Goal: Task Accomplishment & Management: Manage account settings

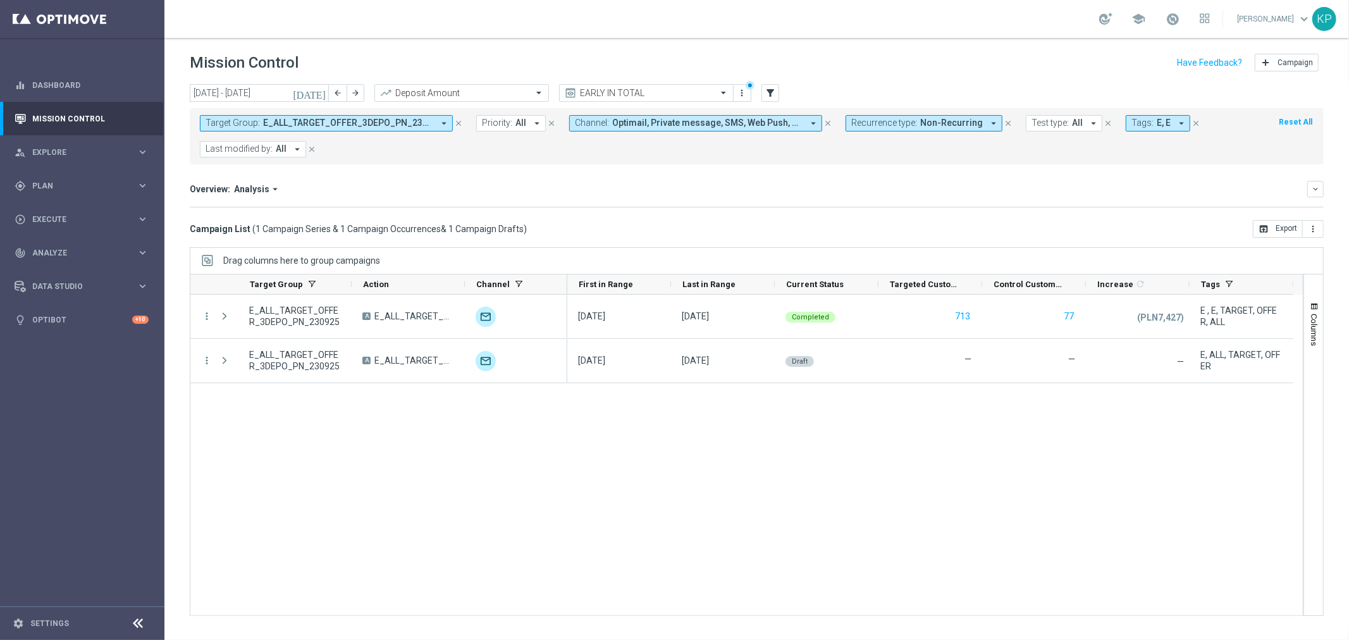
click at [690, 185] on div "Overview: Analysis arrow_drop_down" at bounding box center [748, 188] width 1117 height 11
click at [719, 165] on mini-dashboard "Overview: Analysis arrow_drop_down keyboard_arrow_down Increase In Deposit Amou…" at bounding box center [757, 192] width 1134 height 56
click at [627, 154] on form "Target Group: E_ALL_TARGET_OFFER_3DEPO_PN_230925 arrow_drop_down close Priority…" at bounding box center [728, 136] width 1057 height 42
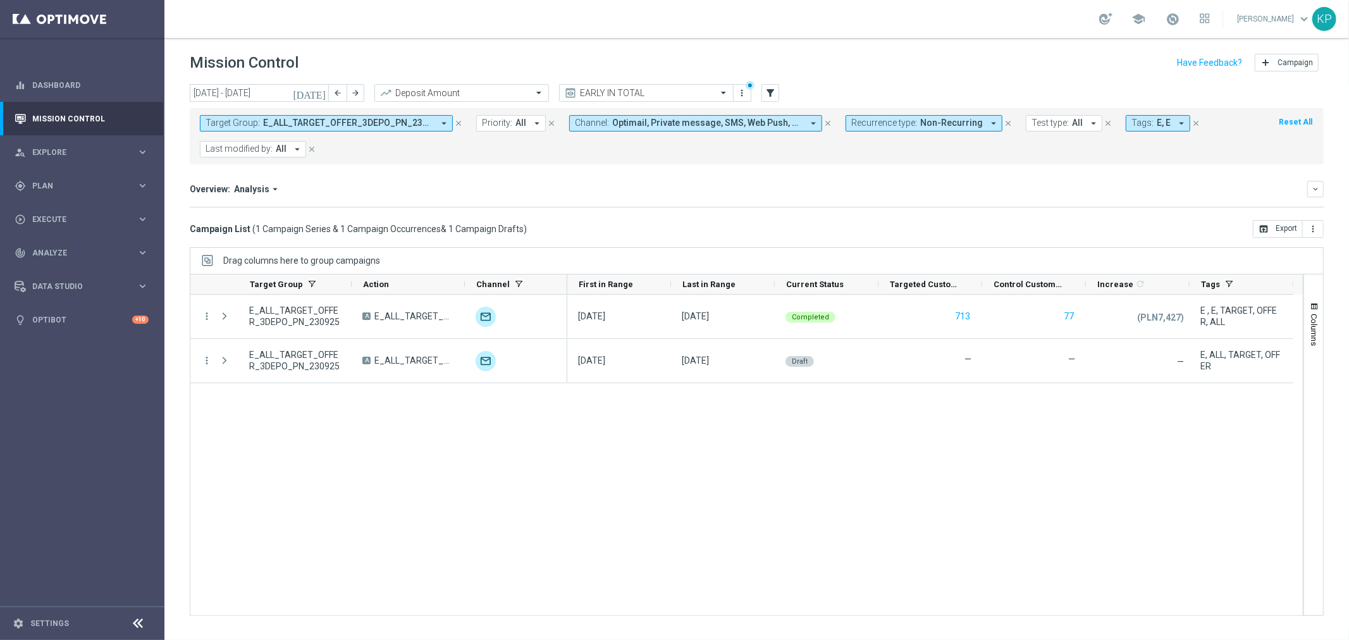
click at [627, 154] on form "Target Group: E_ALL_TARGET_OFFER_3DEPO_PN_230925 arrow_drop_down close Priority…" at bounding box center [728, 136] width 1057 height 42
click at [134, 182] on span "Plan" at bounding box center [84, 186] width 104 height 8
click at [101, 247] on span "Templates" at bounding box center [79, 250] width 90 height 8
click at [77, 268] on link "Optimail" at bounding box center [85, 269] width 92 height 10
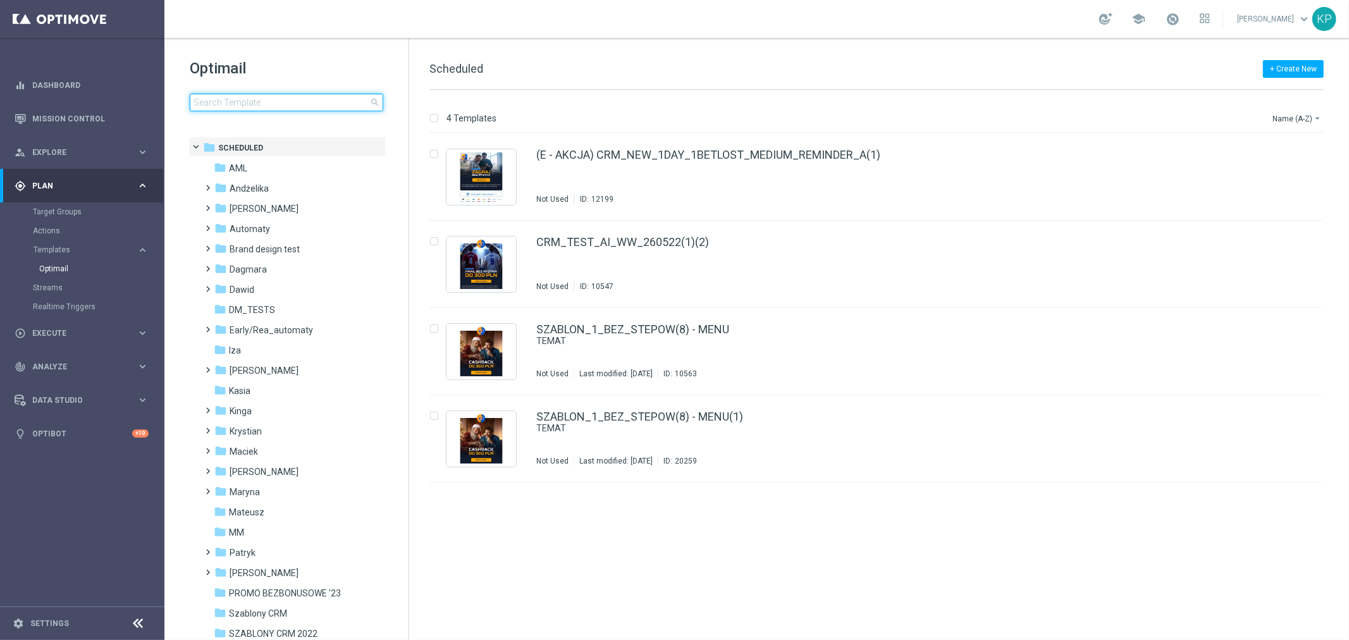
click at [295, 106] on input at bounding box center [287, 103] width 194 height 18
type input "aml"
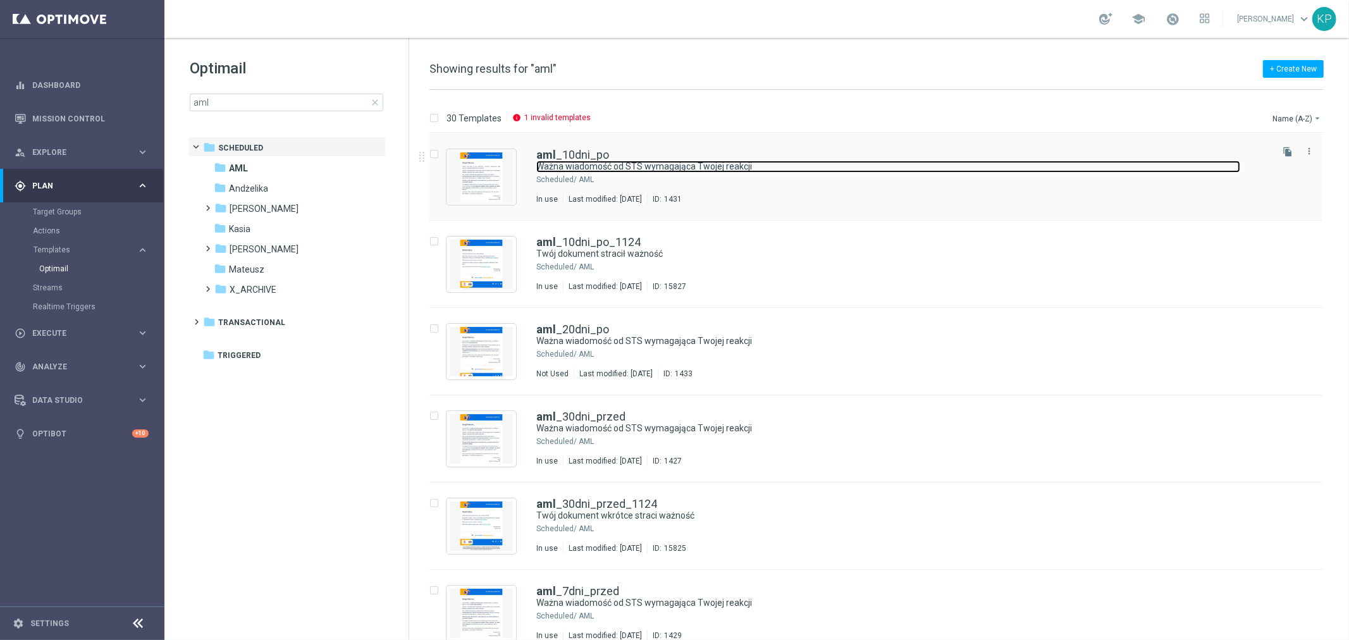
click at [637, 161] on link "Ważna wiadomość od STS wymagająca Twojej reakcji" at bounding box center [888, 167] width 704 height 12
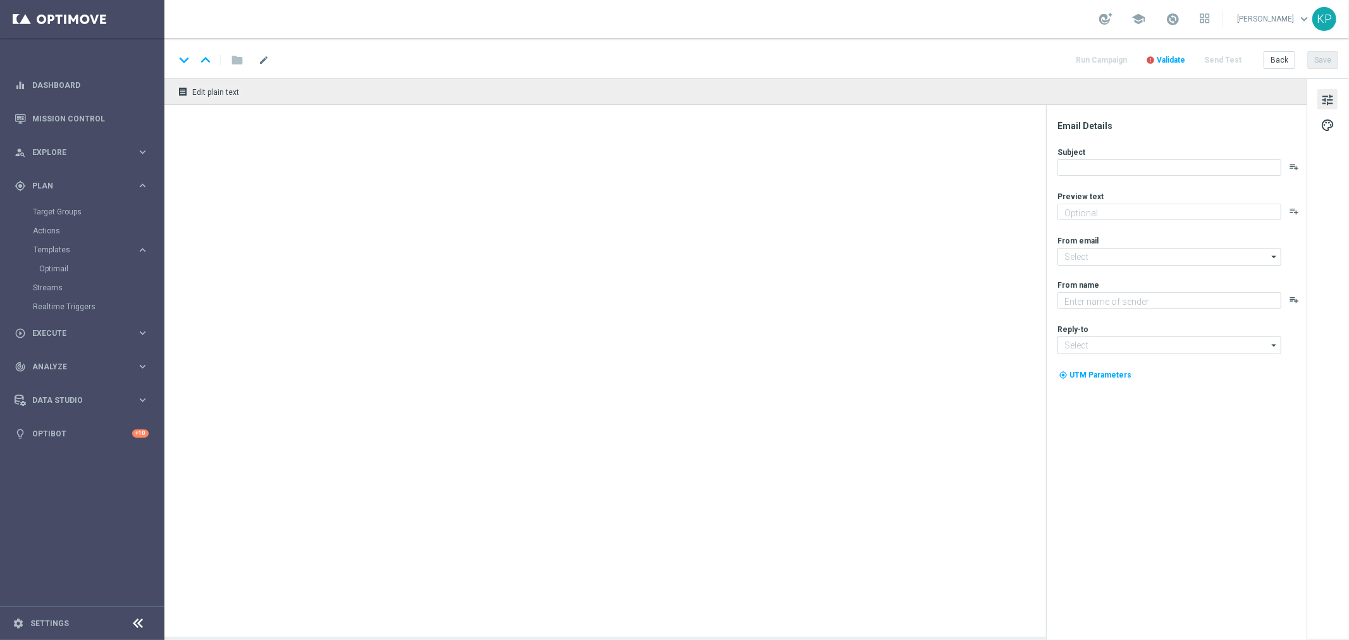
type textarea "Dokumentu tożsamości na Twoim koncie STS stracił ważność"
type input "[EMAIL_ADDRESS][DOMAIN_NAME]"
type textarea "STS"
type input "[EMAIL_ADDRESS][DOMAIN_NAME]"
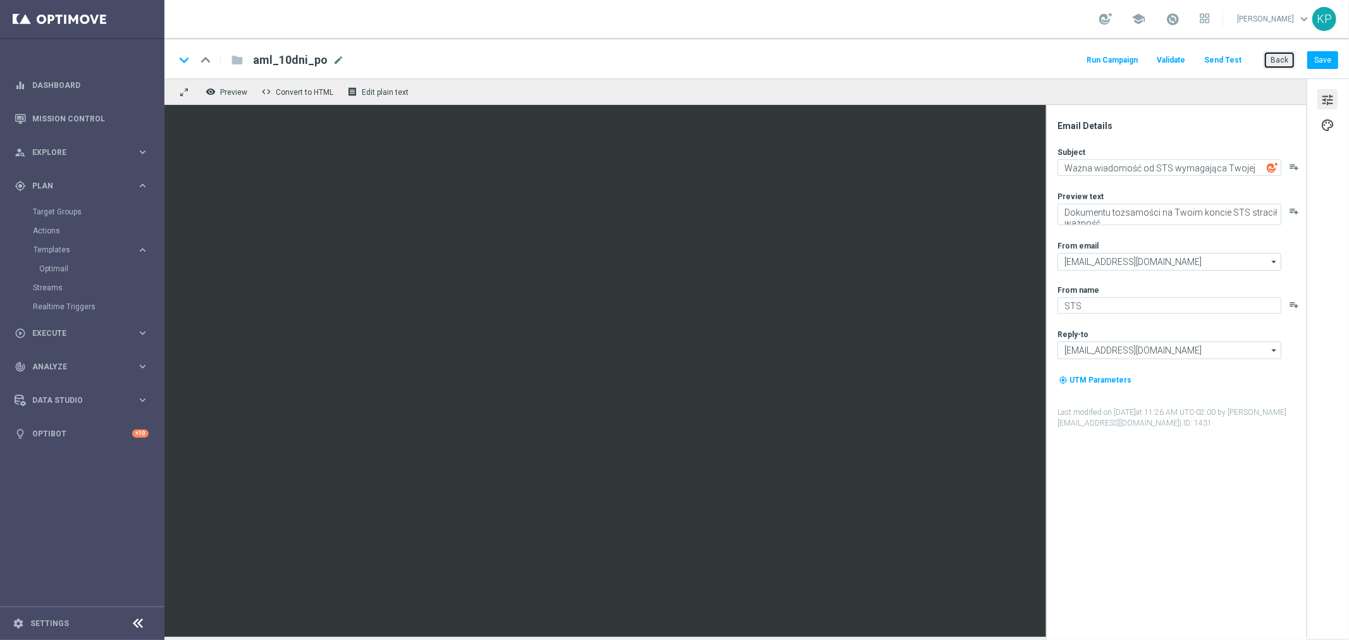
click at [1269, 52] on button "Back" at bounding box center [1280, 60] width 32 height 18
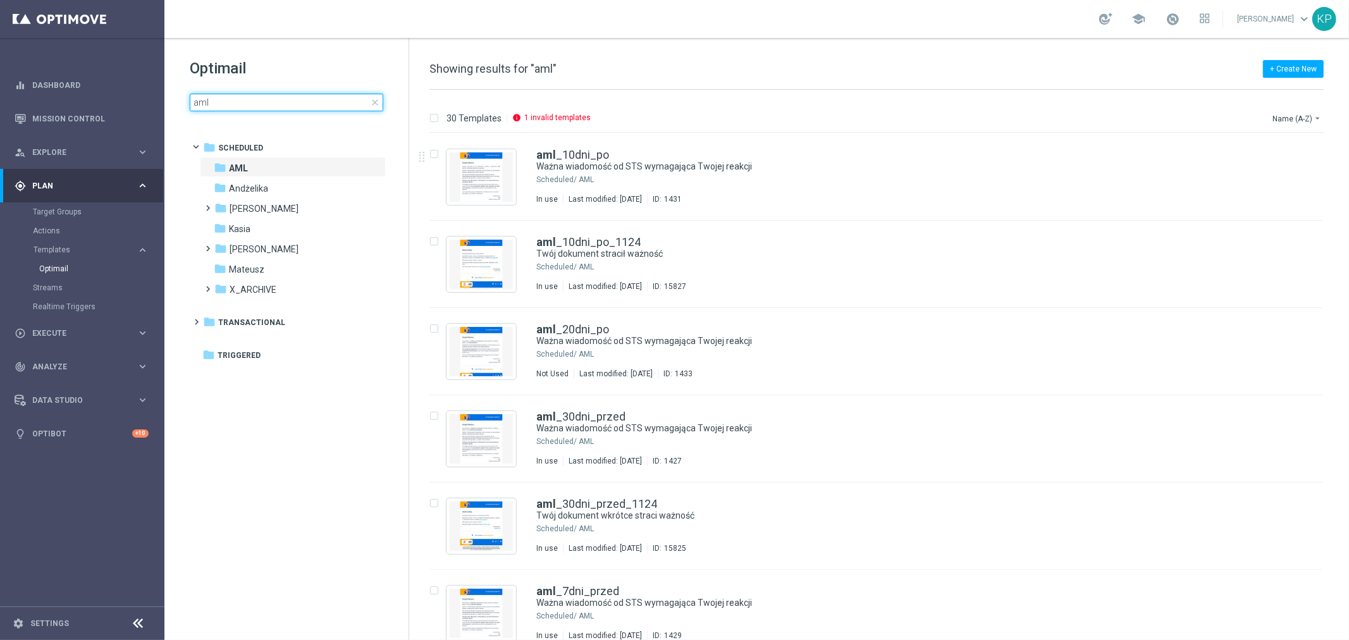
drag, startPoint x: 269, startPoint y: 101, endPoint x: 182, endPoint y: 97, distance: 87.4
click at [182, 97] on div "Optimail aml close folder 1 Folder folder Scheduled more_vert folder AML more_v…" at bounding box center [286, 116] width 244 height 157
type input "big"
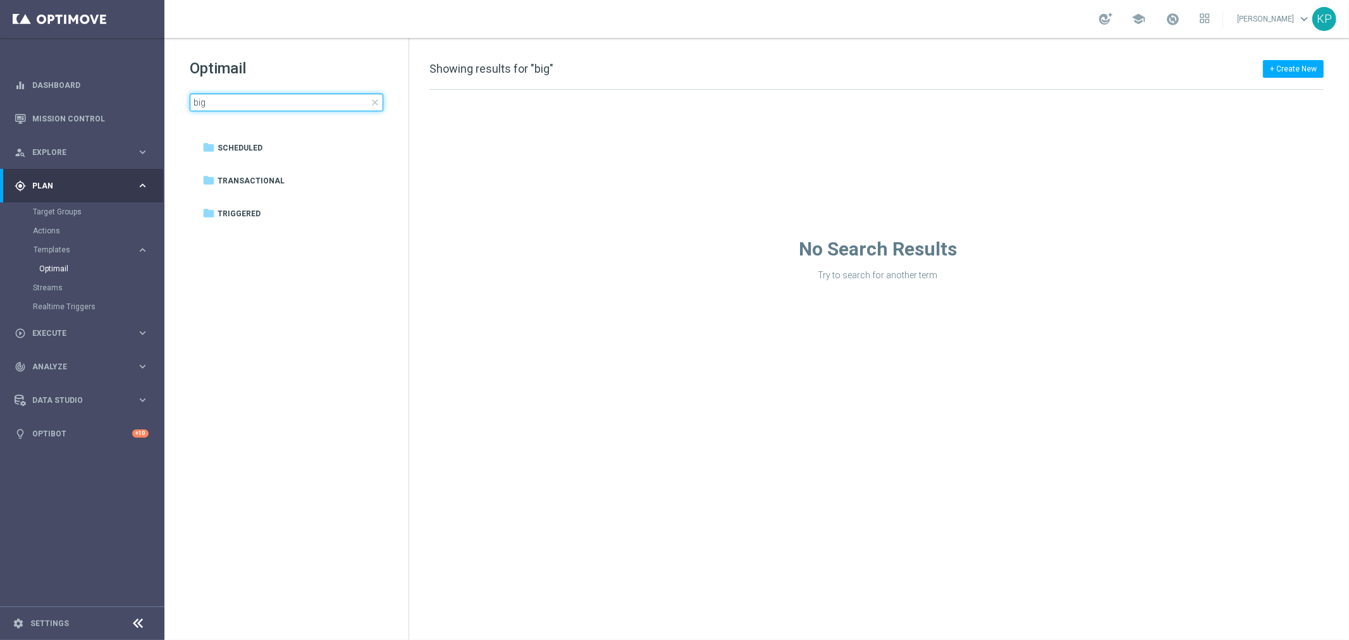
drag, startPoint x: 221, startPoint y: 109, endPoint x: 191, endPoint y: 106, distance: 30.5
click at [191, 106] on input "big" at bounding box center [287, 103] width 194 height 18
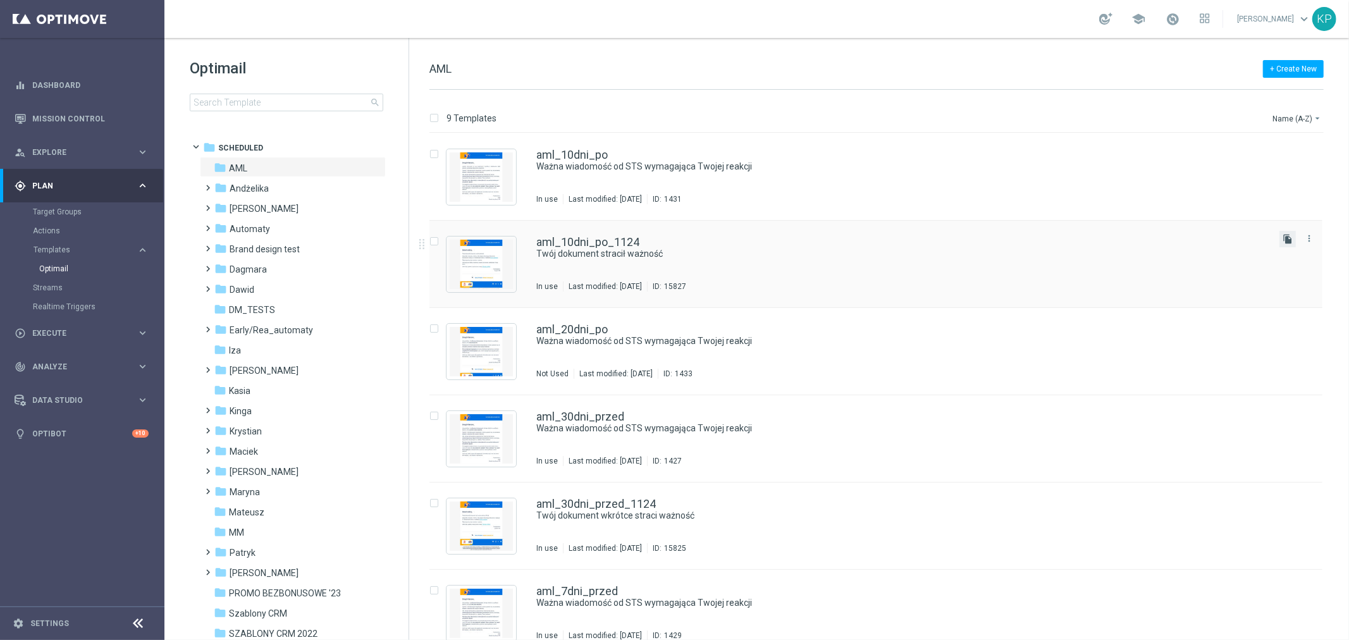
click at [1284, 242] on icon "file_copy" at bounding box center [1287, 239] width 10 height 10
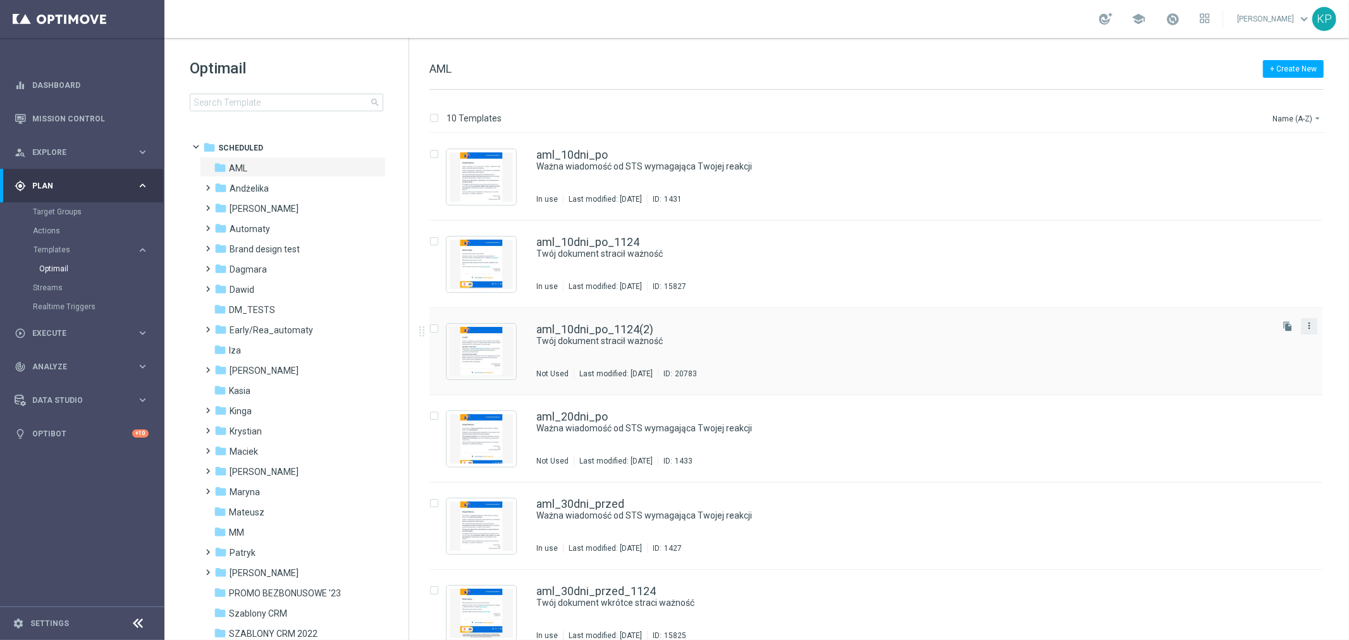
click at [1305, 327] on icon "more_vert" at bounding box center [1309, 326] width 10 height 10
click at [1277, 335] on div "Move" at bounding box center [1257, 339] width 77 height 9
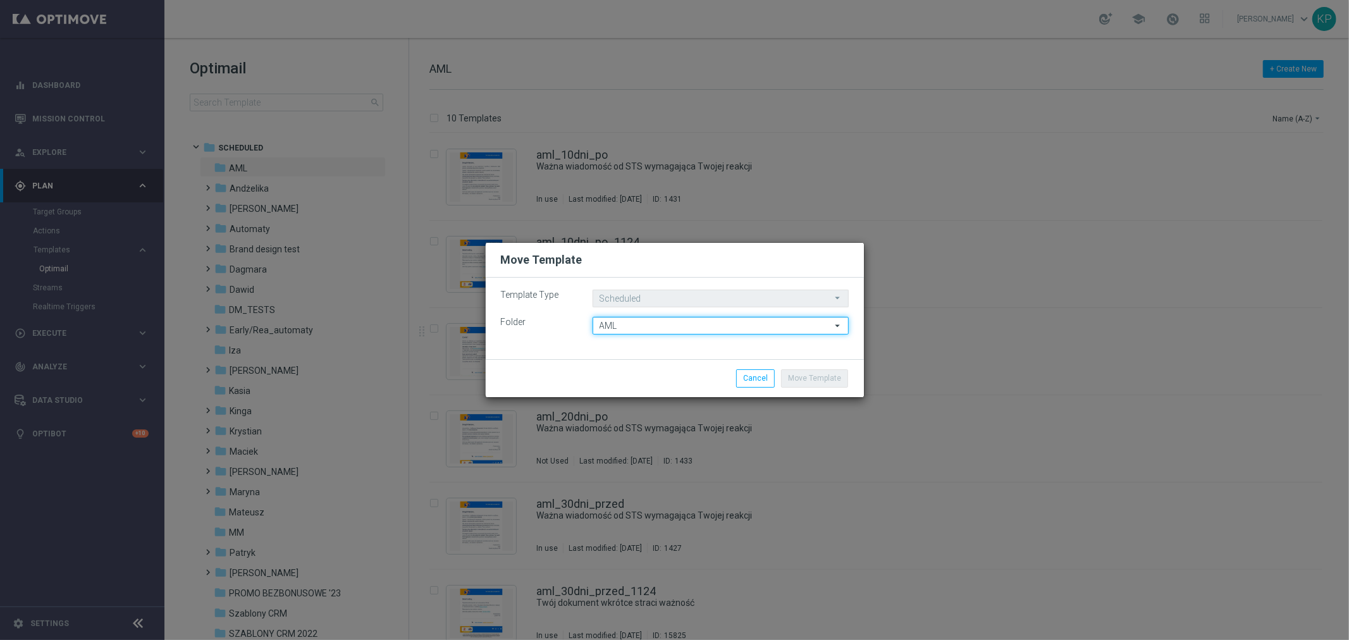
click at [820, 323] on input "AML" at bounding box center [721, 326] width 256 height 18
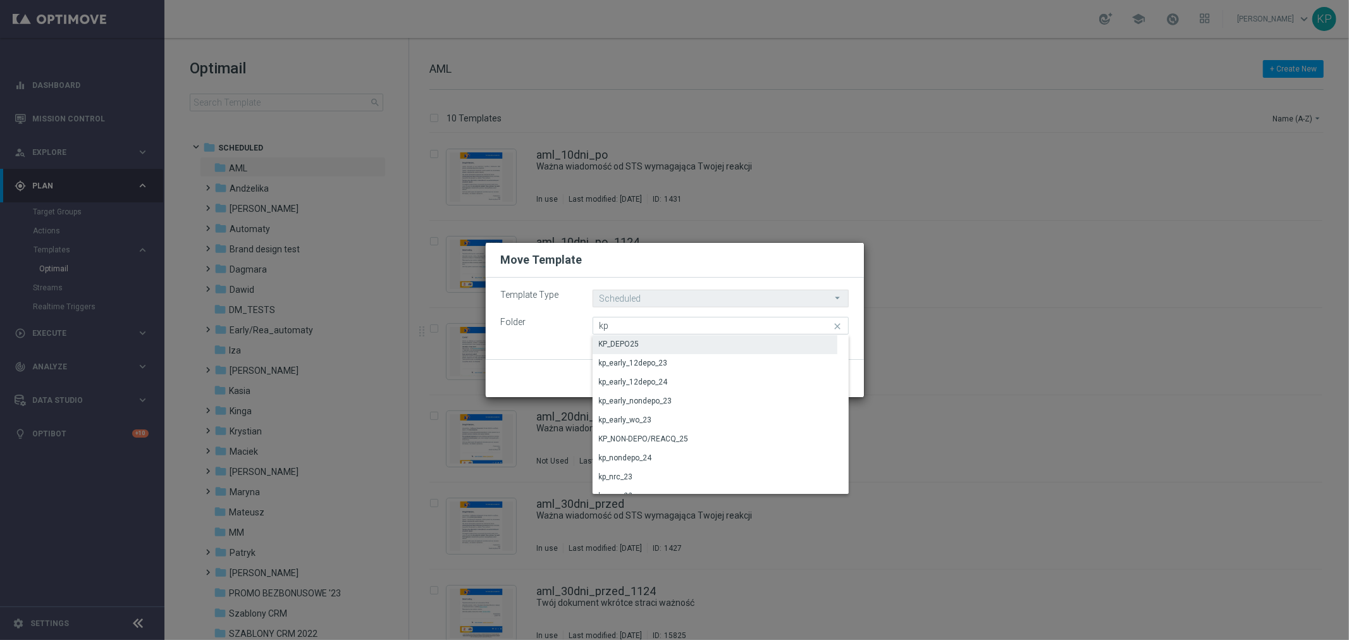
click at [678, 342] on div "KP_DEPO25" at bounding box center [715, 344] width 245 height 18
type input "KP_DEPO25"
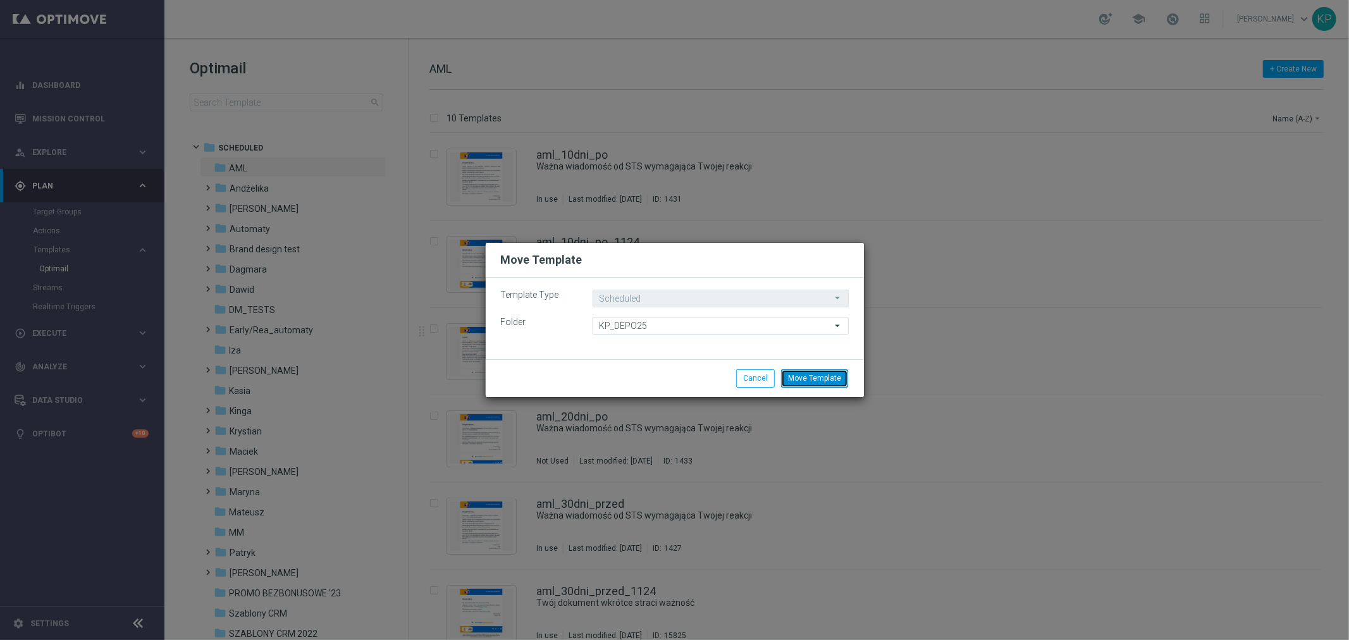
click at [815, 383] on button "Move Template" at bounding box center [814, 378] width 67 height 18
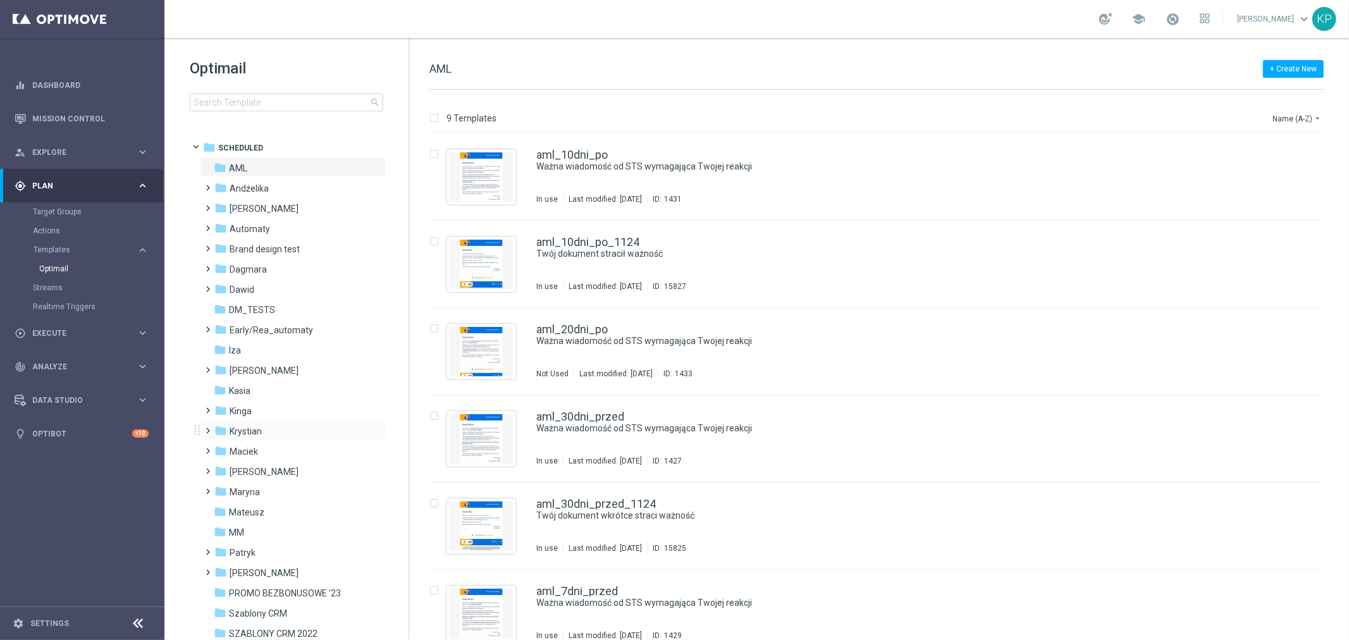
click at [209, 427] on span at bounding box center [206, 424] width 6 height 5
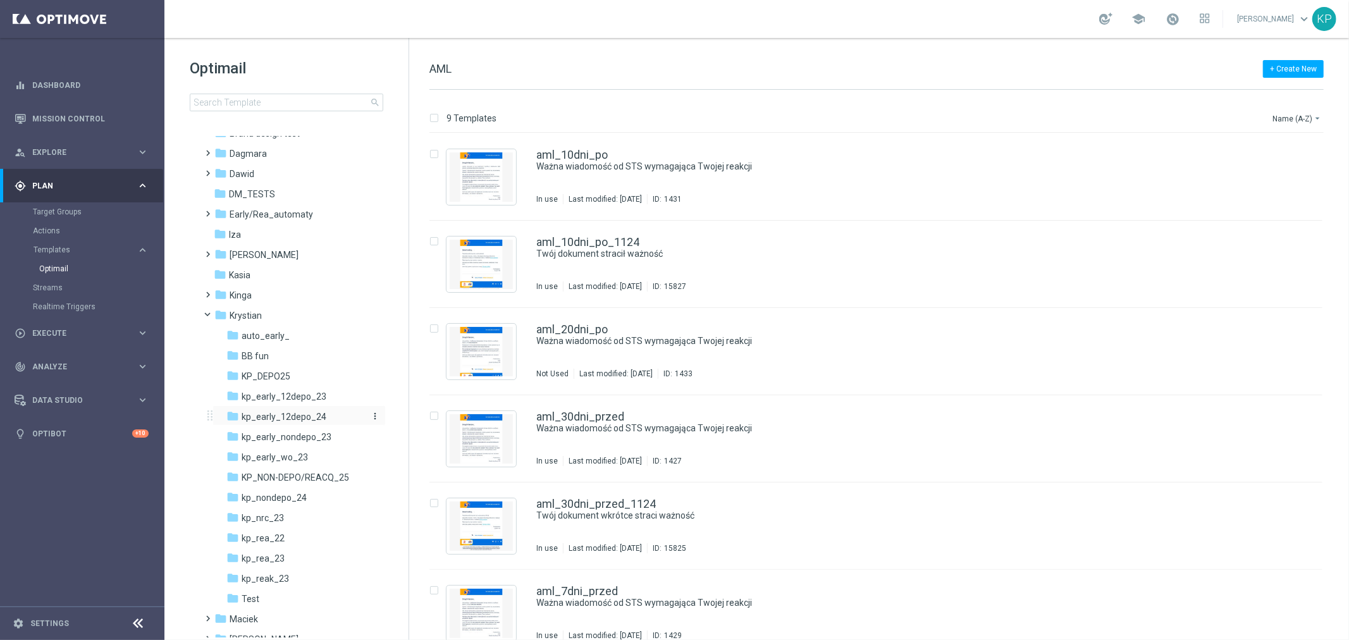
scroll to position [140, 0]
click at [288, 352] on span "KP_DEPO25" at bounding box center [266, 351] width 49 height 11
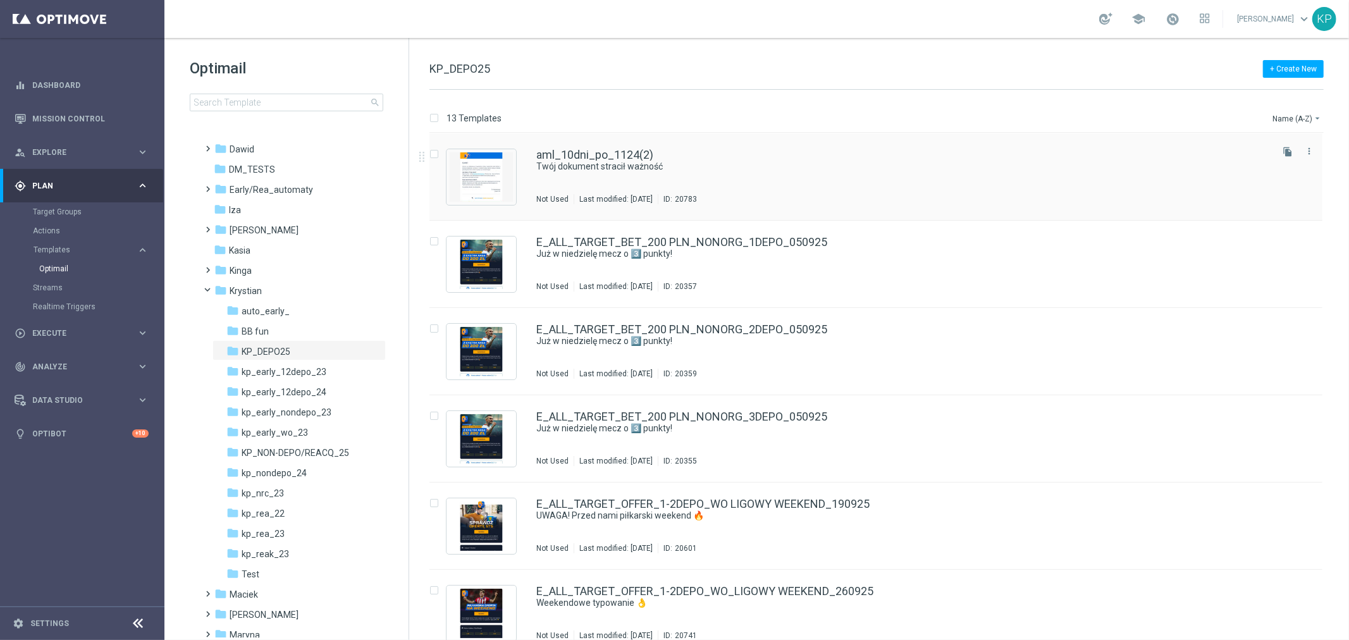
click at [804, 180] on div "aml_10dni_po_1124(2) Twój dokument stracił ważność Not Used Last modified: Mond…" at bounding box center [902, 176] width 733 height 55
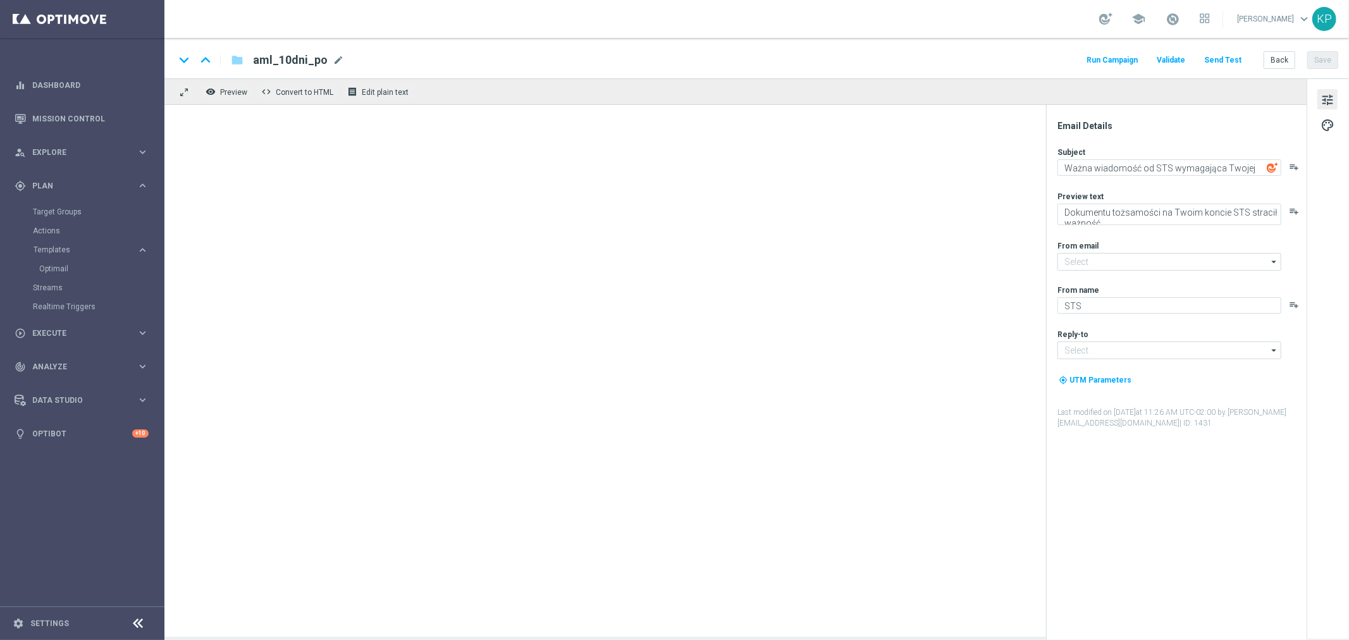
type textarea "Twój dokument stracił ważność"
type textarea "Dokument na Twoim koncie stracił ważność"
type input "[EMAIL_ADDRESS][DOMAIN_NAME]"
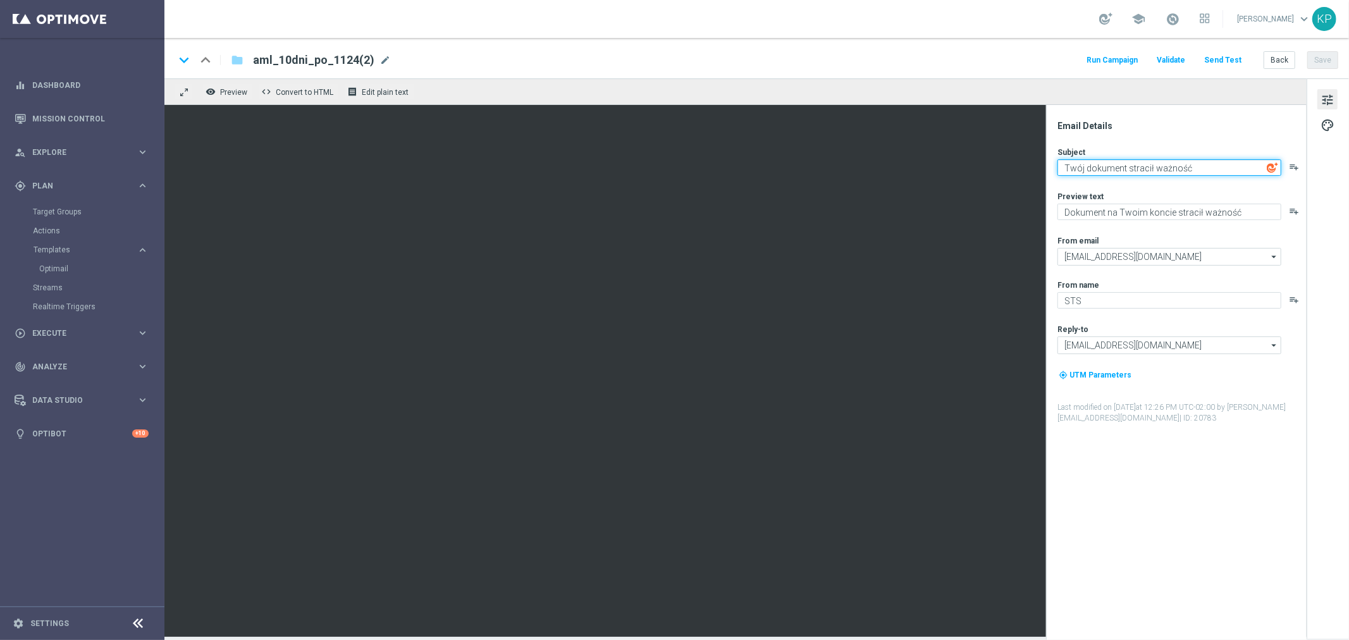
drag, startPoint x: 1196, startPoint y: 168, endPoint x: 1056, endPoint y: 156, distance: 140.9
click at [1056, 156] on div "Email Details Subject Twój dokument stracił ważność playlist_add Preview text D…" at bounding box center [1180, 380] width 252 height 520
type textarea "Dziękujemy za udział w ankiecie!"
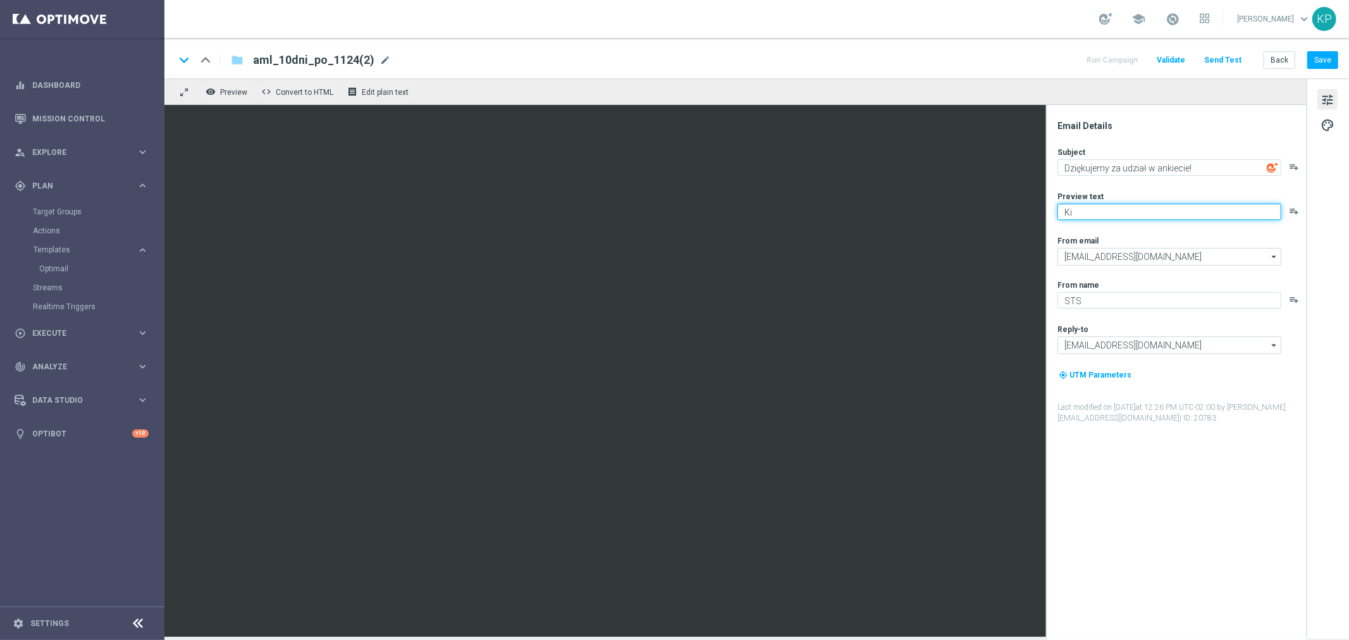
type textarea "K"
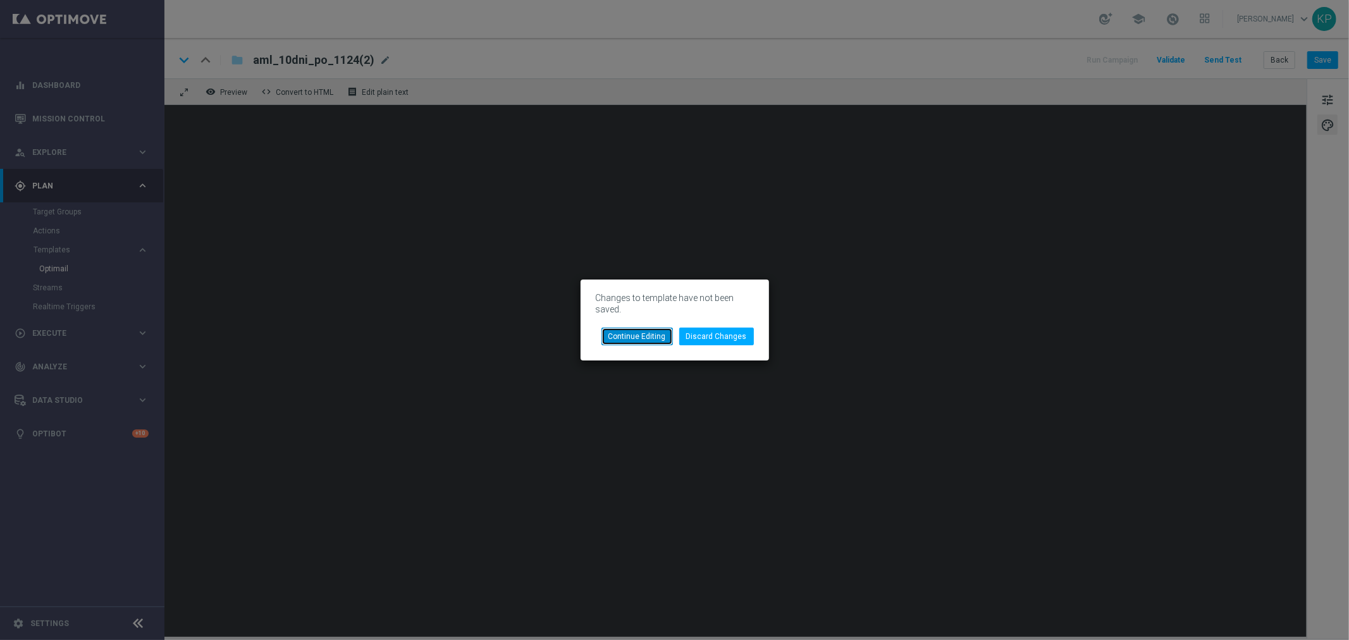
click at [640, 334] on button "Continue Editing" at bounding box center [636, 337] width 71 height 18
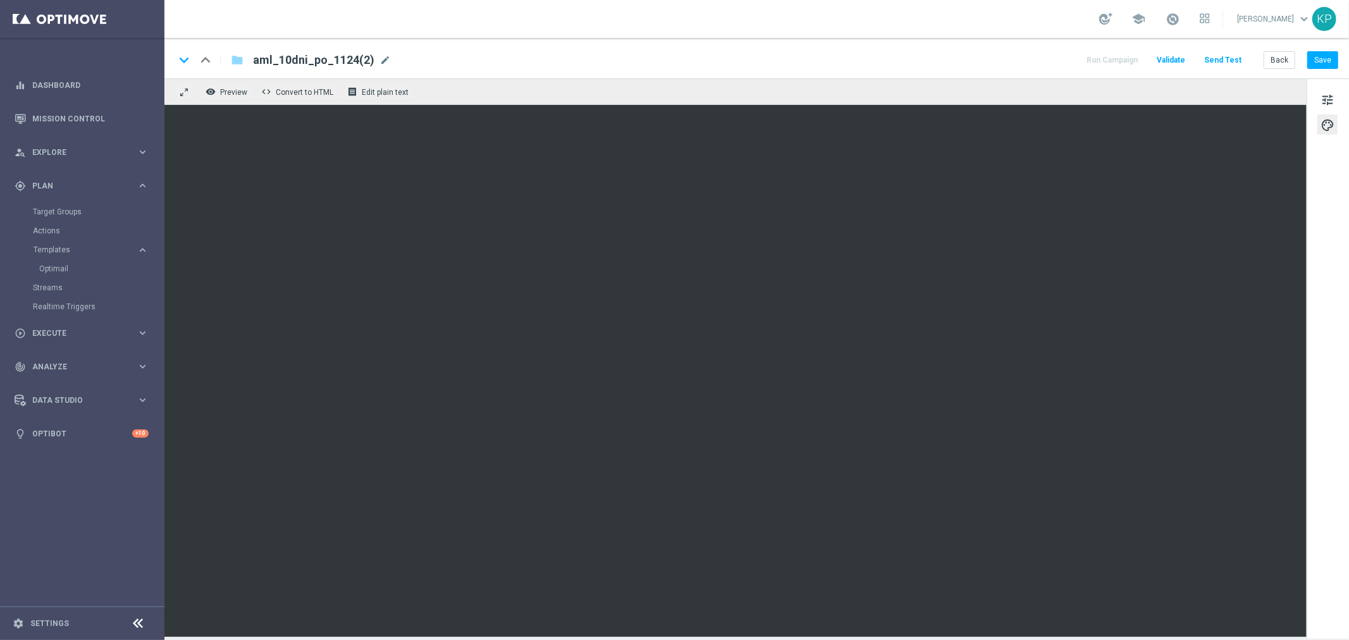
click at [508, 23] on div "school Krystian Potoczny keyboard_arrow_down KP" at bounding box center [756, 19] width 1184 height 38
click at [1317, 106] on div "tune palette" at bounding box center [1328, 358] width 42 height 560
click at [1319, 101] on button "tune" at bounding box center [1327, 99] width 20 height 20
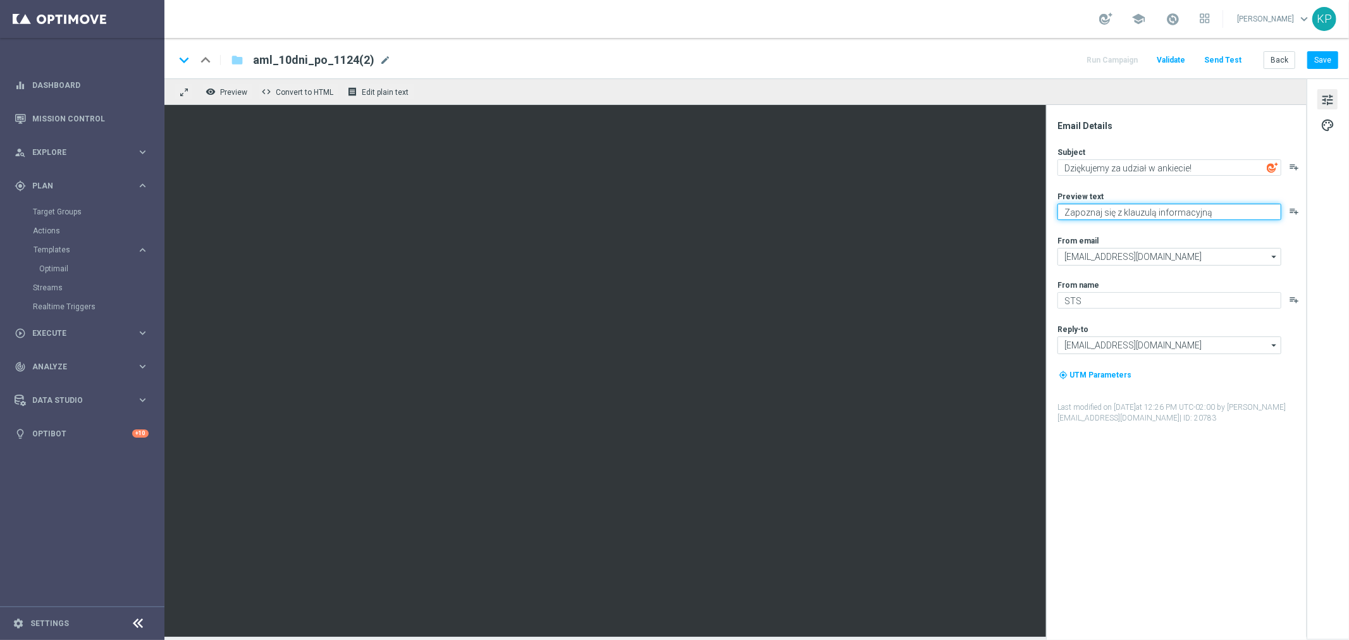
drag, startPoint x: 1218, startPoint y: 212, endPoint x: 1052, endPoint y: 215, distance: 165.7
click at [1052, 215] on div "Email Details Subject Dziękujemy za udział w ankiecie! playlist_add Preview tex…" at bounding box center [1176, 372] width 261 height 535
type textarea "Ważna informacja"
click at [1121, 129] on div "Email Details" at bounding box center [1181, 125] width 248 height 11
click at [379, 62] on span "mode_edit" at bounding box center [384, 59] width 11 height 11
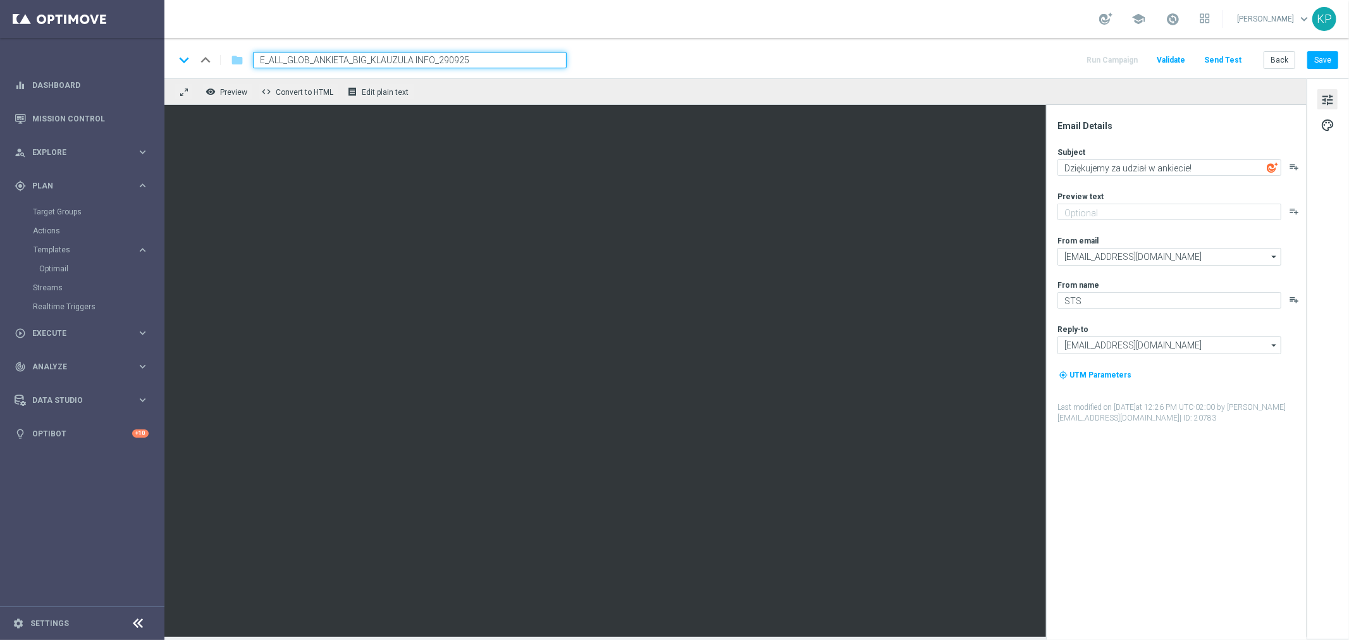
type input "E_ALL_GLOB_ANKIETA_BIG_KLAUZULA INFO_290925"
click at [760, 46] on div "keyboard_arrow_down keyboard_arrow_up folder E_ALL_GLOB_ANKIETA_BIG_KLAUZULA IN…" at bounding box center [756, 58] width 1184 height 40
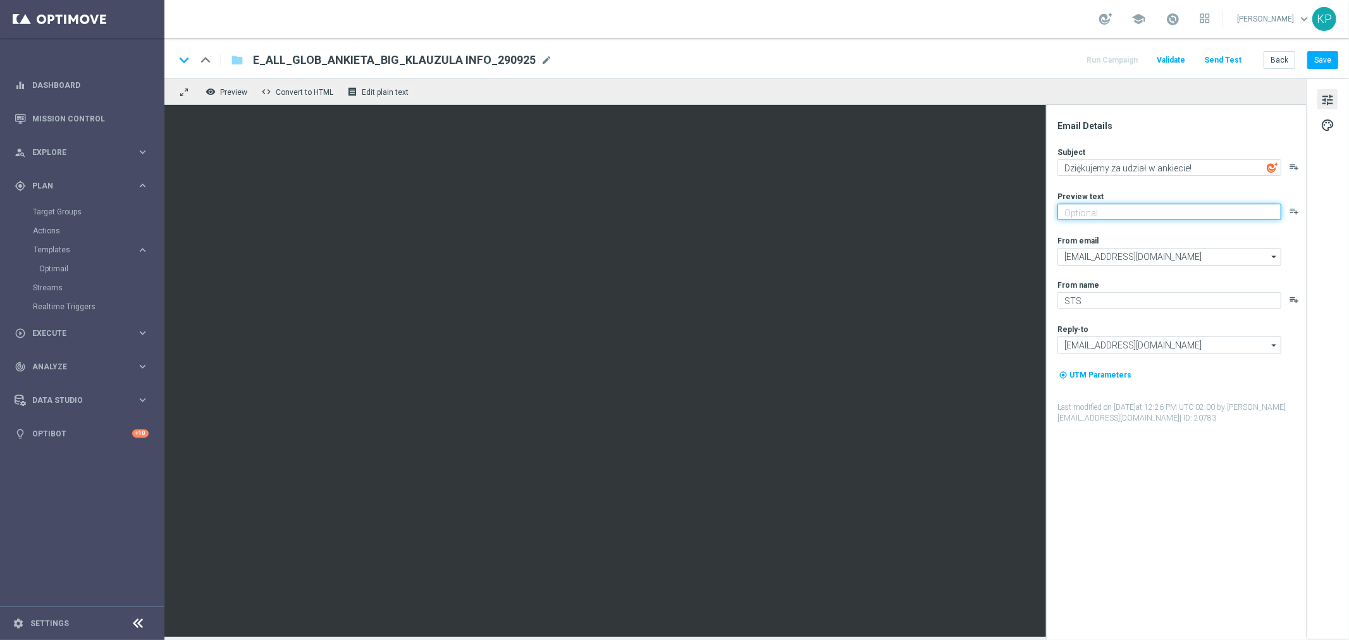
click at [1152, 209] on textarea at bounding box center [1169, 212] width 224 height 16
type textarea "Zapoznaj się z klauzulą informacyjną po wypełnieniu kwestionariusza."
click at [981, 46] on div "keyboard_arrow_down keyboard_arrow_up folder E_ALL_GLOB_ANKIETA_BIG_KLAUZULA IN…" at bounding box center [756, 58] width 1184 height 40
click at [1315, 56] on button "Save" at bounding box center [1322, 60] width 31 height 18
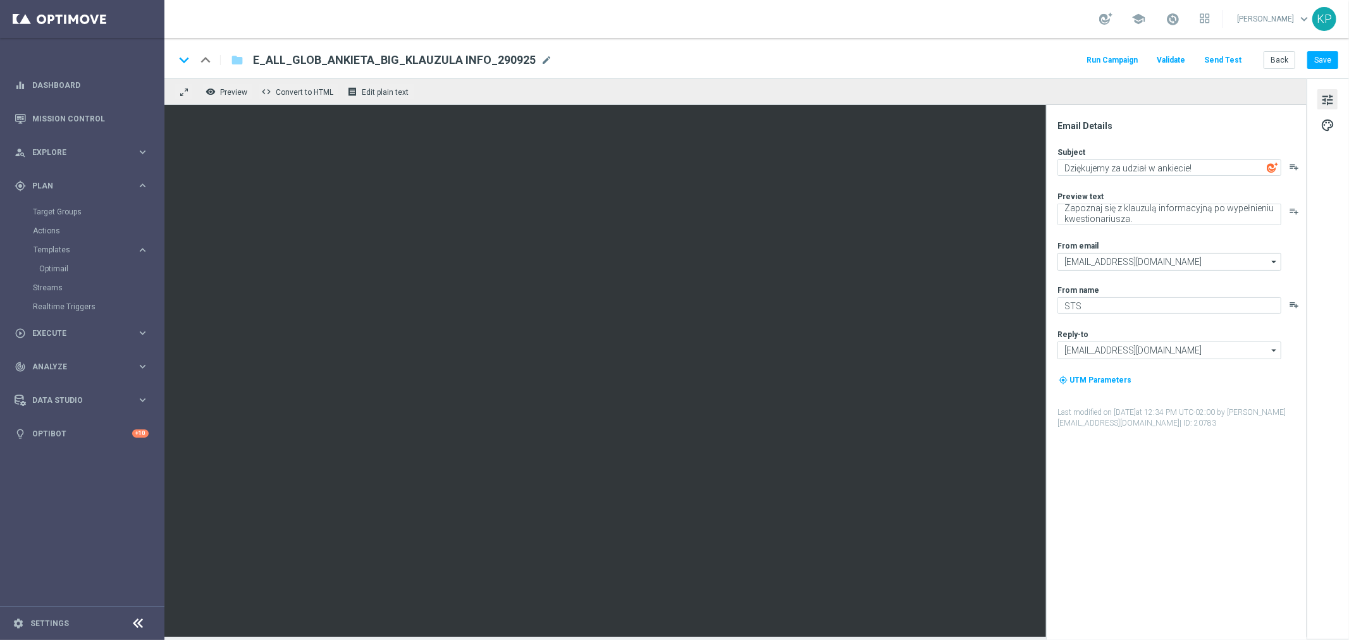
click at [999, 87] on div "remove_red_eye Preview code Convert to HTML receipt Edit plain text" at bounding box center [735, 91] width 1142 height 27
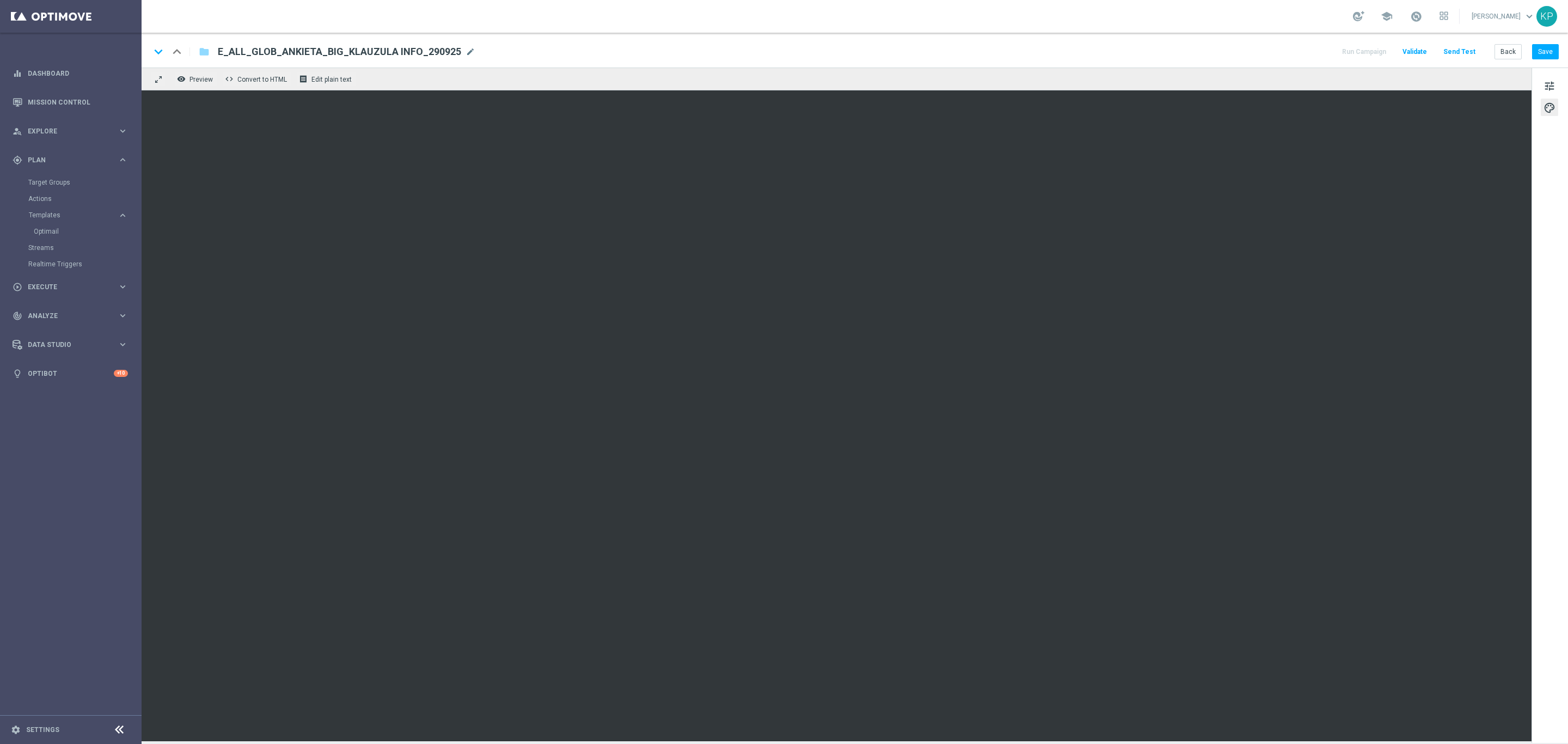
click at [892, 53] on div "keyboard_arrow_down keyboard_arrow_up folder E_ALL_GLOB_ANKIETA_BIG_KLAUZULA IN…" at bounding box center [855, 52] width 1409 height 14
click at [1161, 46] on button "Save" at bounding box center [1546, 52] width 27 height 16
click at [1161, 46] on button "Send Test" at bounding box center [1460, 52] width 35 height 15
click at [1161, 53] on button "Send Test" at bounding box center [1460, 52] width 35 height 15
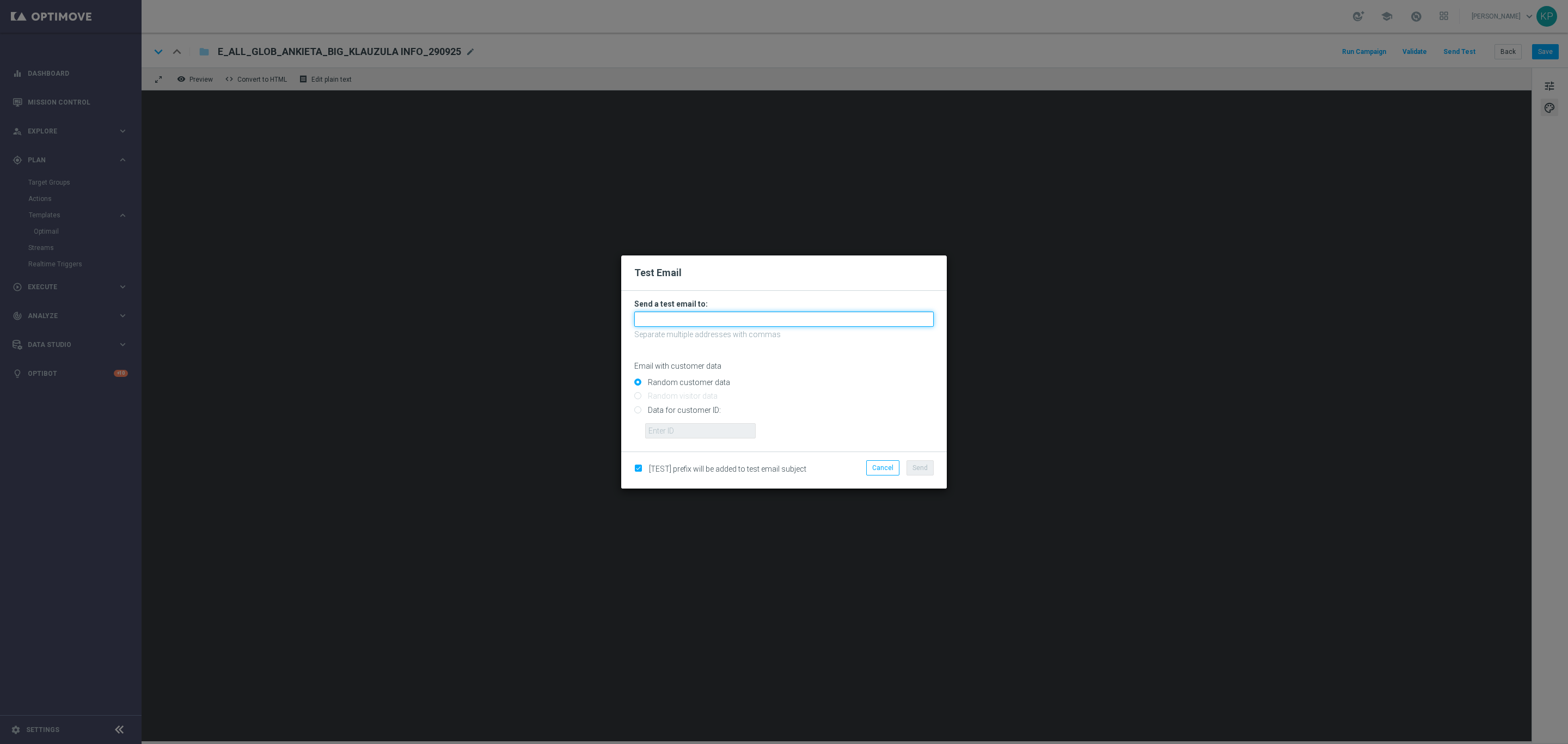
click at [799, 319] on input "text" at bounding box center [784, 319] width 300 height 16
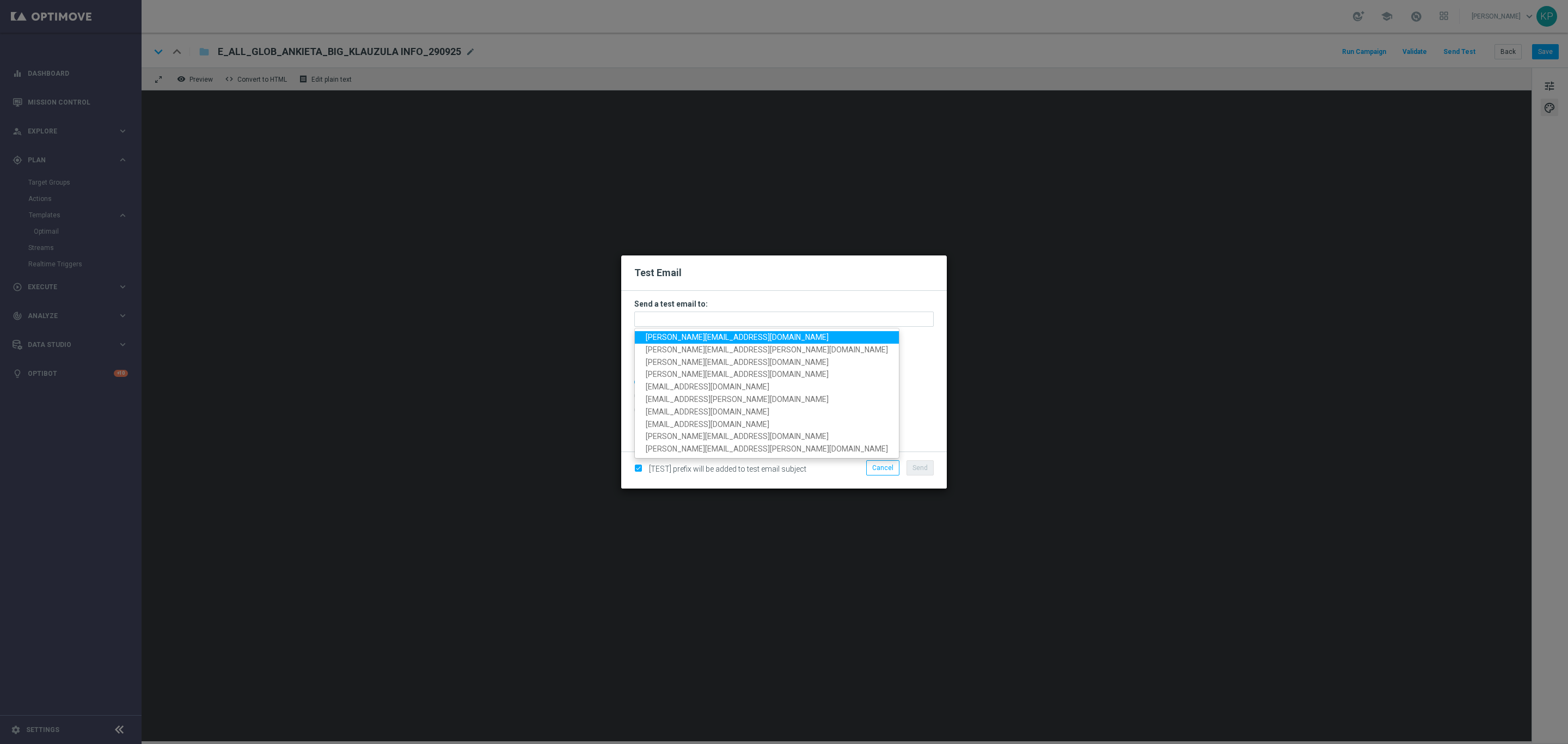
click at [714, 338] on span "krystian.potoczny@sts.pl" at bounding box center [737, 337] width 183 height 9
type input "krystian.potoczny@sts.pl"
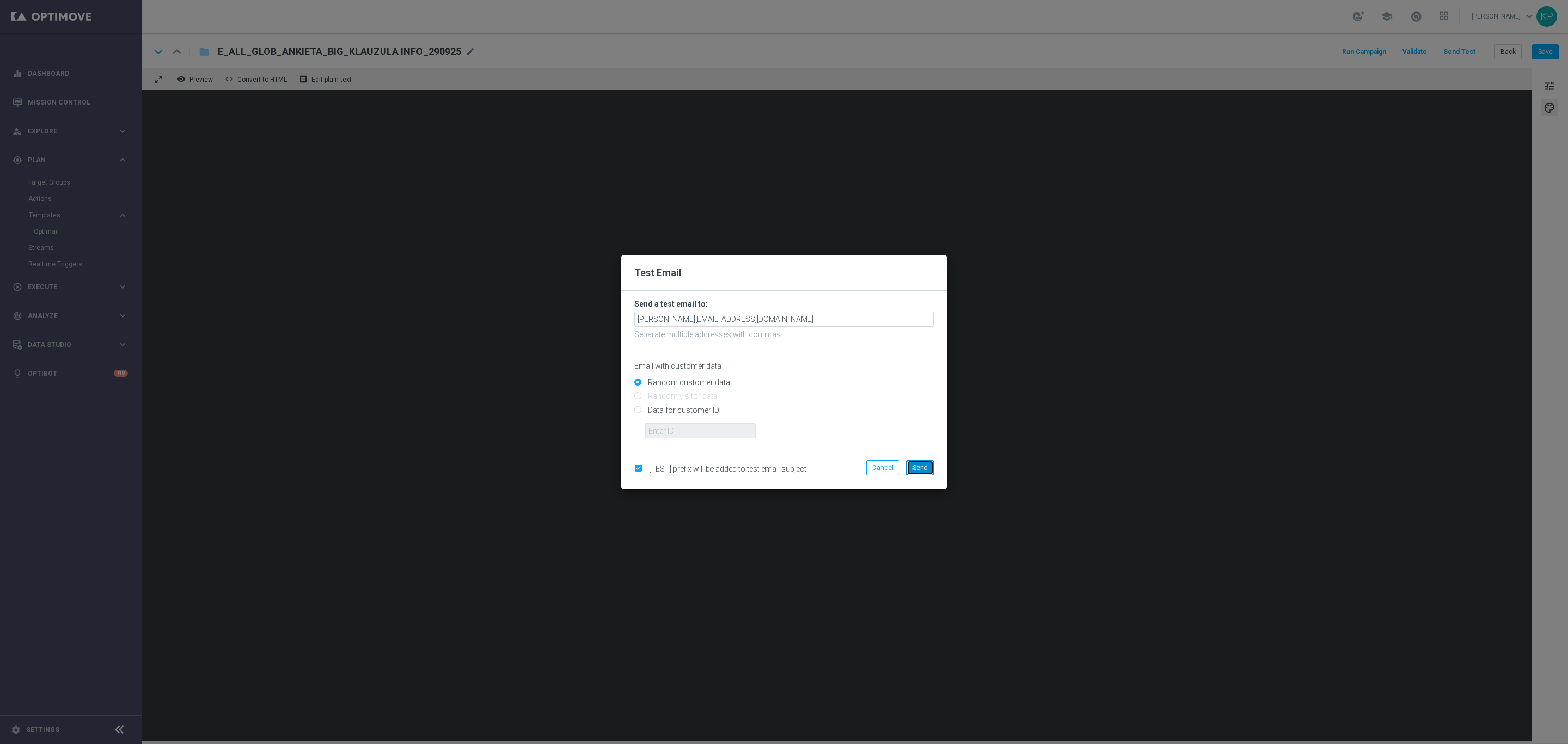
click at [920, 468] on span "Send" at bounding box center [920, 468] width 15 height 8
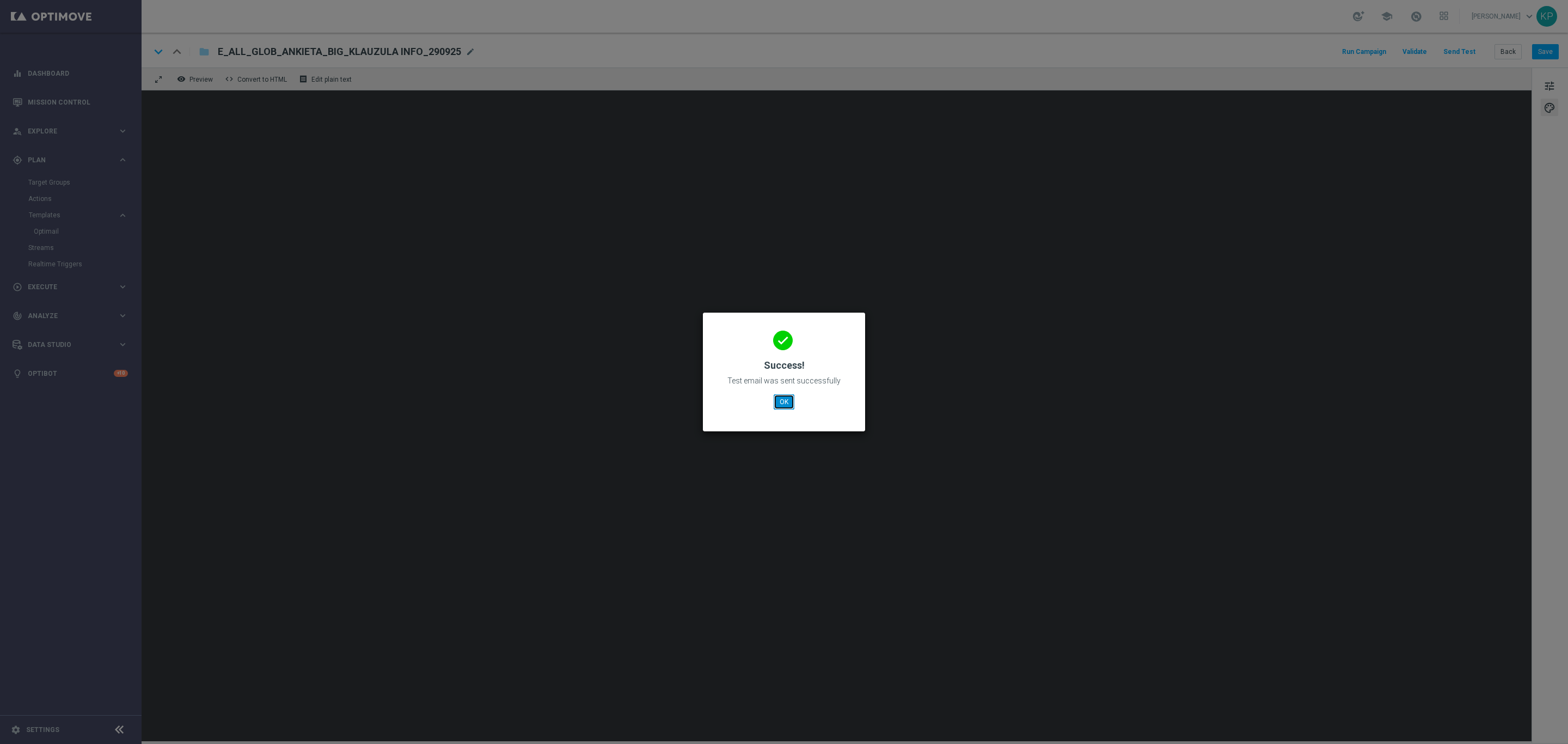
click at [788, 406] on button "OK" at bounding box center [784, 402] width 21 height 16
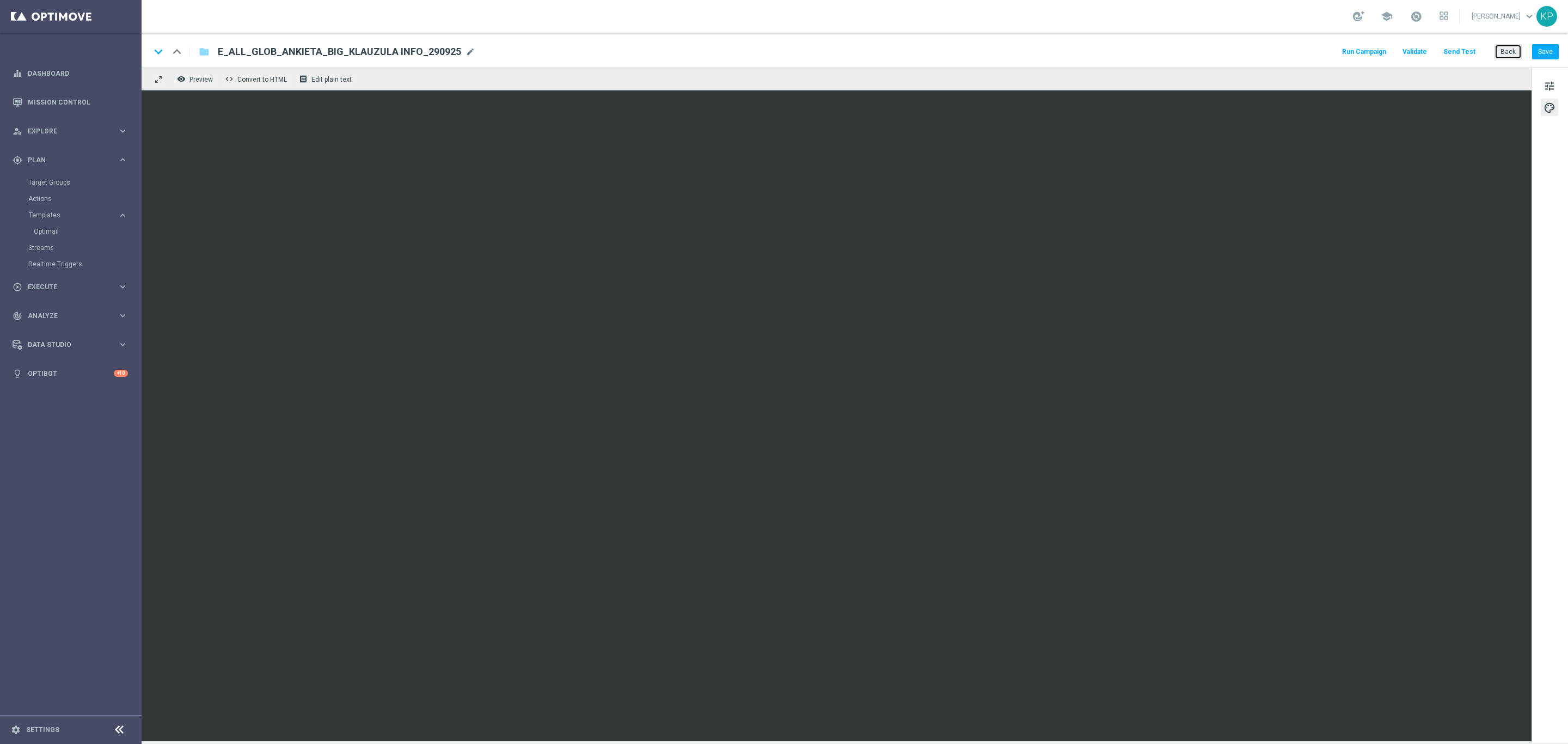
click at [1161, 49] on button "Back" at bounding box center [1509, 52] width 28 height 16
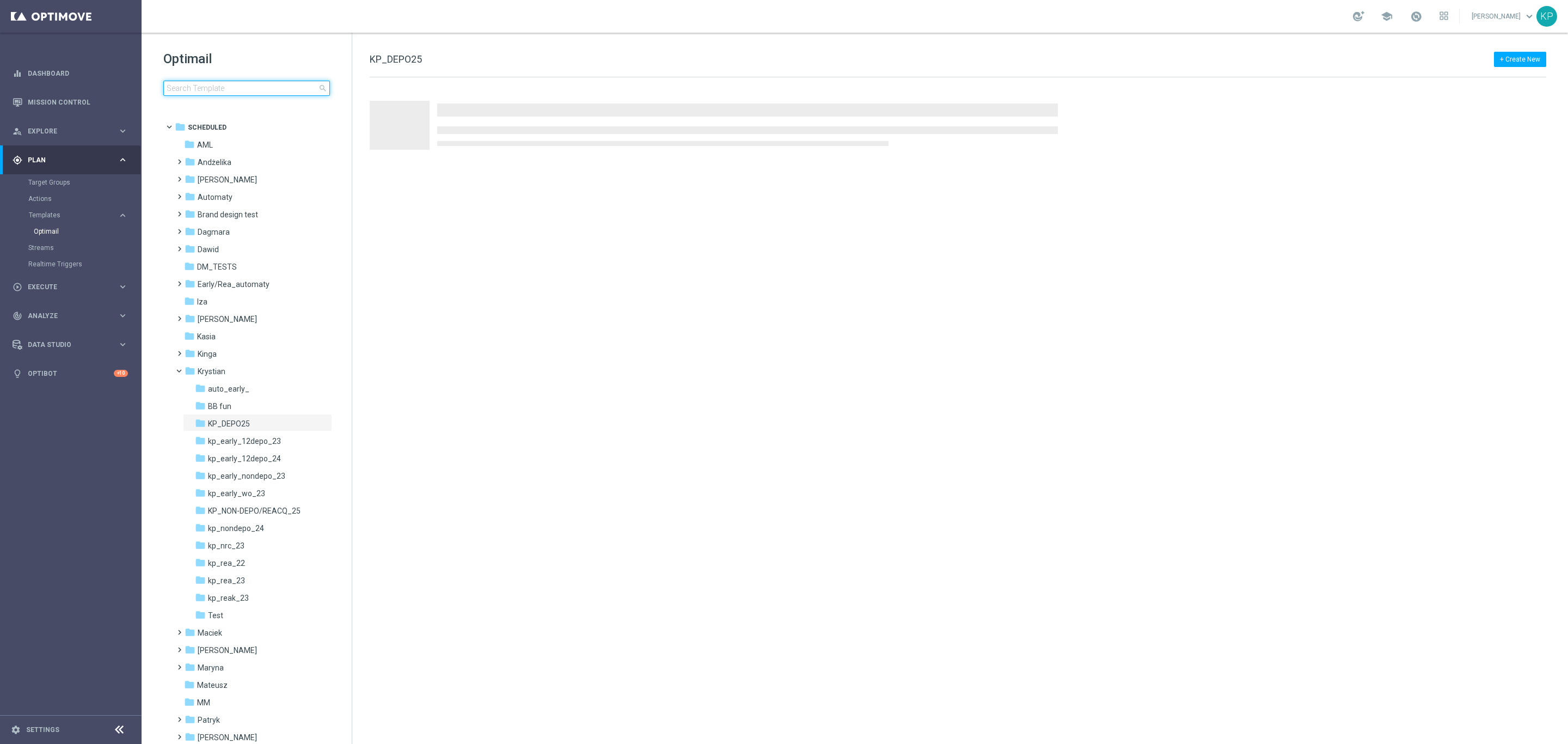
click at [263, 82] on input at bounding box center [247, 89] width 167 height 16
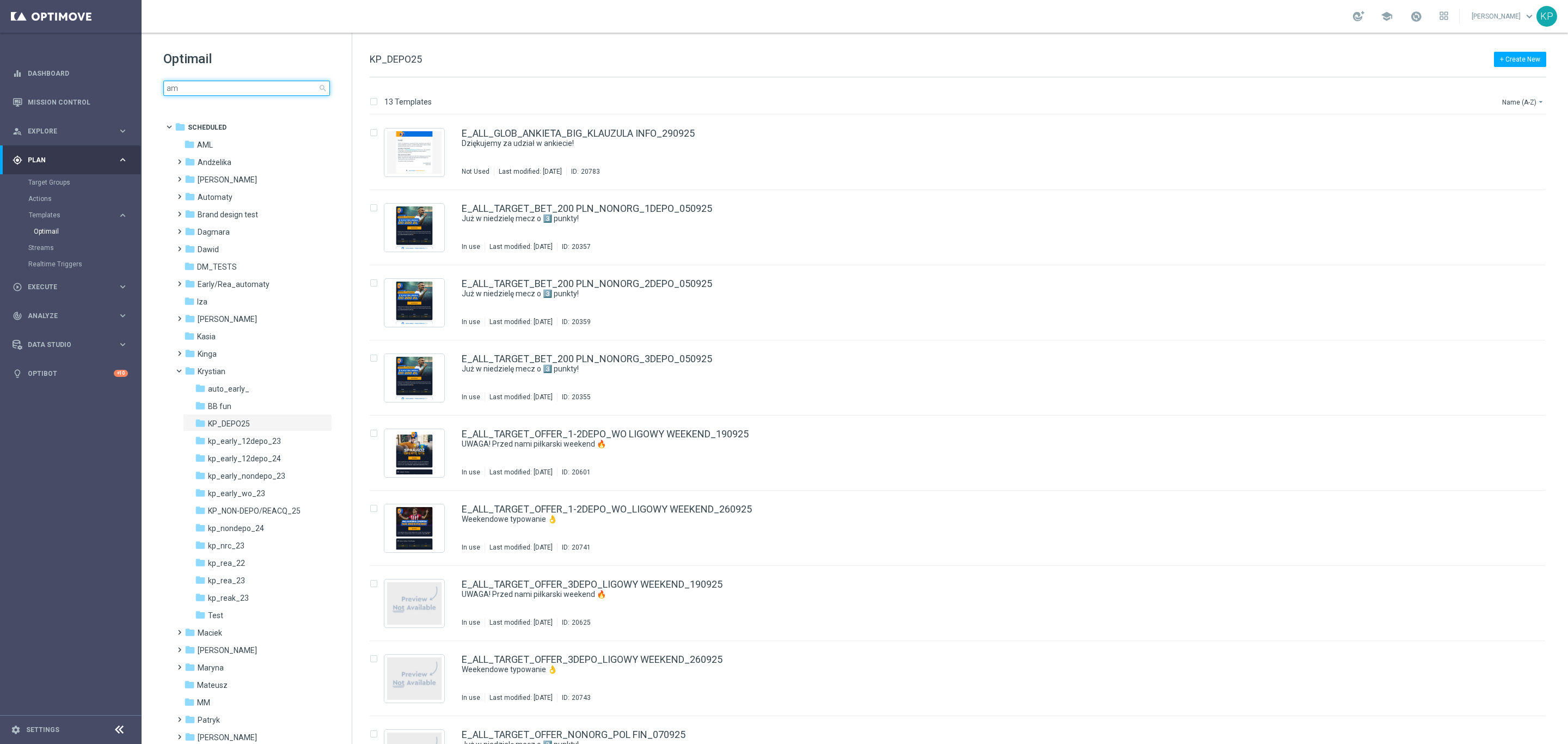
type input "aml"
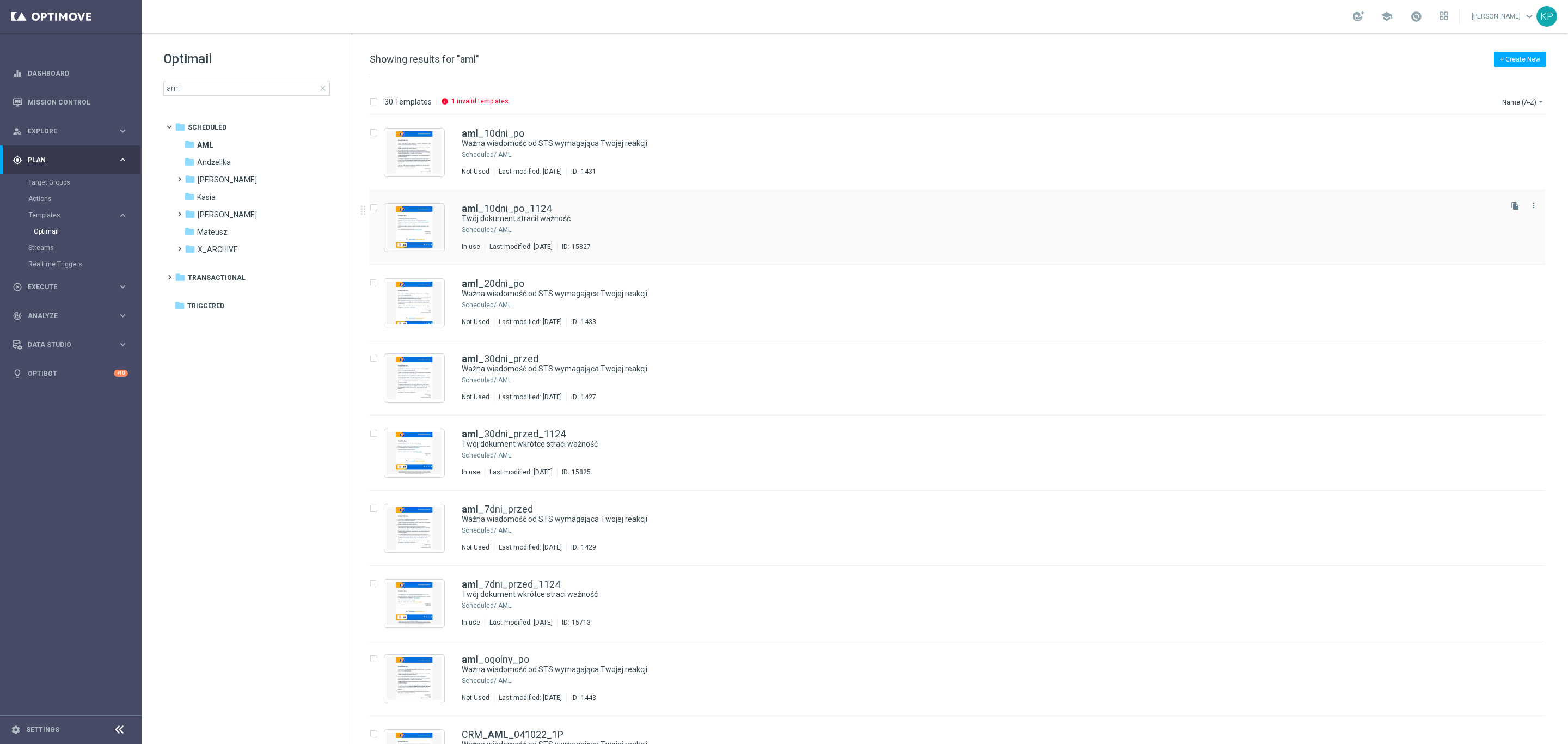
click at [763, 226] on div "AML" at bounding box center [999, 230] width 1001 height 9
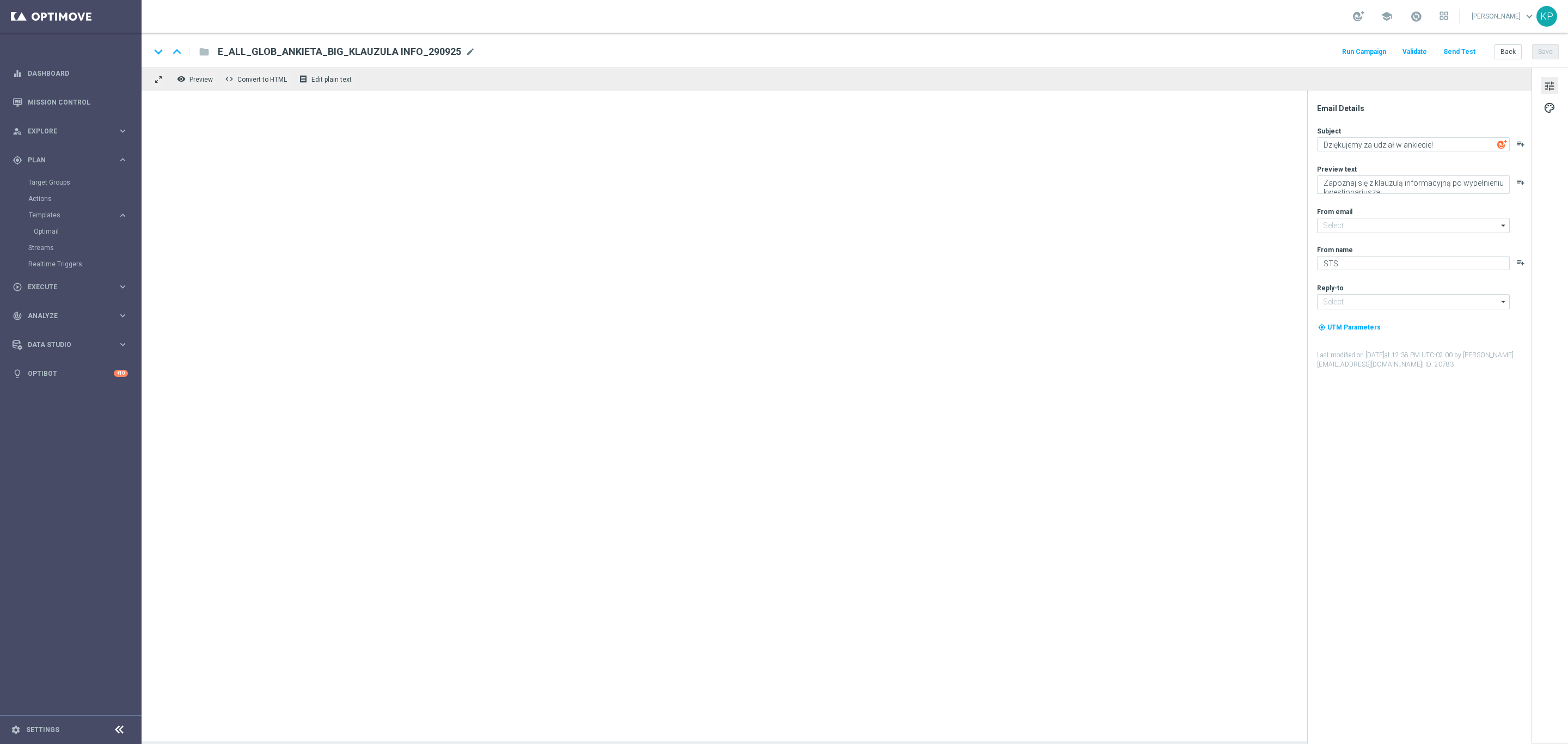
type input "[EMAIL_ADDRESS][DOMAIN_NAME]"
type textarea "Twój dokument stracił ważność"
type textarea "Dokument na Twoim koncie stracił ważność"
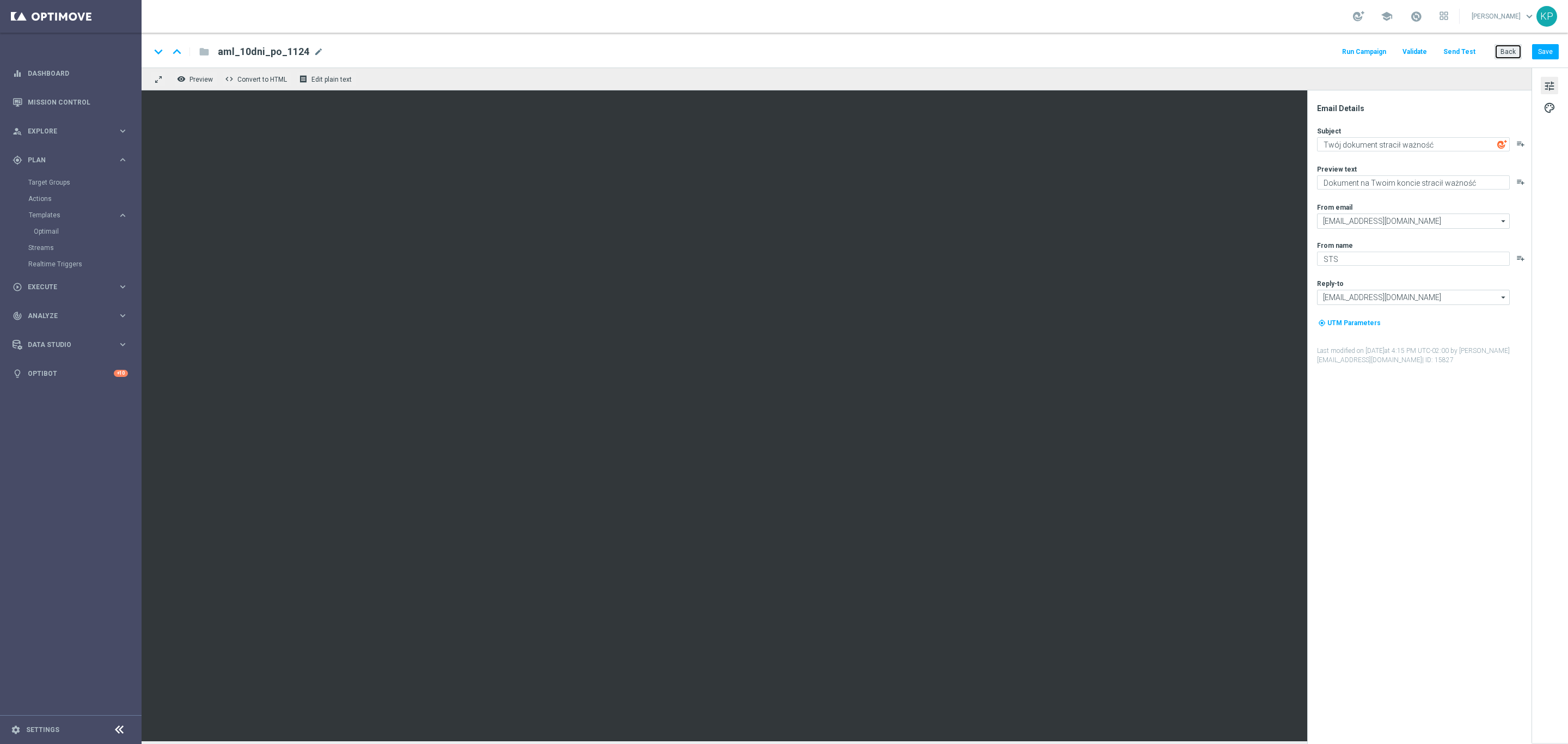
click at [1161, 47] on button "Back" at bounding box center [1509, 52] width 28 height 16
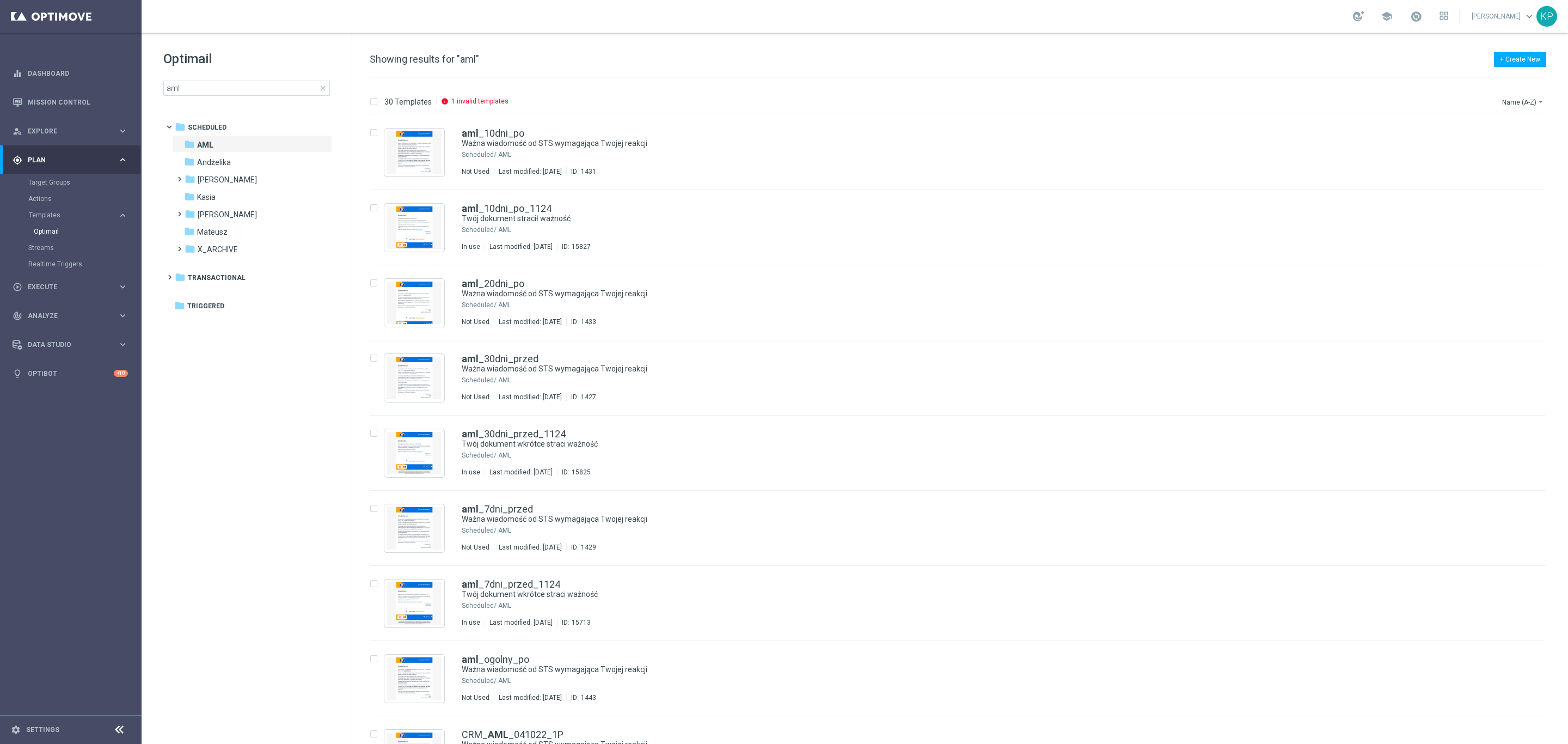
click at [324, 87] on span "close" at bounding box center [323, 88] width 9 height 9
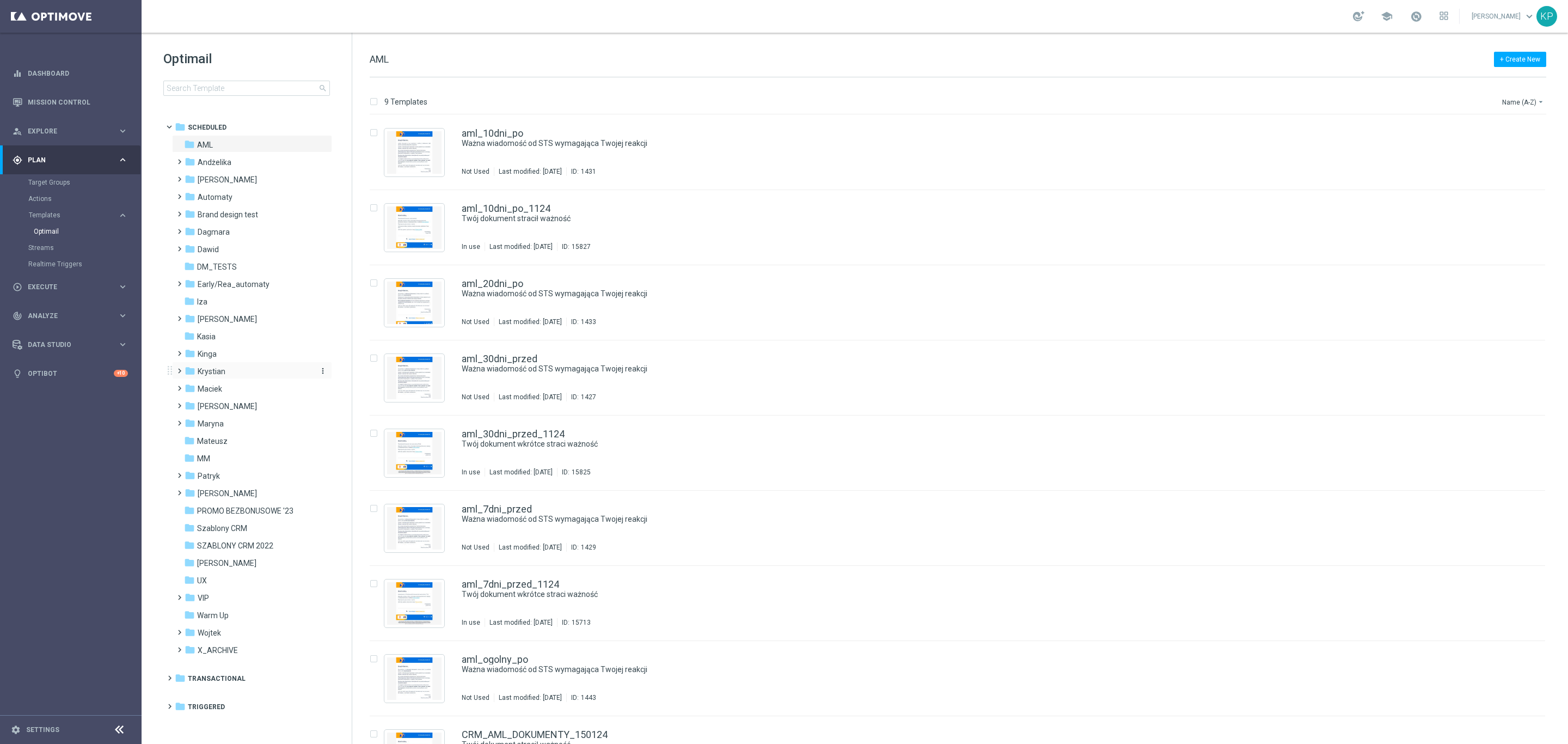
click at [237, 375] on div "folder Krystian" at bounding box center [246, 371] width 125 height 13
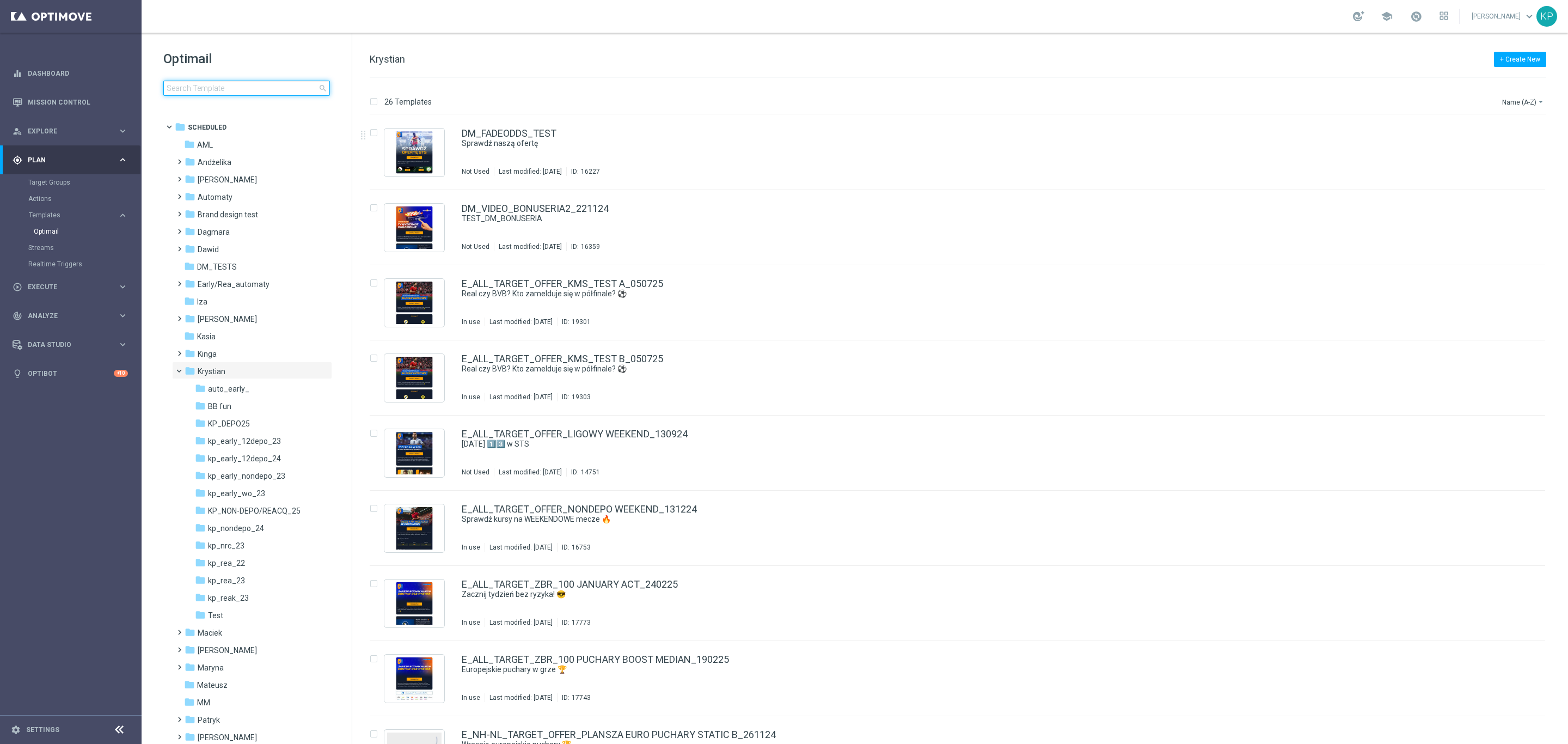
click at [296, 87] on input at bounding box center [247, 89] width 167 height 16
type input "i"
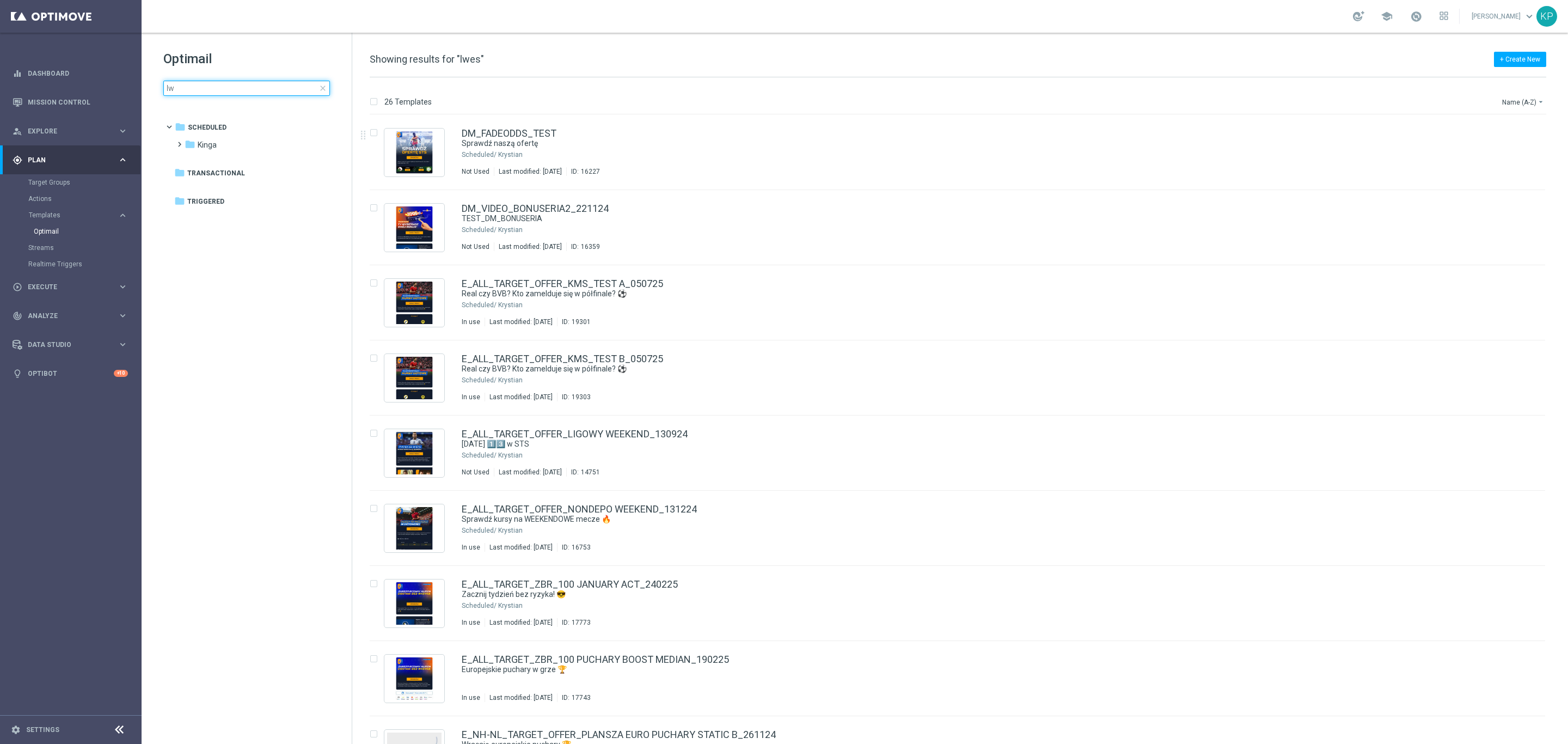
type input "l"
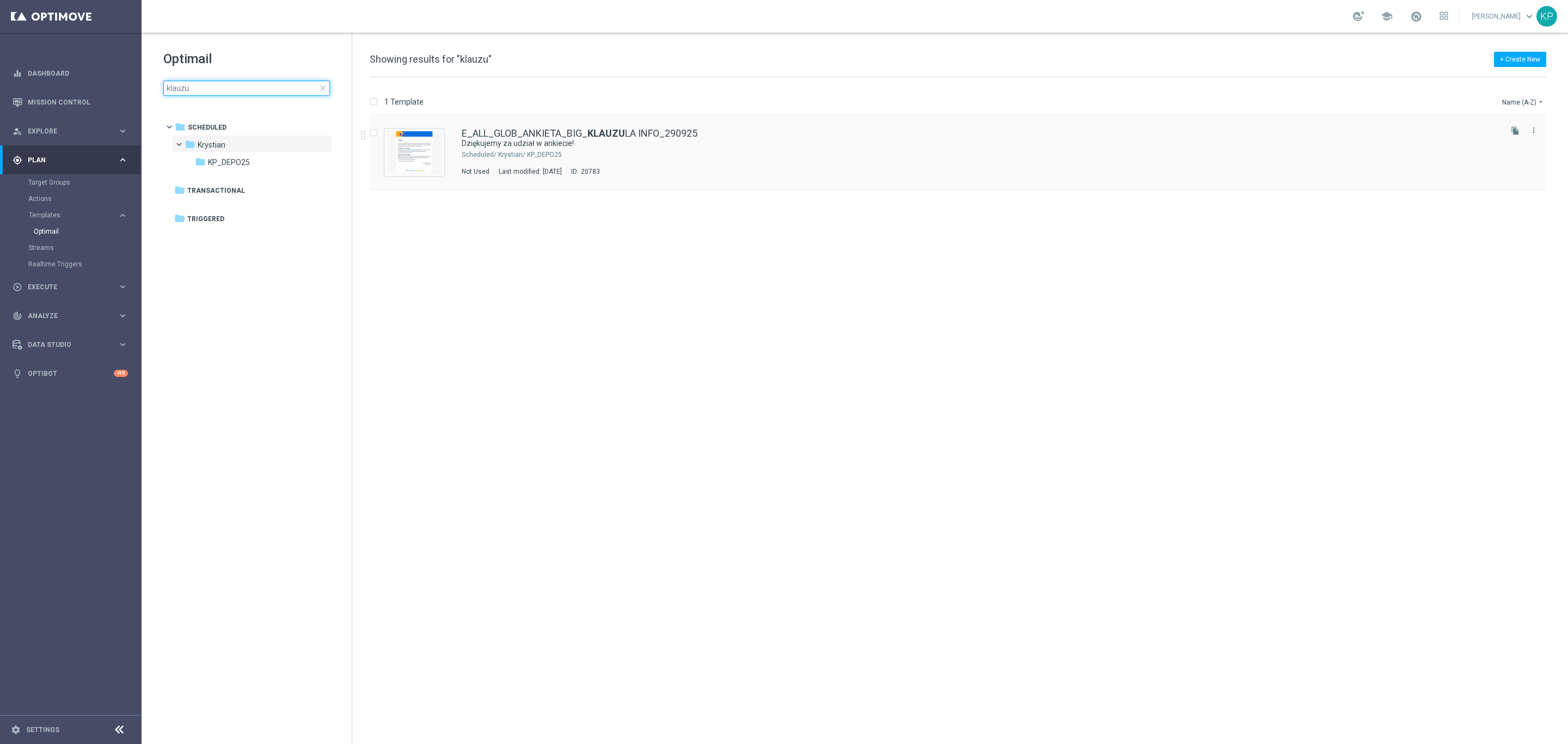
type input "klauzu"
click at [724, 151] on div "Krystian/ KP_DEPO25" at bounding box center [999, 155] width 1001 height 9
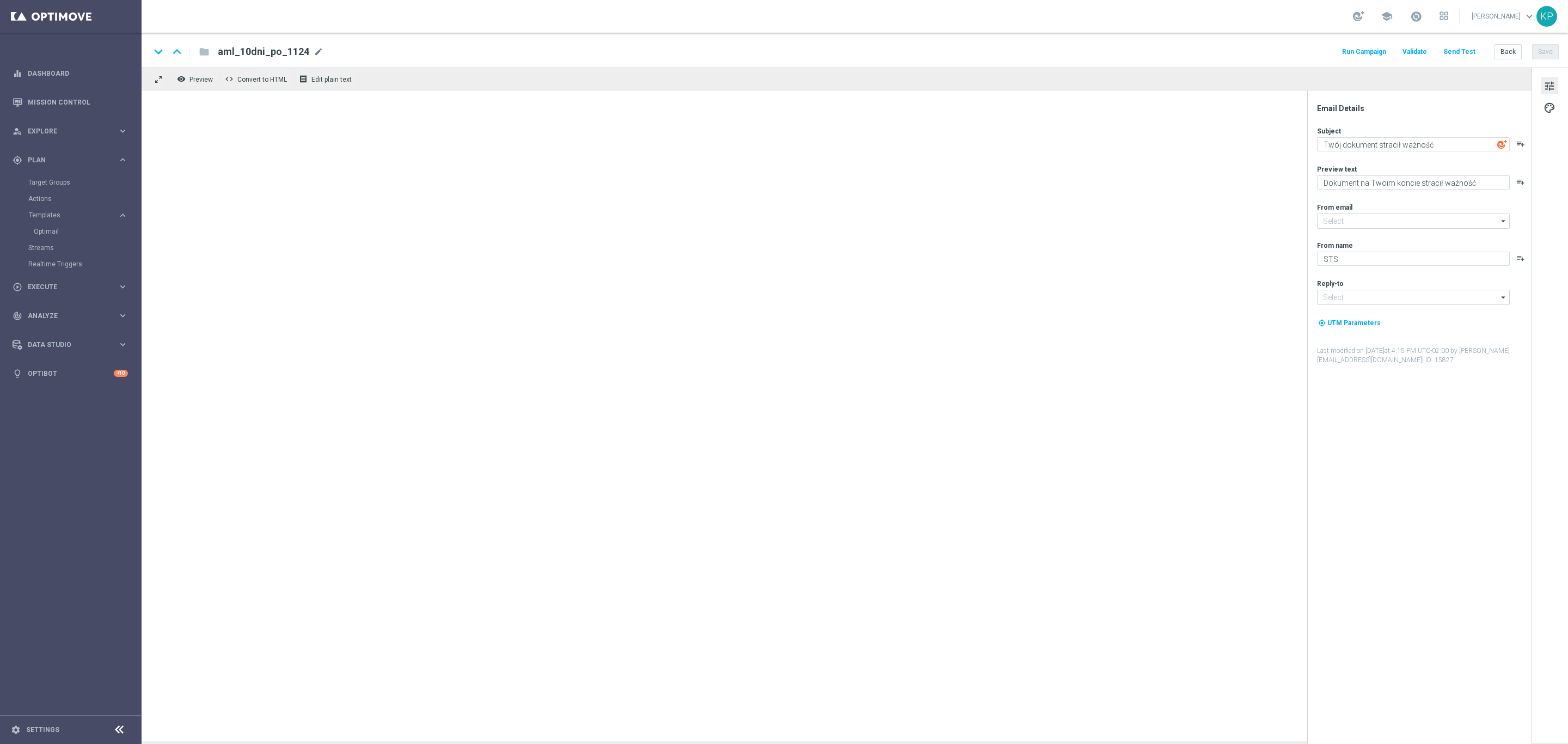
type input "[EMAIL_ADDRESS][DOMAIN_NAME]"
type textarea "Dziękujemy za udział w ankiecie!"
type textarea "Zapoznaj się z klauzulą informacyjną po wypełnieniu kwestionariusza."
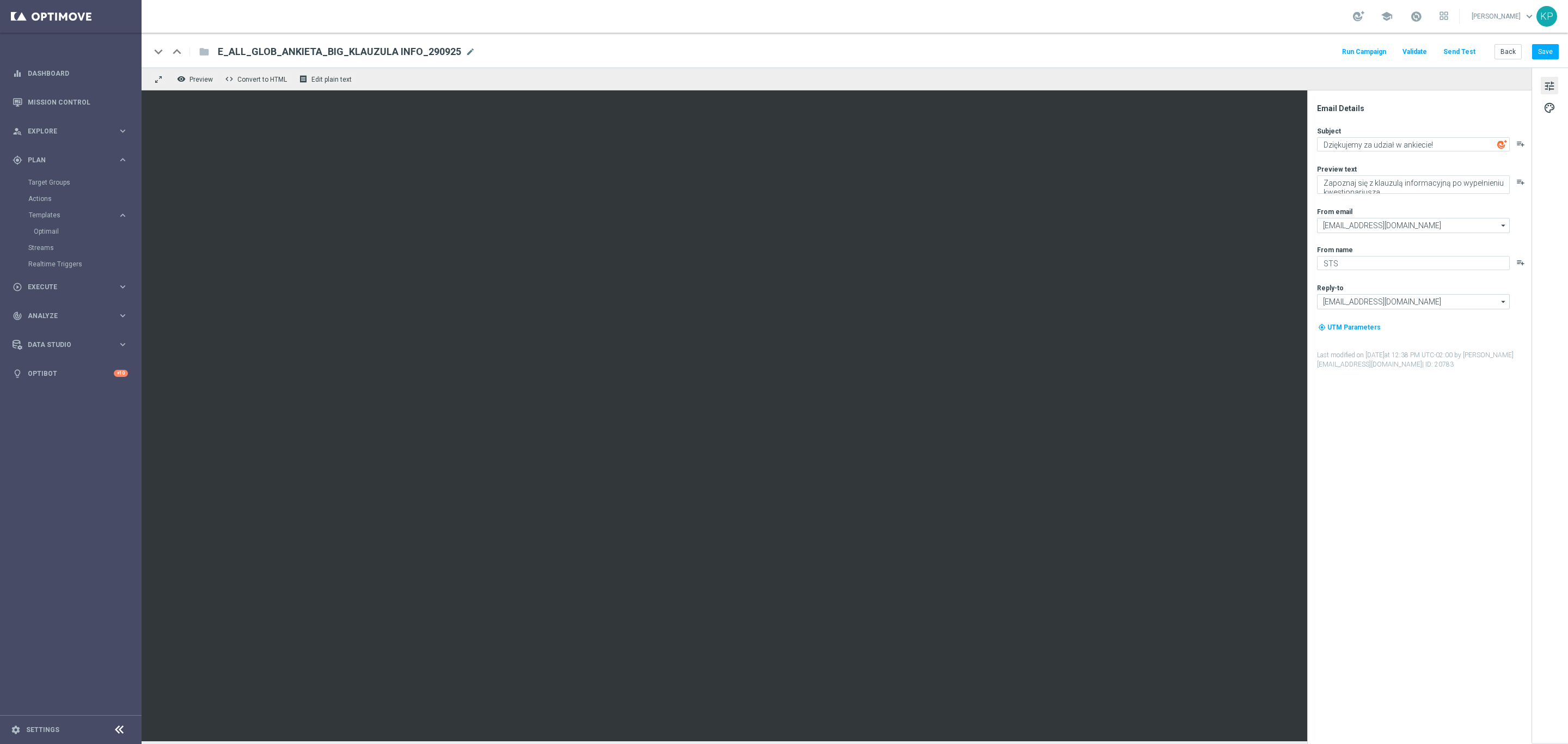
click at [1056, 54] on div "keyboard_arrow_down keyboard_arrow_up folder E_ALL_GLOB_ANKIETA_BIG_KLAUZULA IN…" at bounding box center [855, 52] width 1409 height 14
click at [1161, 46] on button "Send Test" at bounding box center [1460, 52] width 35 height 15
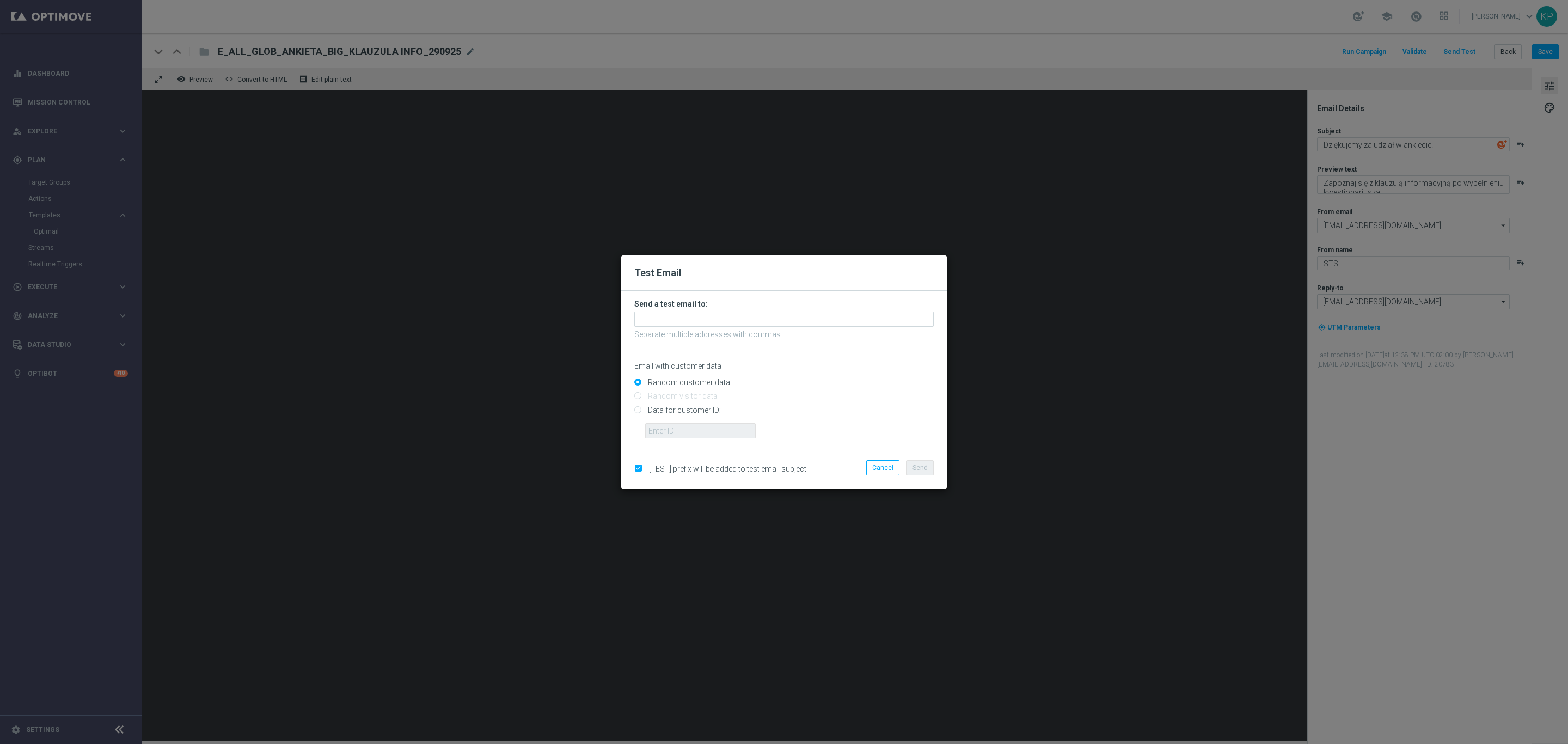
click at [824, 309] on form "Send a test email to: Separate multiple addresses with commas Email with custom…" at bounding box center [784, 369] width 300 height 140
click at [817, 316] on input "text" at bounding box center [784, 319] width 300 height 16
type input "o"
type input "paulina.bednarek@sts.pl"
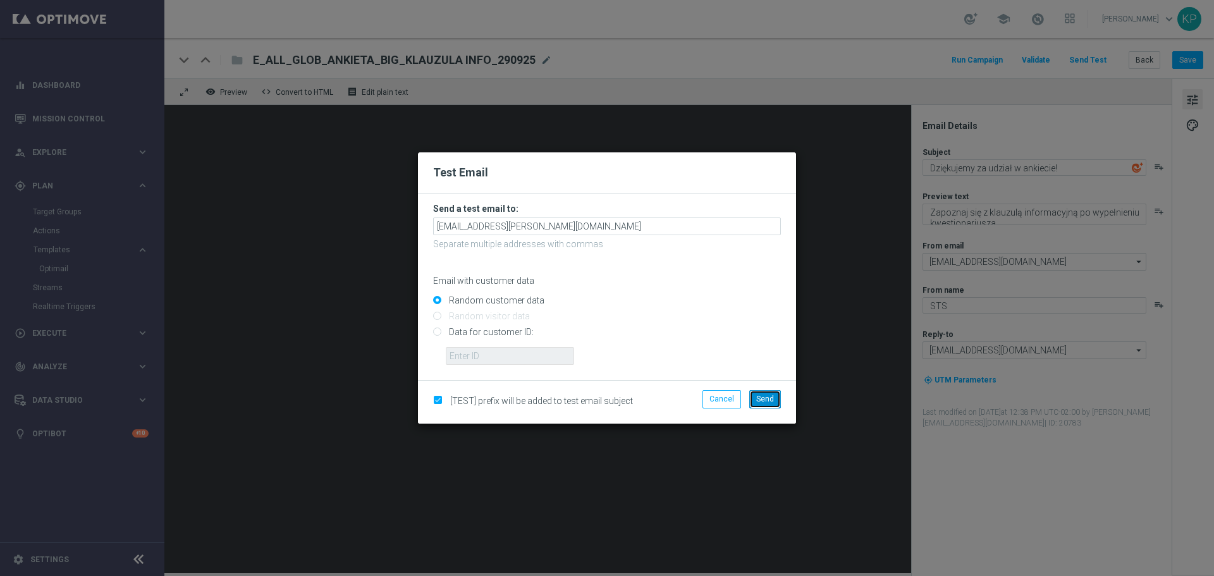
click at [760, 393] on button "Send" at bounding box center [765, 399] width 32 height 18
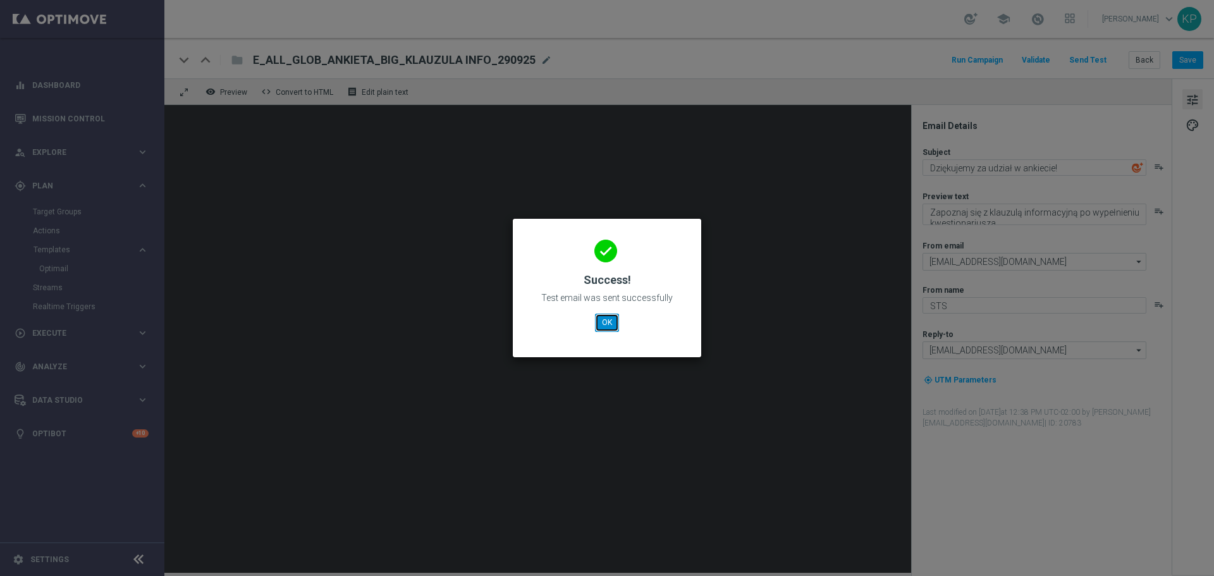
click at [594, 327] on div "done Success! Test email was sent successfully OK" at bounding box center [607, 286] width 158 height 110
click at [602, 328] on button "OK" at bounding box center [607, 323] width 24 height 18
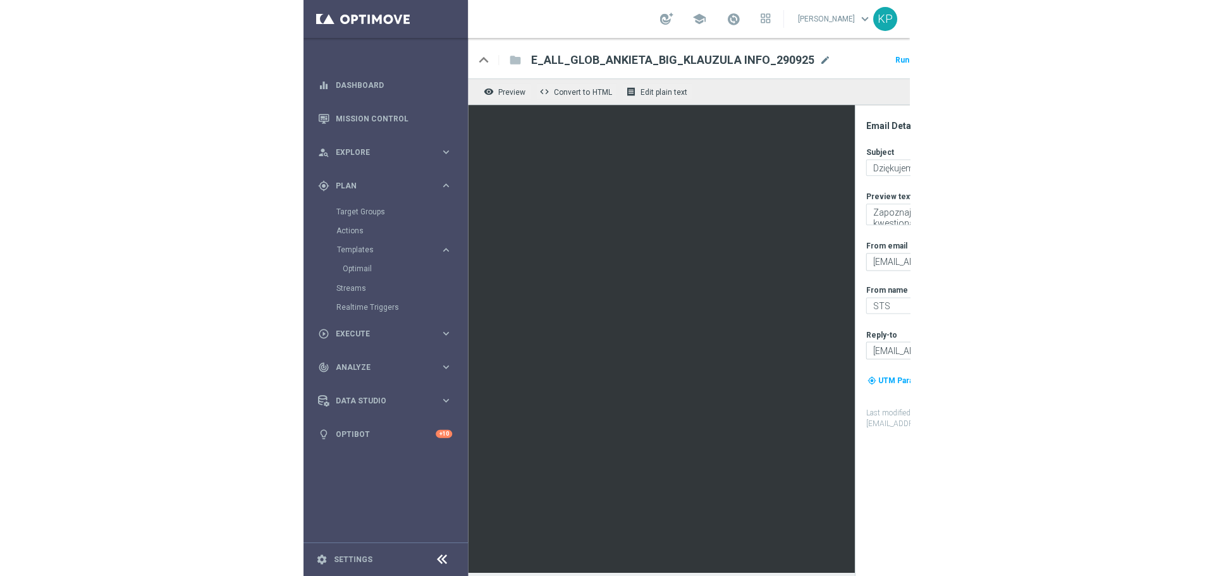
scroll to position [0, 27]
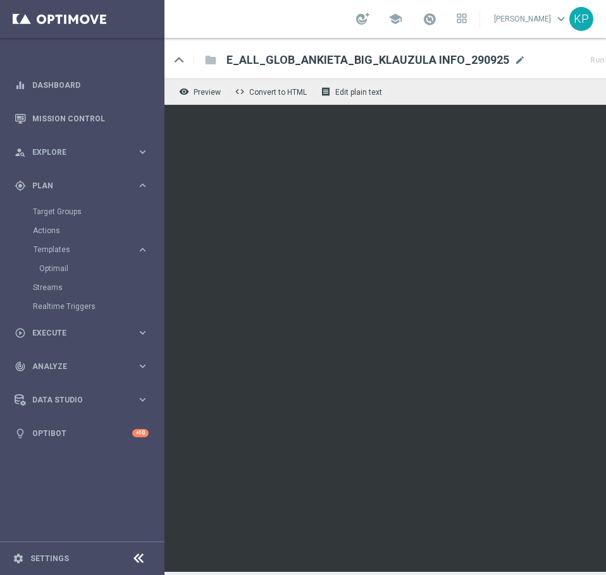
click at [316, 21] on div "school Krystian Potoczny keyboard_arrow_down KP" at bounding box center [384, 19] width 441 height 38
click at [300, 15] on div "school Krystian Potoczny keyboard_arrow_down KP" at bounding box center [384, 19] width 441 height 38
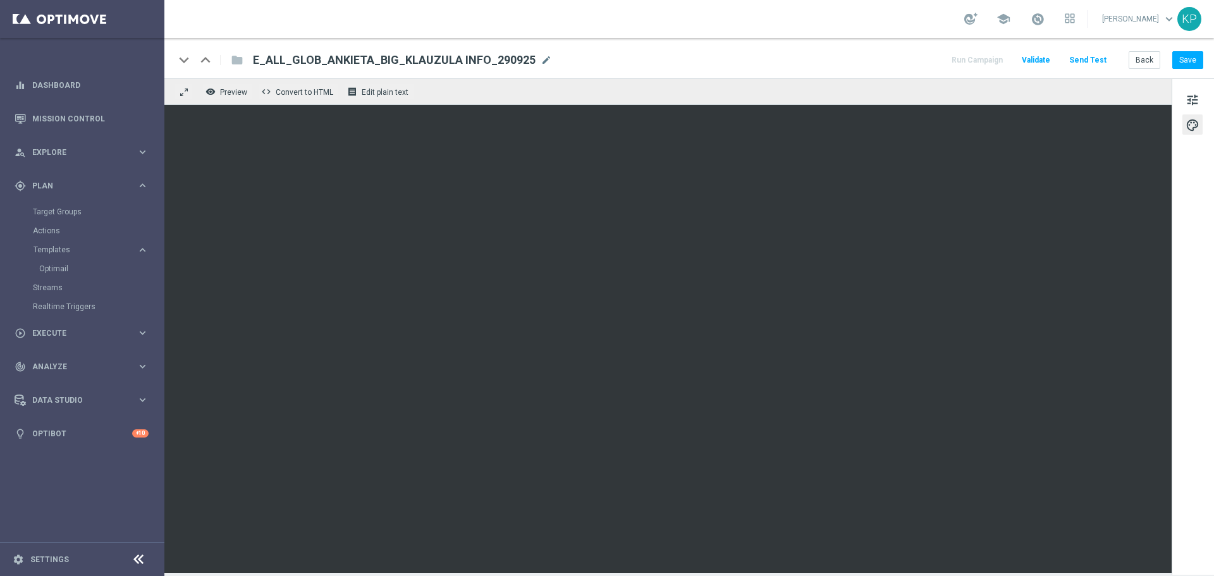
scroll to position [0, 0]
click at [547, 18] on div "school Krystian Potoczny keyboard_arrow_down KP" at bounding box center [689, 19] width 1050 height 38
click at [1191, 94] on span "tune" at bounding box center [1193, 100] width 14 height 16
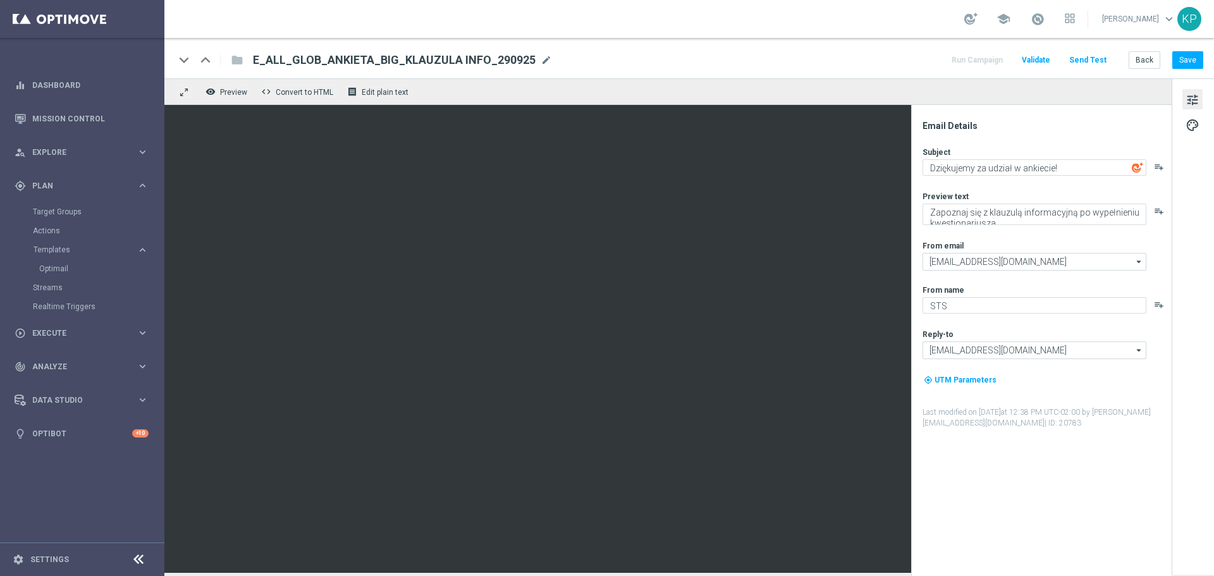
click at [541, 14] on div "school Krystian Potoczny keyboard_arrow_down KP" at bounding box center [689, 19] width 1050 height 38
click at [1100, 55] on button "Send Test" at bounding box center [1087, 60] width 41 height 17
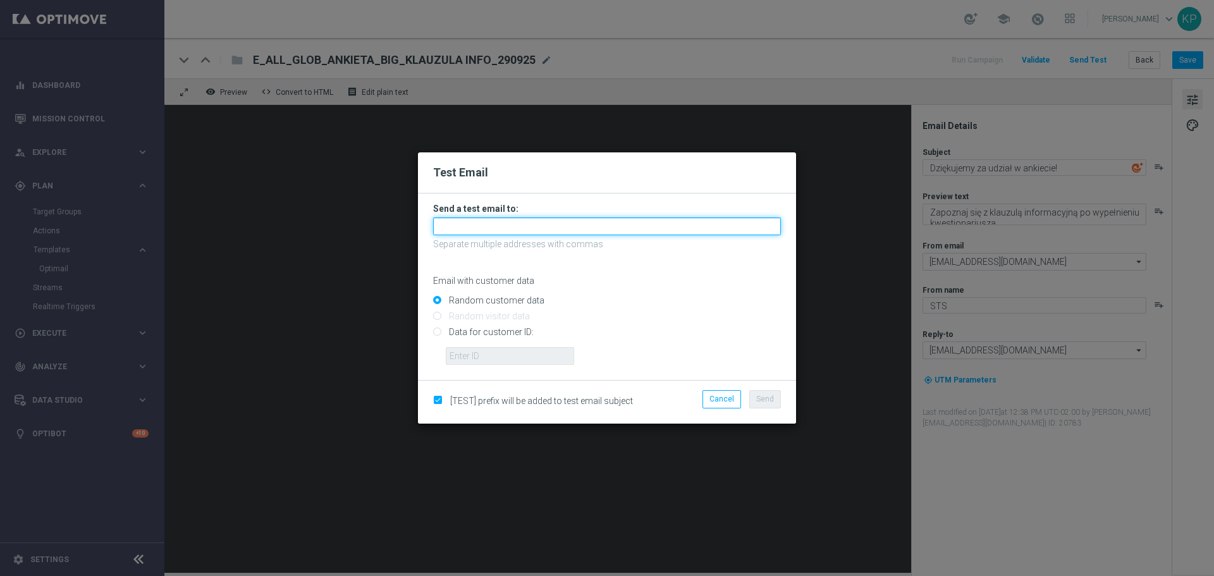
click at [642, 221] on input "text" at bounding box center [607, 227] width 348 height 18
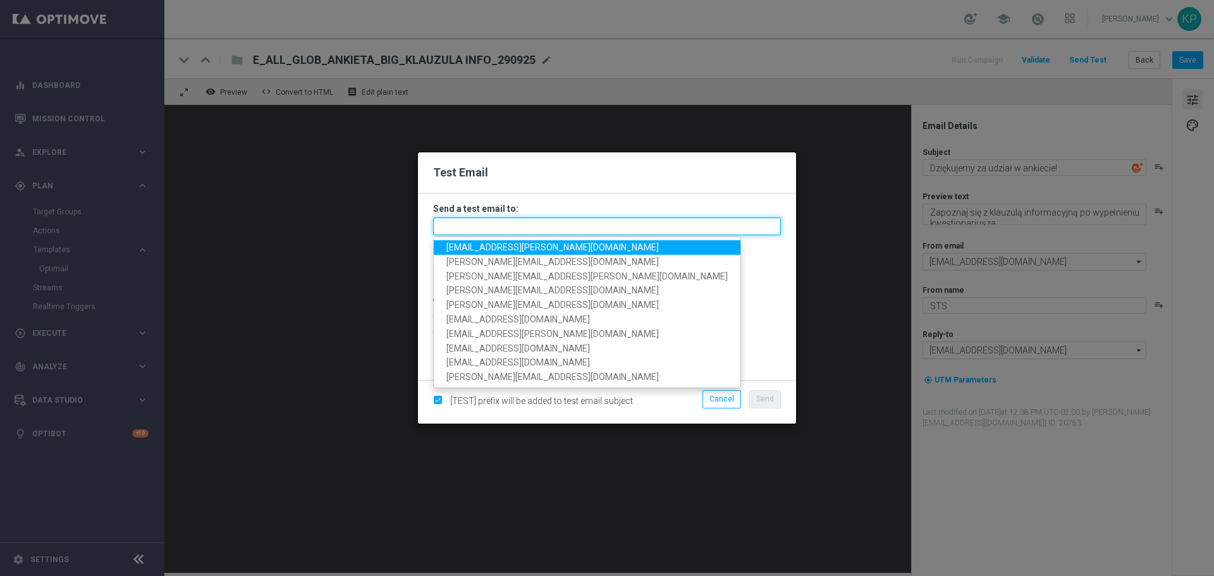
paste input "maja.dlugolecka-sarlej@sts.pl"
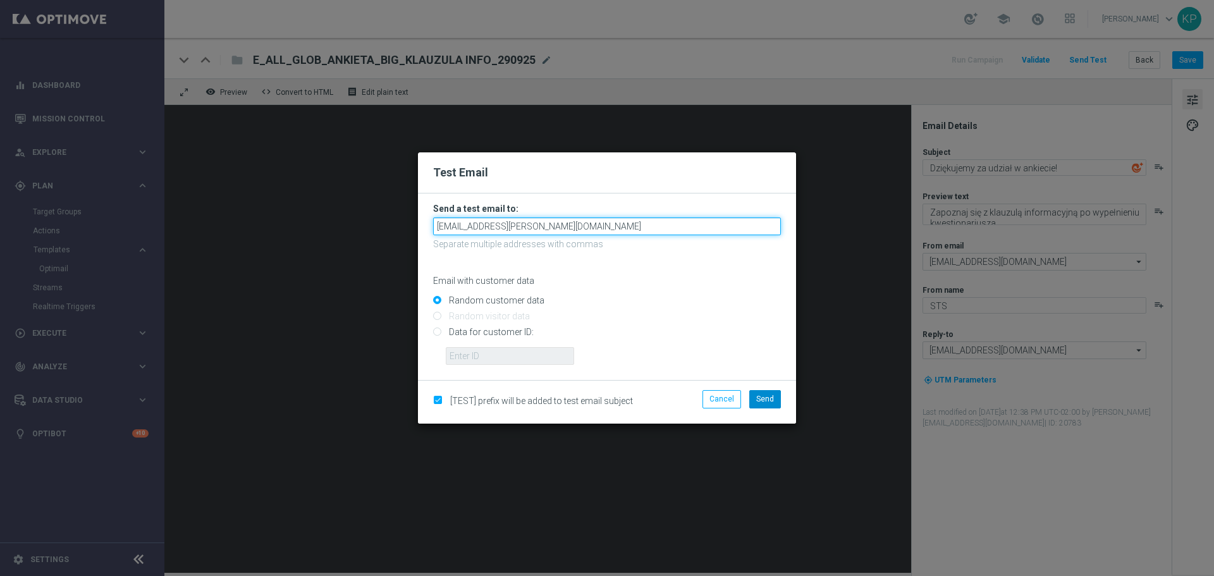
type input "maja.dlugolecka-sarlej@sts.pl"
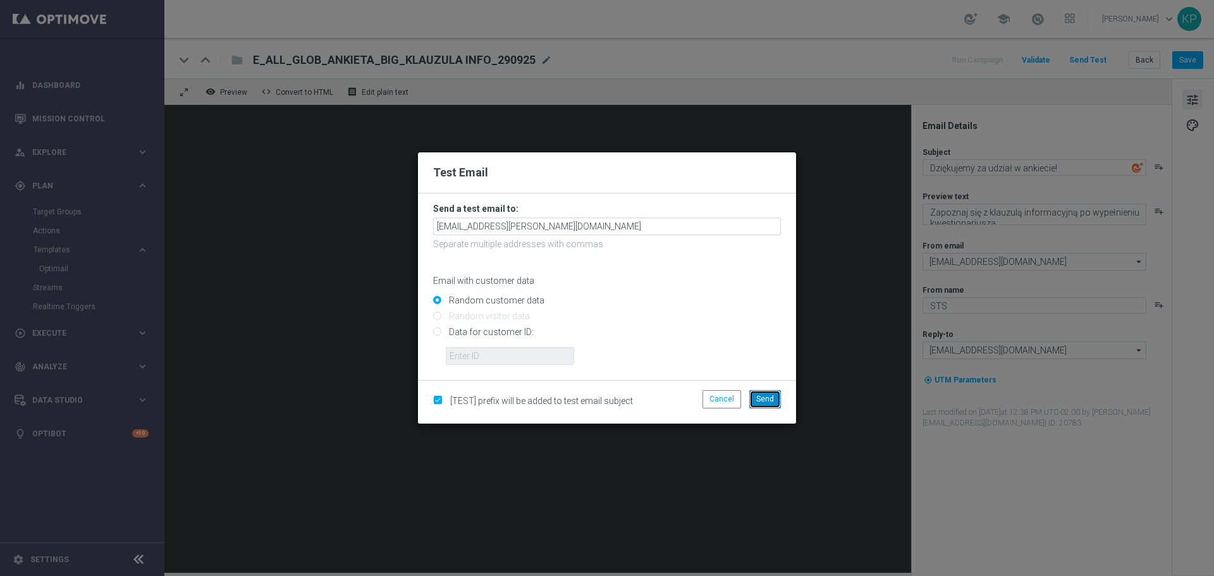
click at [768, 392] on button "Send" at bounding box center [765, 399] width 32 height 18
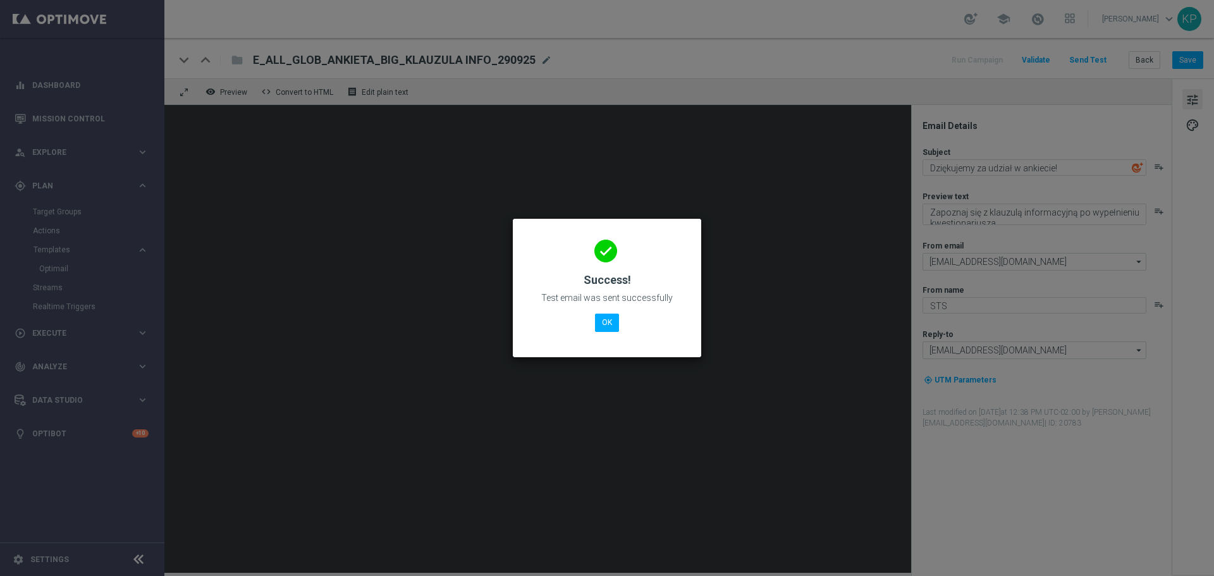
click at [539, 242] on div "done Success! Test email was sent successfully OK" at bounding box center [607, 286] width 158 height 110
click at [604, 316] on button "OK" at bounding box center [607, 323] width 24 height 18
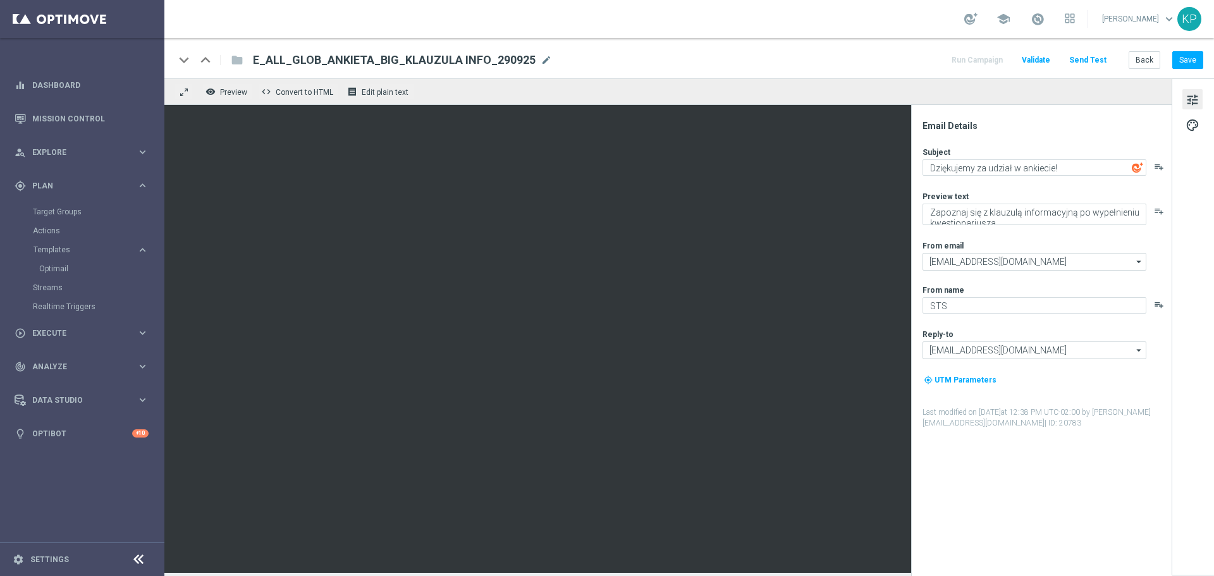
click at [576, 40] on div "keyboard_arrow_down keyboard_arrow_up folder E_ALL_GLOB_ANKIETA_BIG_KLAUZULA IN…" at bounding box center [689, 58] width 1050 height 40
click at [68, 214] on link "Target Groups" at bounding box center [82, 212] width 99 height 10
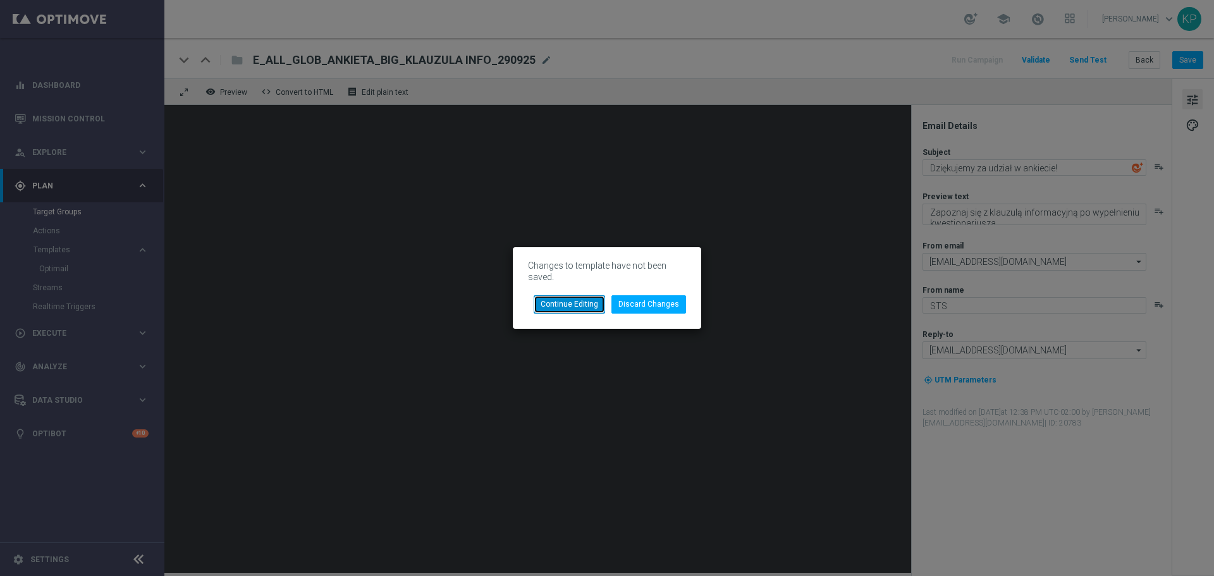
click at [569, 307] on button "Continue Editing" at bounding box center [569, 304] width 71 height 18
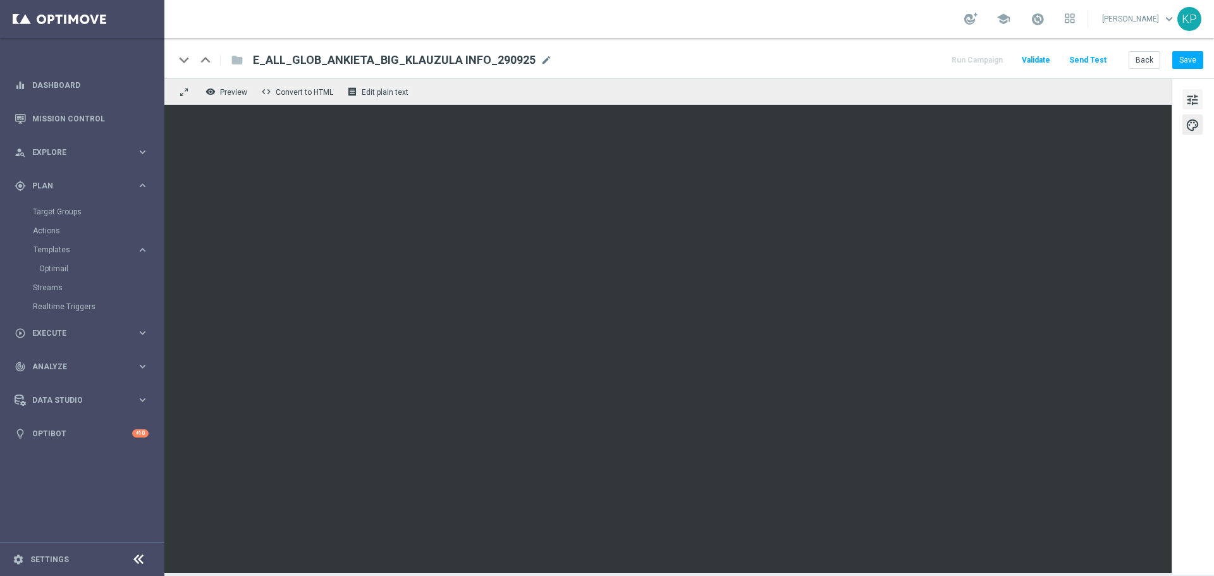
click at [1188, 101] on span "tune" at bounding box center [1193, 100] width 14 height 16
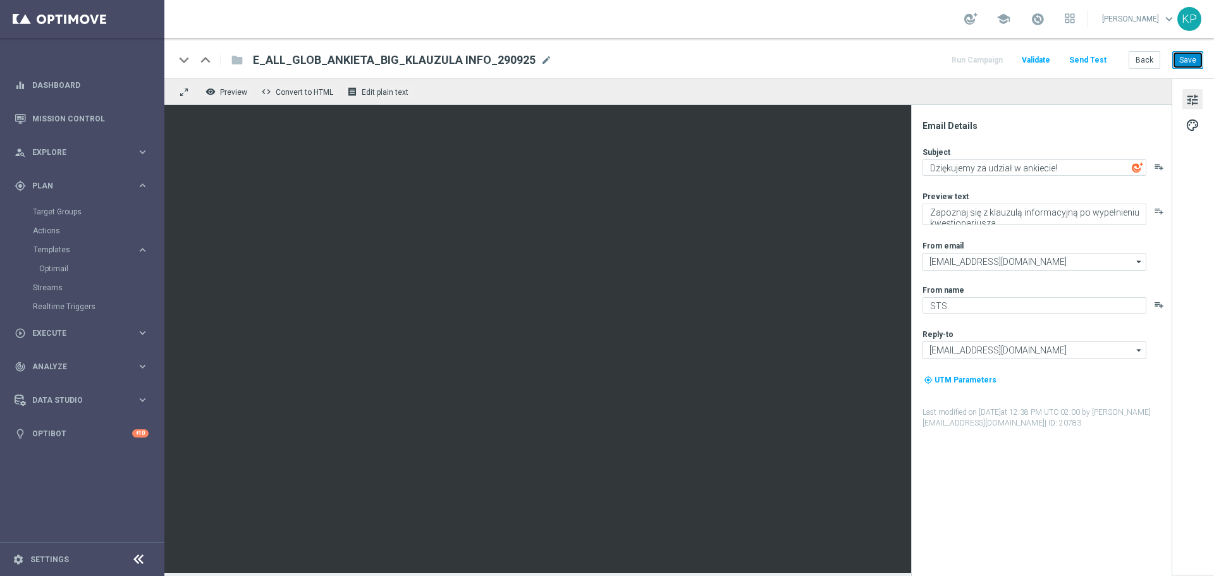
click at [1188, 60] on button "Save" at bounding box center [1187, 60] width 31 height 18
click at [863, 58] on div "keyboard_arrow_down keyboard_arrow_up folder E_ALL_GLOB_ANKIETA_BIG_KLAUZULA IN…" at bounding box center [689, 60] width 1029 height 16
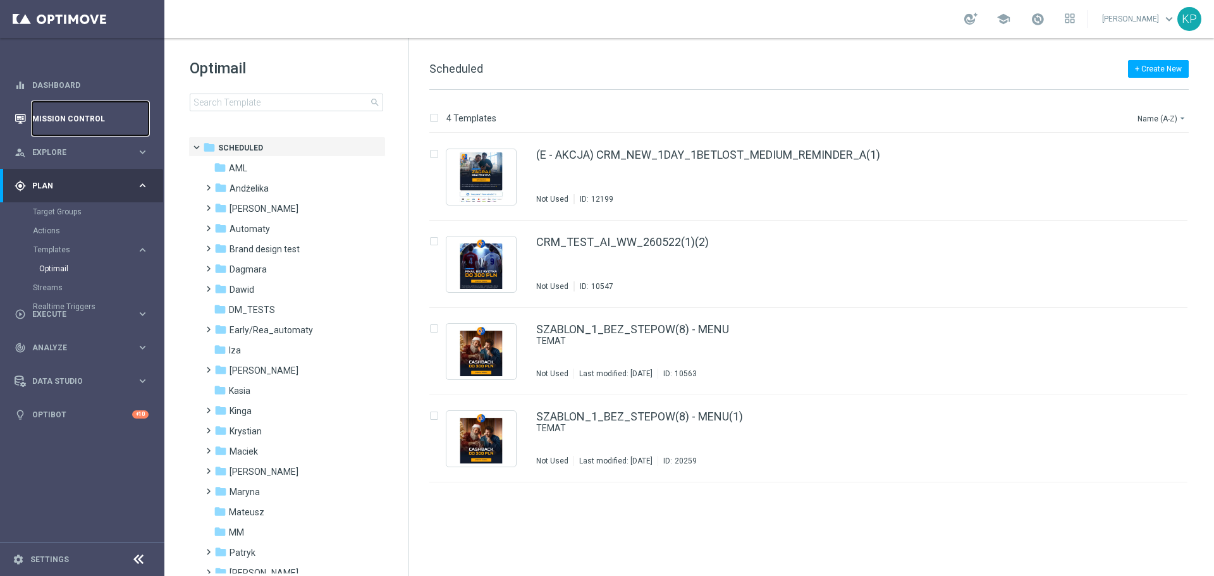
click at [125, 116] on link "Mission Control" at bounding box center [90, 119] width 116 height 34
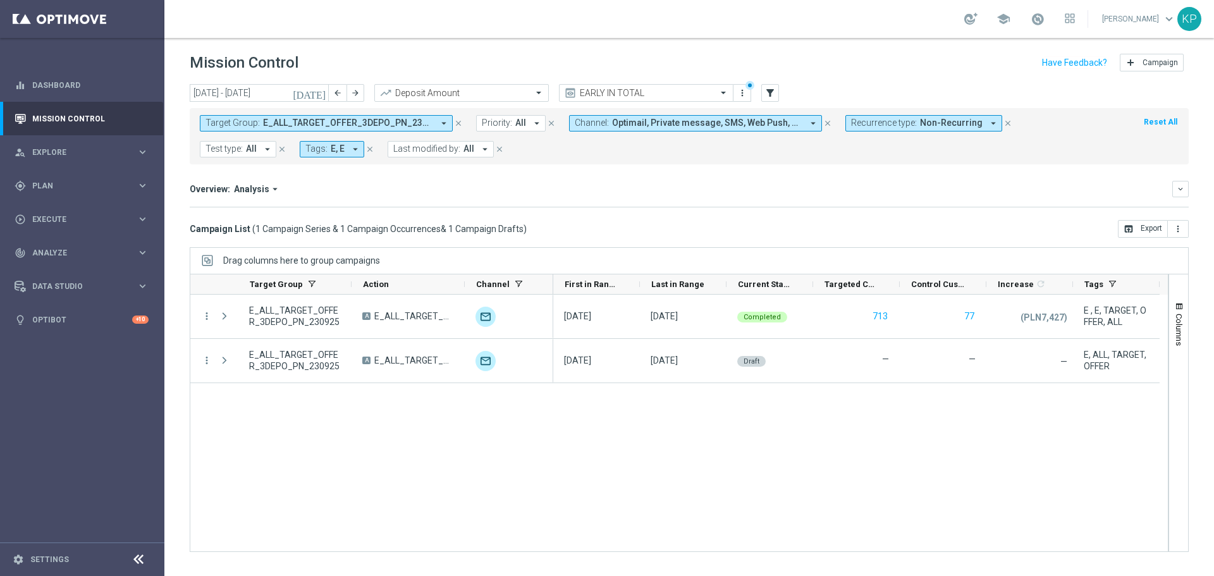
click at [852, 124] on span "Recurrence type:" at bounding box center [884, 123] width 66 height 11
click at [872, 212] on label "Recurring" at bounding box center [880, 214] width 32 height 8
click at [875, 199] on div "Non-Recurring" at bounding box center [897, 193] width 90 height 20
click at [746, 156] on form "Target Group: E_ALL_TARGET_OFFER_3DEPO_PN_230925 arrow_drop_down close Priority…" at bounding box center [661, 136] width 923 height 42
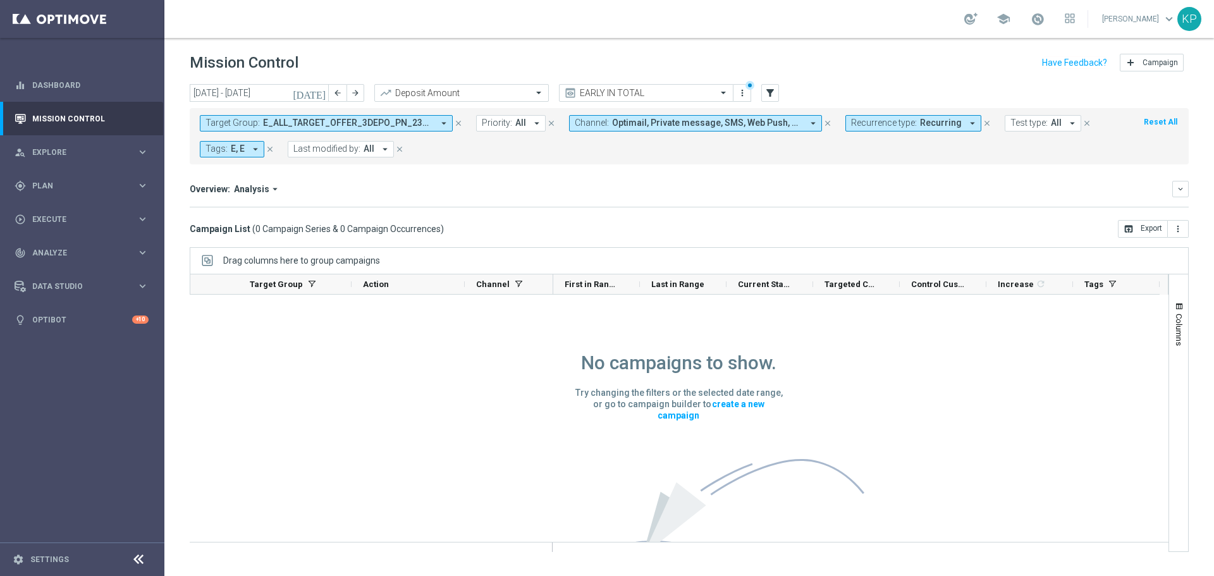
click at [426, 123] on span "E_ALL_TARGET_OFFER_3DEPO_PN_230925" at bounding box center [348, 123] width 170 height 11
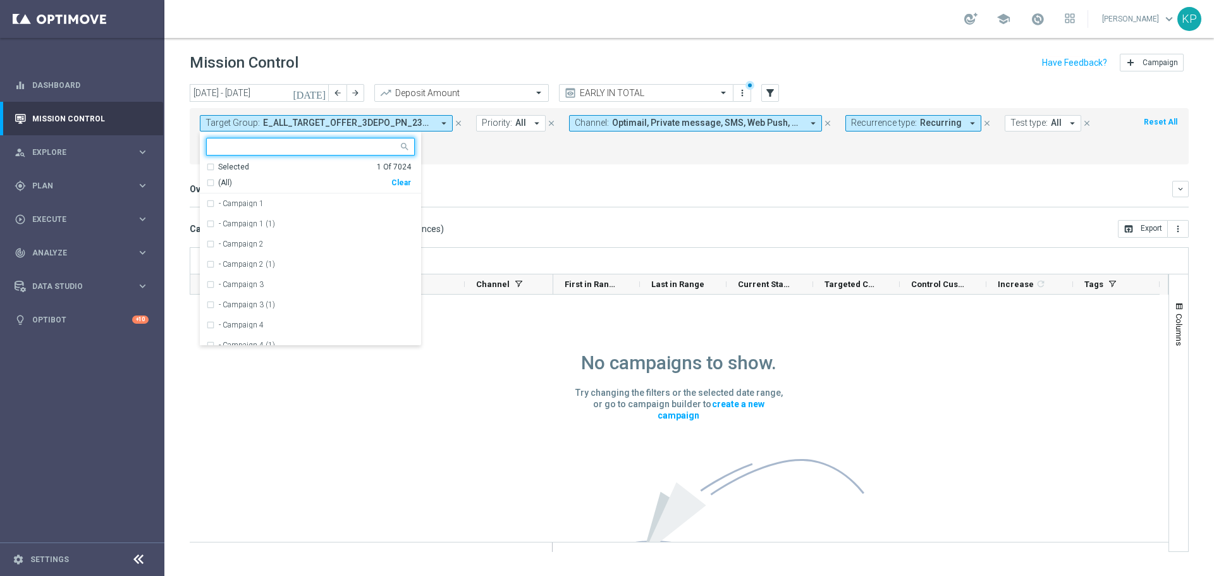
click at [261, 166] on div "Selected 1 Of 7024" at bounding box center [308, 167] width 205 height 11
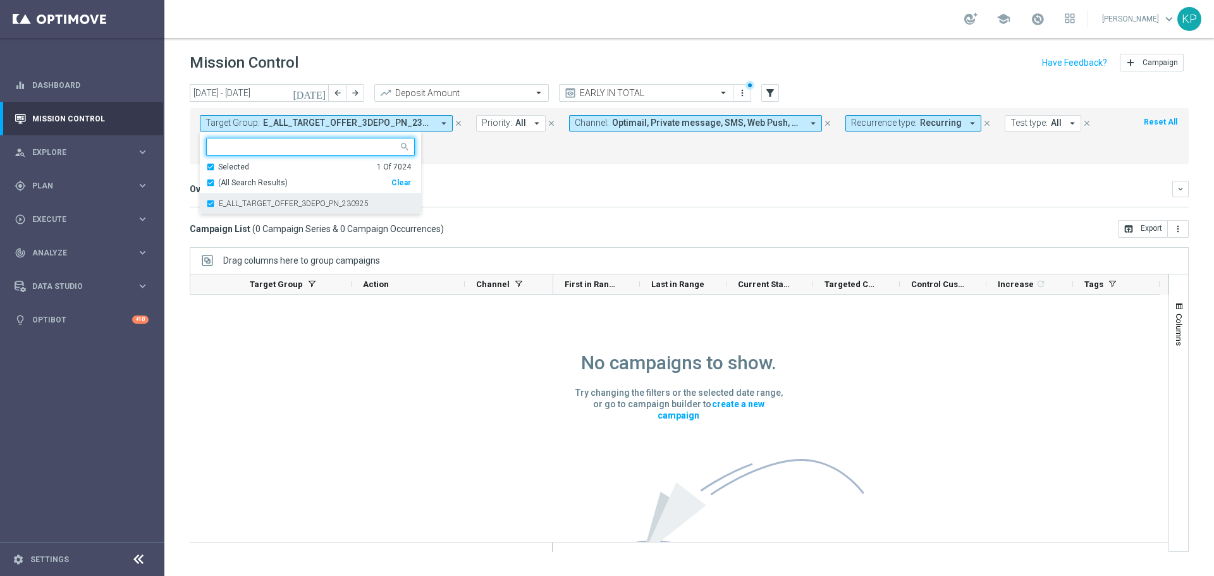
click at [233, 200] on label "E_ALL_TARGET_OFFER_3DEPO_PN_230925" at bounding box center [294, 204] width 150 height 8
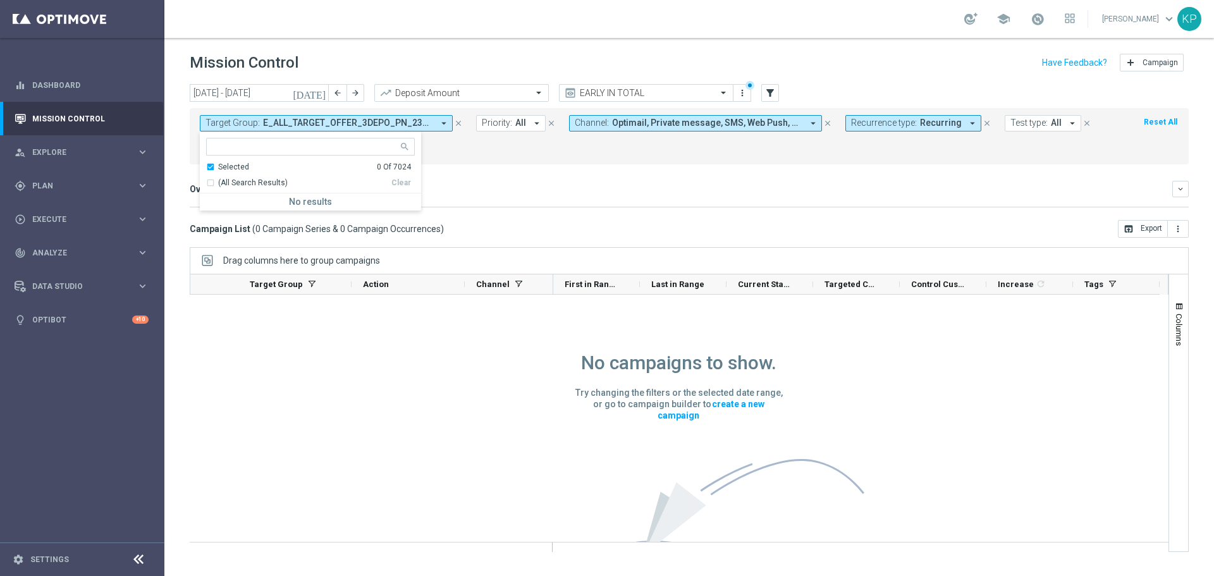
click at [239, 166] on div "Selected" at bounding box center [233, 167] width 31 height 11
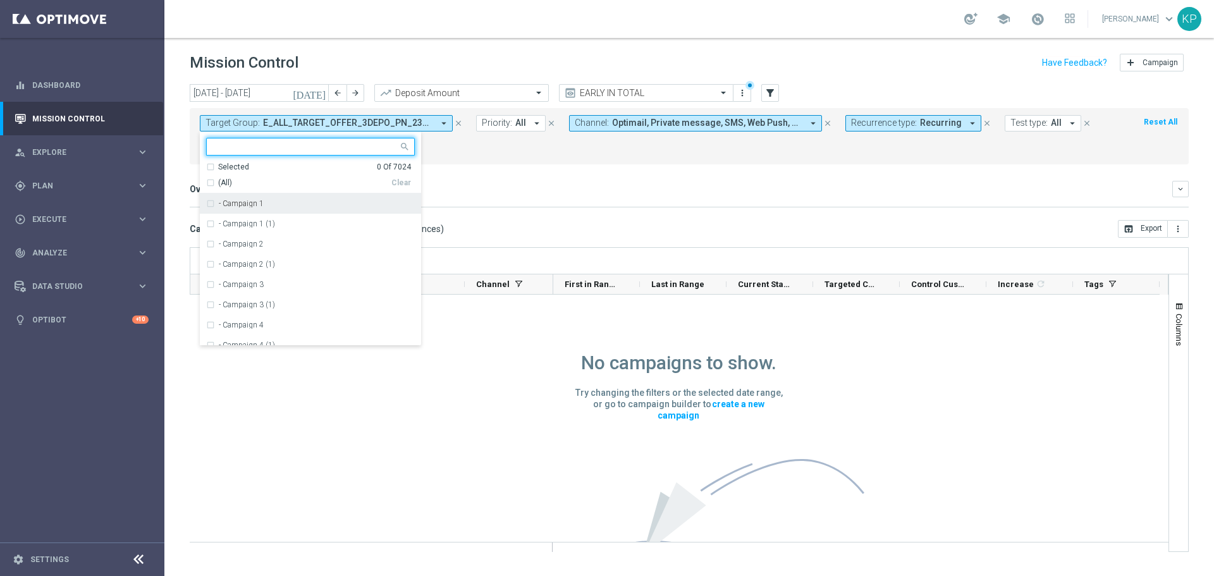
click at [252, 147] on input "text" at bounding box center [305, 147] width 185 height 11
paste input "E_NH-NL_AUTO_CASHBACK_GOLD_EVIP_5 do 250 PLN_WEEKLY"
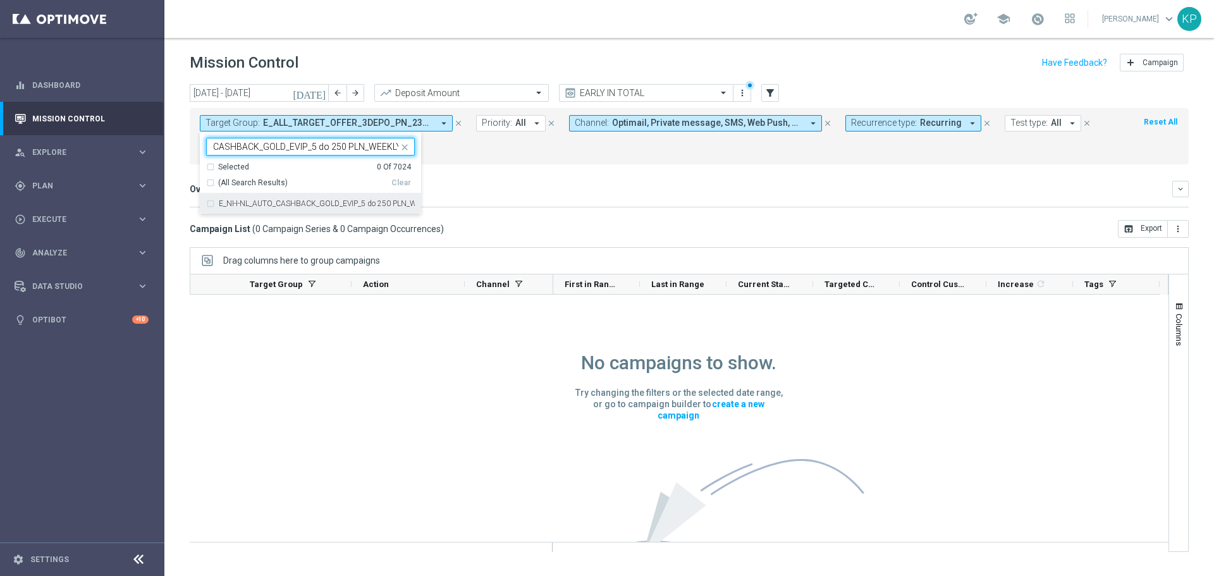
click at [248, 194] on div "E_NH-NL_AUTO_CASHBACK_GOLD_EVIP_5 do 250 PLN_WEEKLY" at bounding box center [310, 204] width 209 height 20
type input "E_NH-NL_AUTO_CASHBACK_GOLD_EVIP_5 do 250 PLN_WEEKLY"
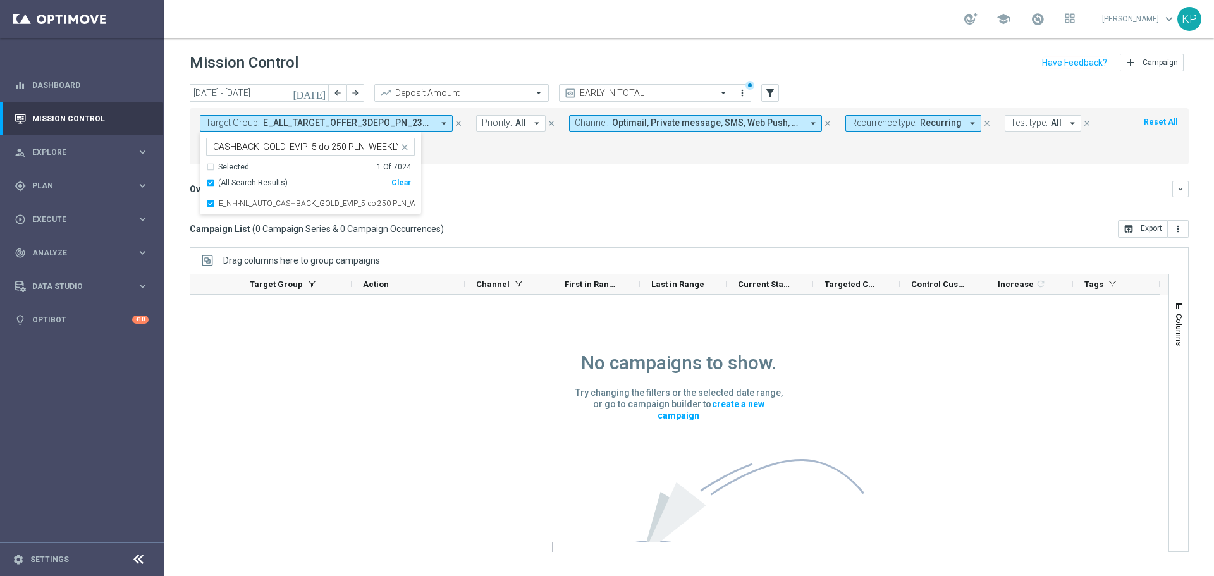
scroll to position [0, 0]
click at [421, 175] on mini-dashboard "Overview: Analysis arrow_drop_down keyboard_arrow_down Increase In Deposit Amou…" at bounding box center [689, 192] width 999 height 56
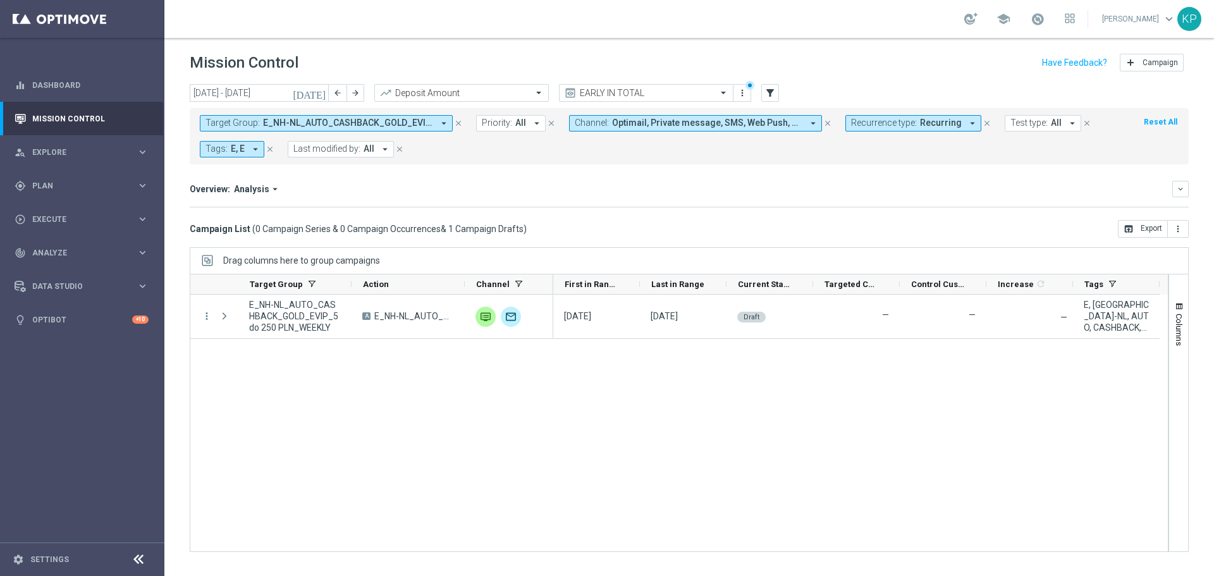
click at [323, 97] on icon "[DATE]" at bounding box center [310, 92] width 34 height 11
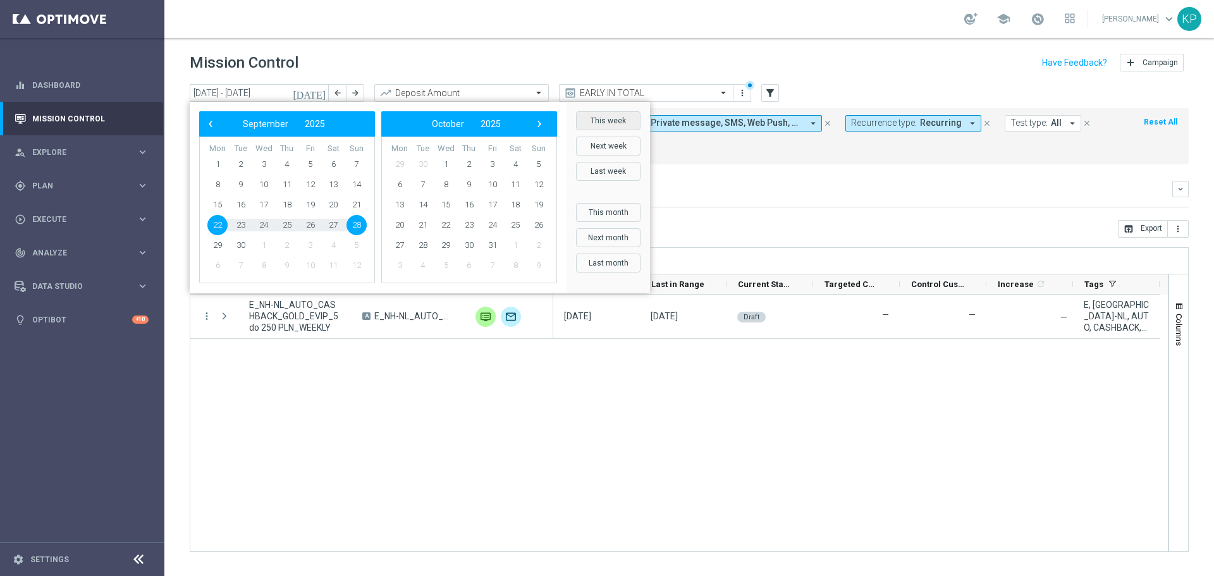
click at [605, 120] on button "This week" at bounding box center [608, 120] width 65 height 19
type input "[DATE] - [DATE]"
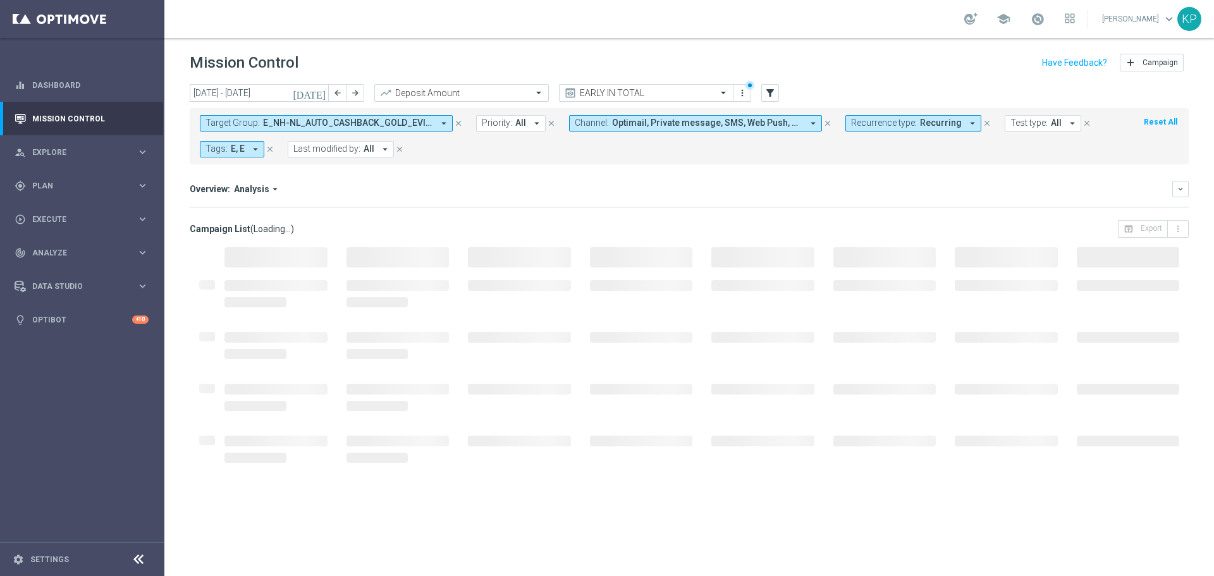
click at [508, 200] on div "Overview: Analysis arrow_drop_down keyboard_arrow_down Increase In Deposit Amou…" at bounding box center [689, 194] width 999 height 27
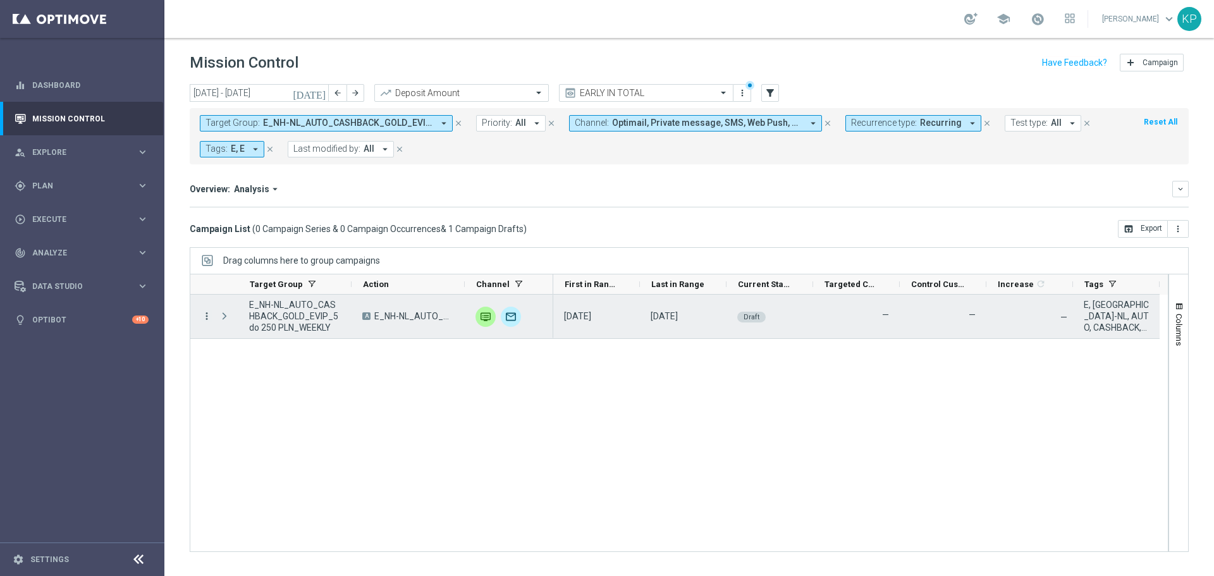
click at [206, 320] on icon "more_vert" at bounding box center [206, 316] width 11 height 11
click at [240, 323] on span "Campaign Details" at bounding box center [263, 323] width 64 height 9
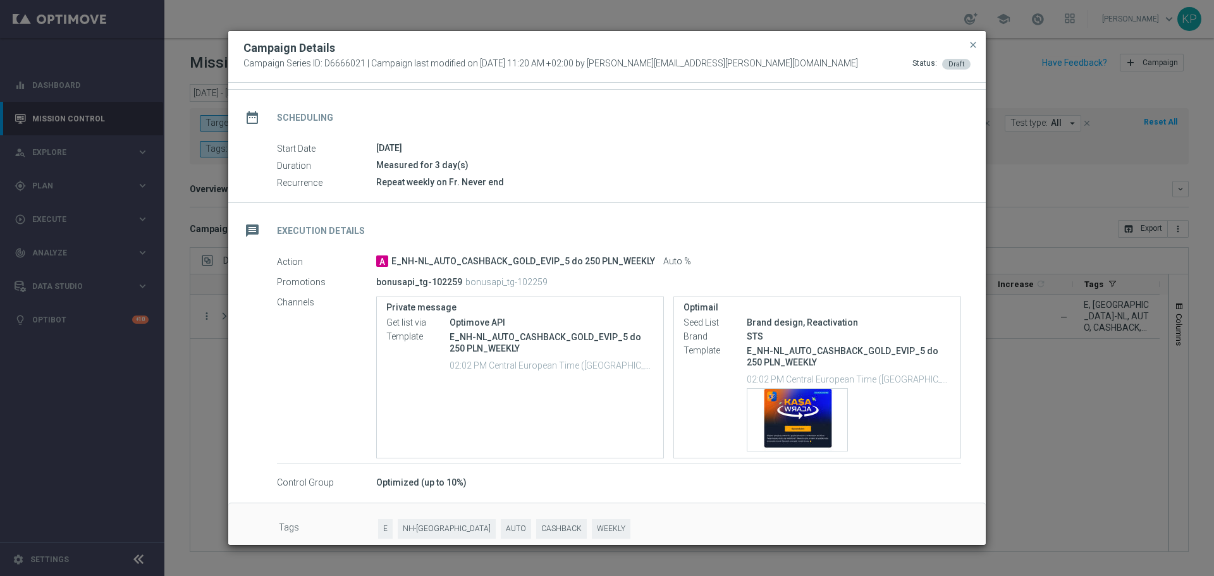
scroll to position [101, 0]
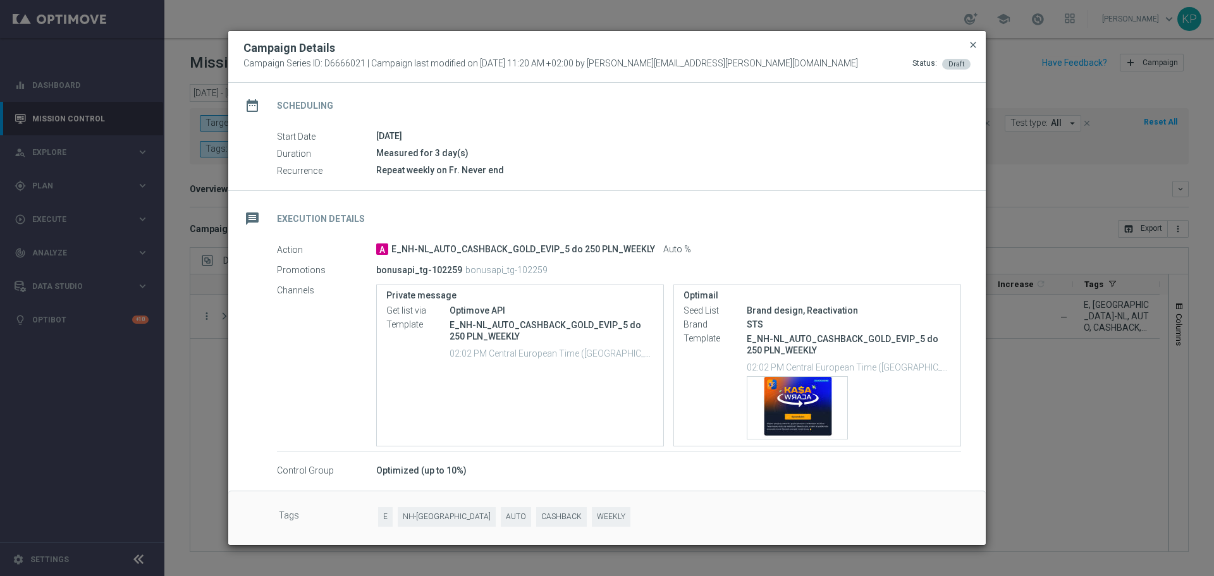
click at [971, 44] on span "close" at bounding box center [973, 45] width 10 height 10
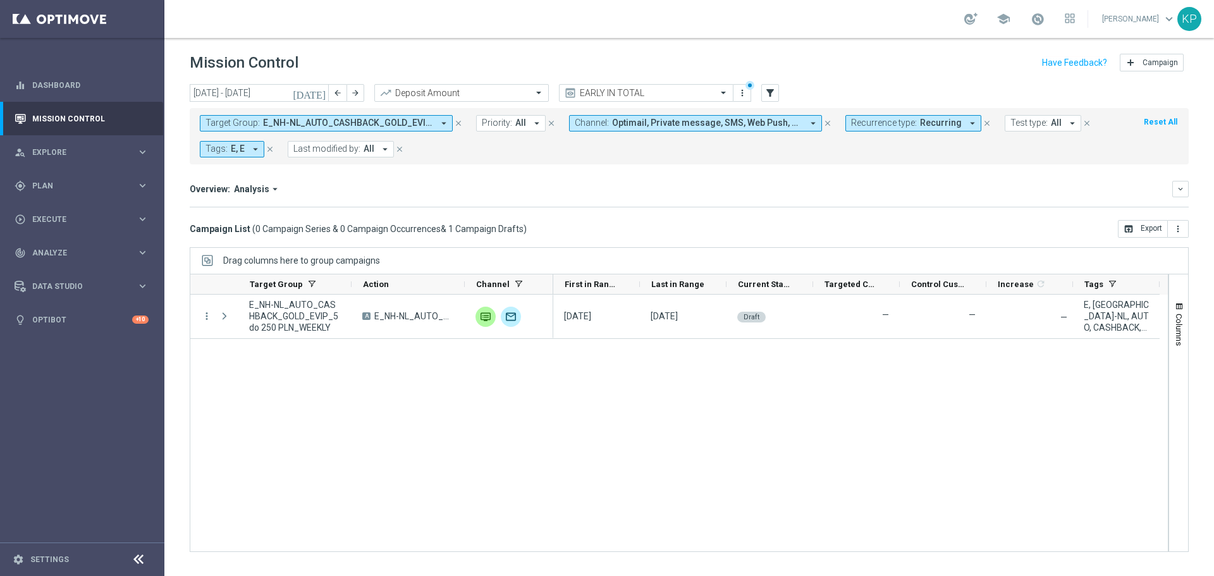
drag, startPoint x: 433, startPoint y: 120, endPoint x: 427, endPoint y: 123, distance: 7.1
click at [432, 120] on button "Target Group: E_NH-NL_AUTO_CASHBACK_GOLD_EVIP_5 do 250 PLN_WEEKLY arrow_drop_do…" at bounding box center [326, 123] width 253 height 16
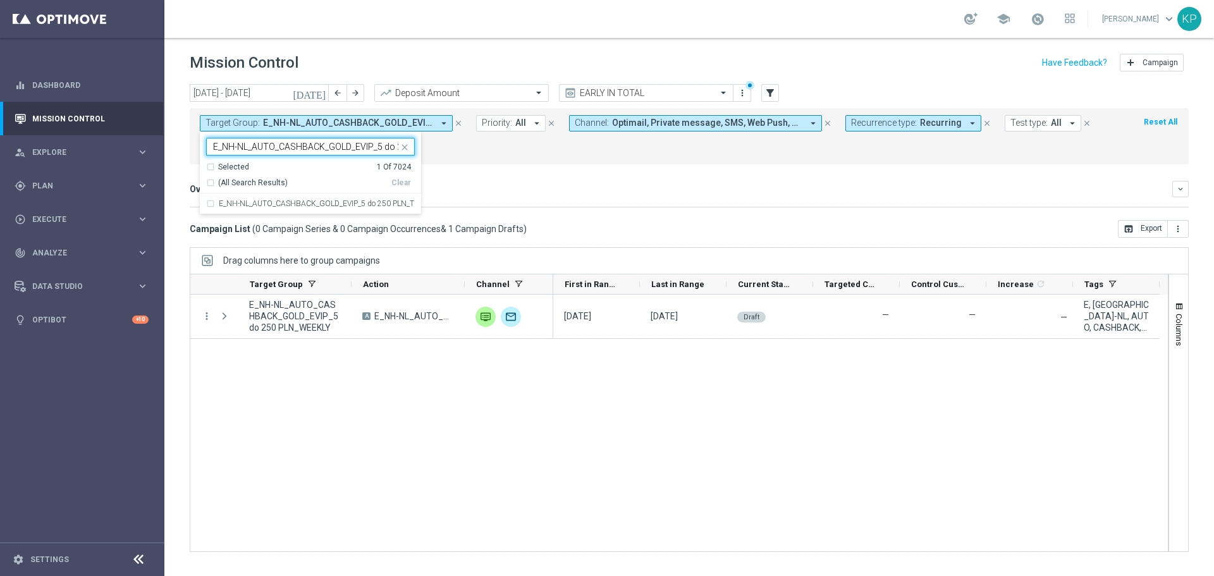
scroll to position [0, 80]
click at [292, 210] on div "E_NH-NL_AUTO_CASHBACK_GOLD_EVIP_5 do 250 PLN_TU_WEEKLY" at bounding box center [310, 204] width 209 height 20
type input "E_NH-NL_AUTO_CASHBACK_GOLD_EVIP_5 do 250 PLN_TU_WEEKLY"
click at [527, 186] on div "Overview: Analysis arrow_drop_down" at bounding box center [681, 188] width 983 height 11
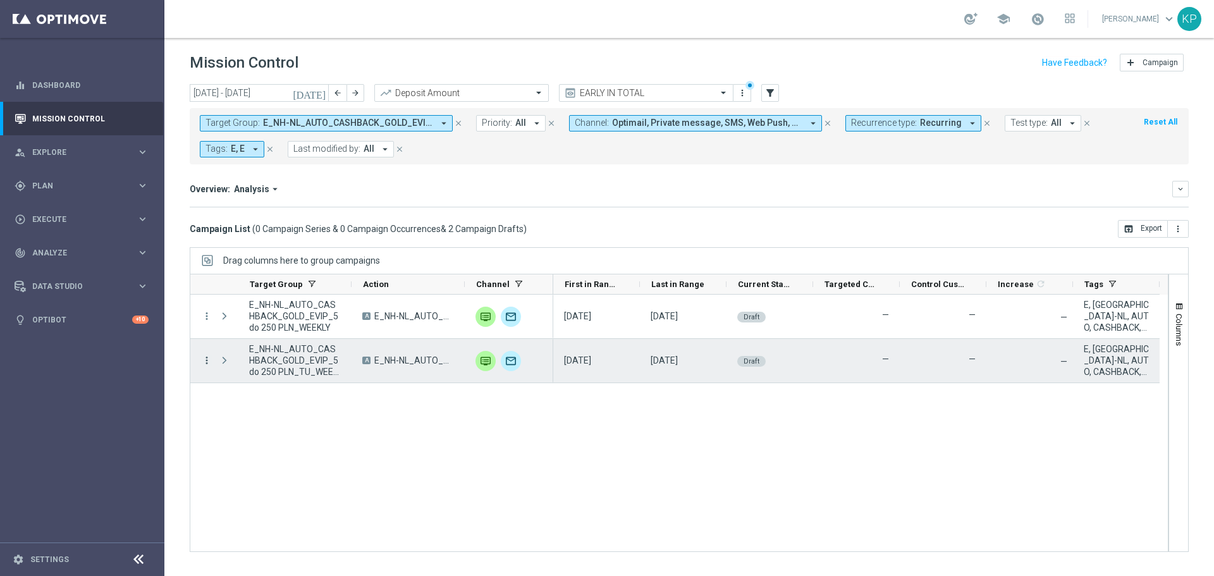
click at [210, 364] on icon "more_vert" at bounding box center [206, 360] width 11 height 11
click at [226, 365] on icon "list" at bounding box center [222, 368] width 9 height 9
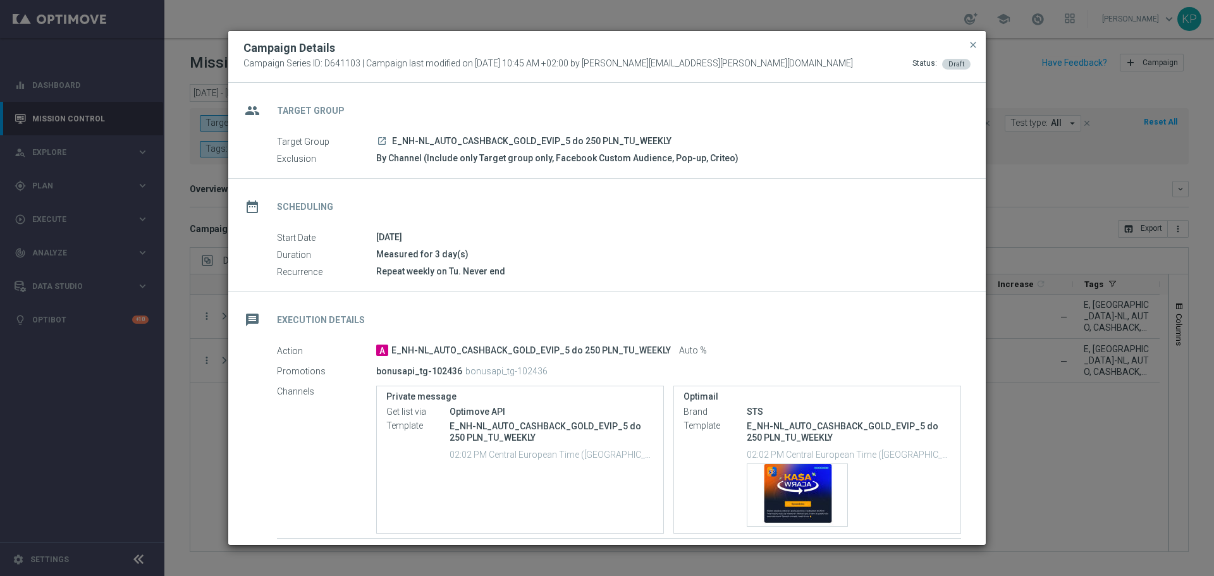
click at [725, 163] on div "By Channel (Include only Target group only, Facebook Custom Audience, Pop-up, C…" at bounding box center [668, 158] width 585 height 13
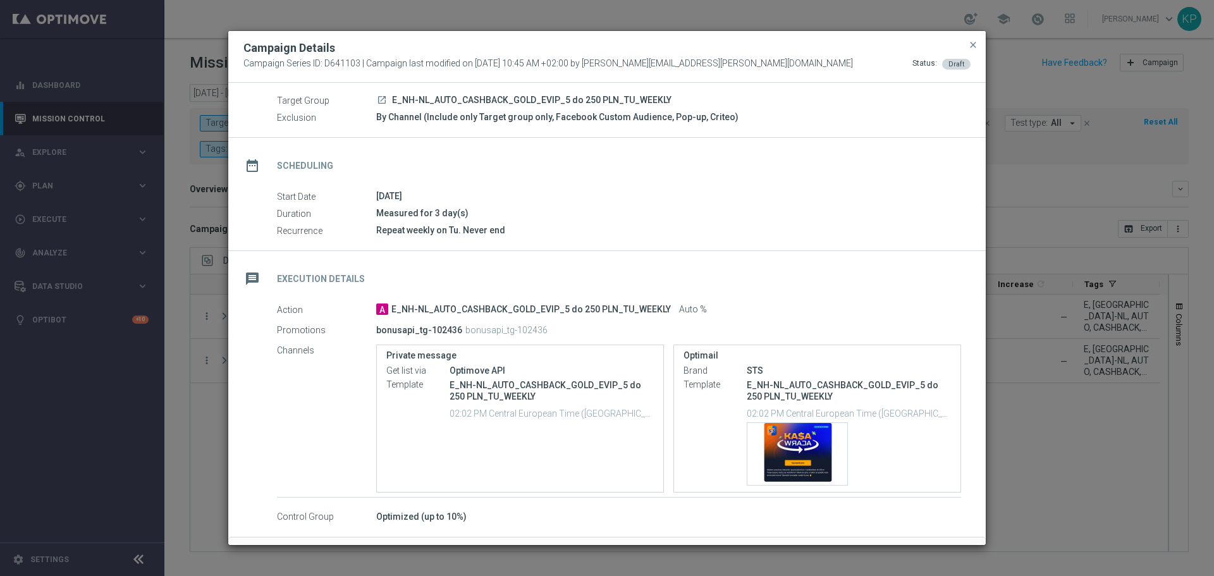
scroll to position [87, 0]
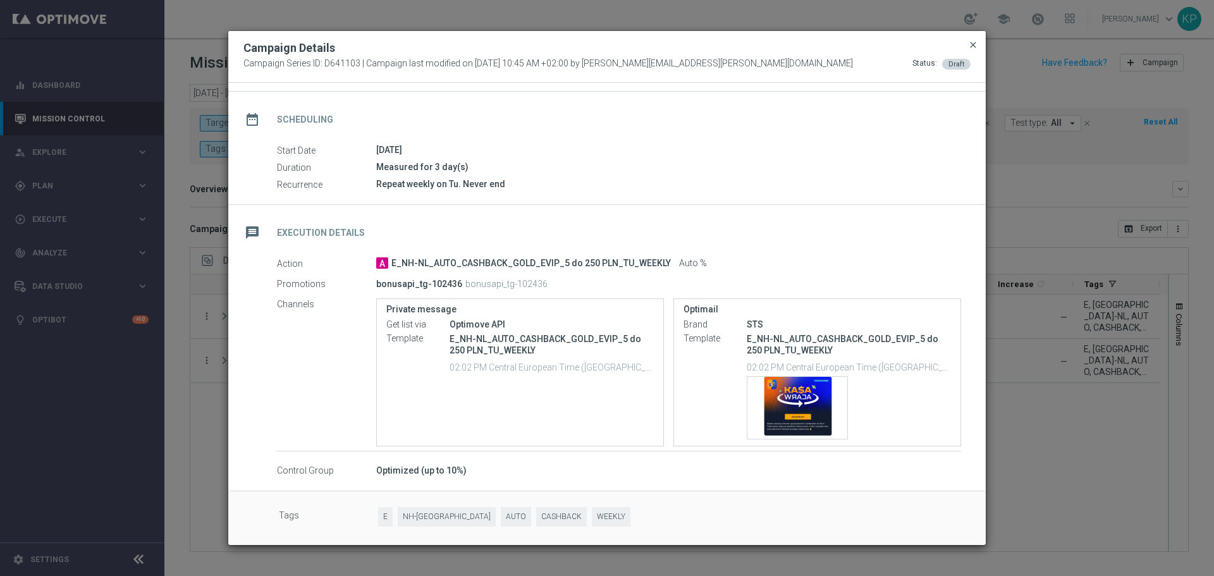
click at [976, 46] on span "close" at bounding box center [973, 45] width 10 height 10
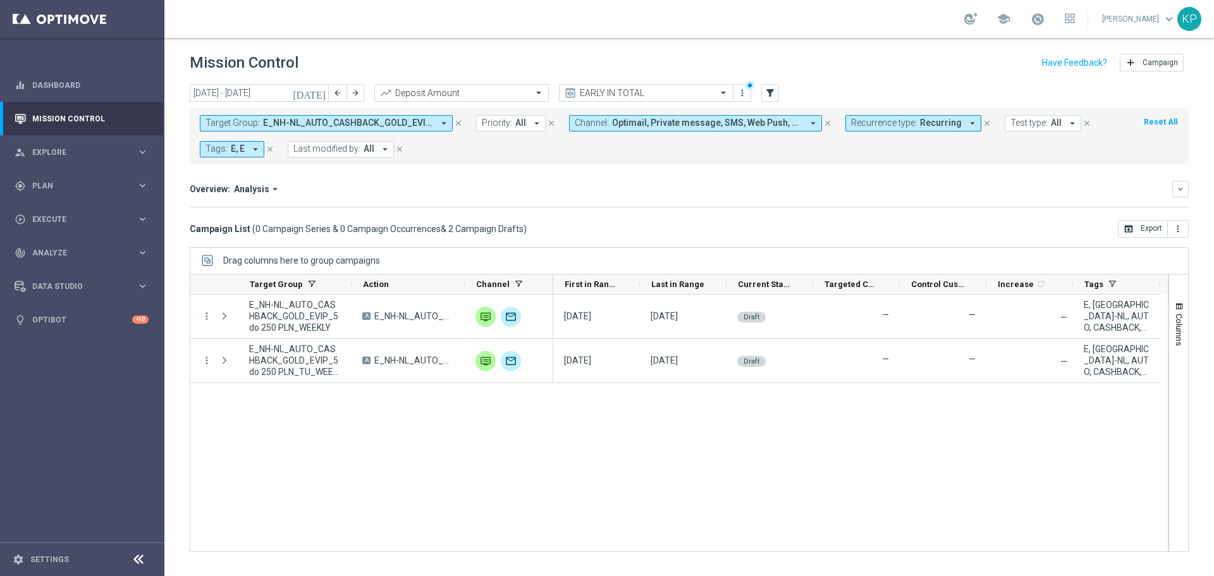
click at [364, 125] on span "E_NH-NL_AUTO_CASHBACK_GOLD_EVIP_5 do 250 PLN_TU_WEEKLY, E_NH-NL_AUTO_CASHBACK_G…" at bounding box center [348, 123] width 170 height 11
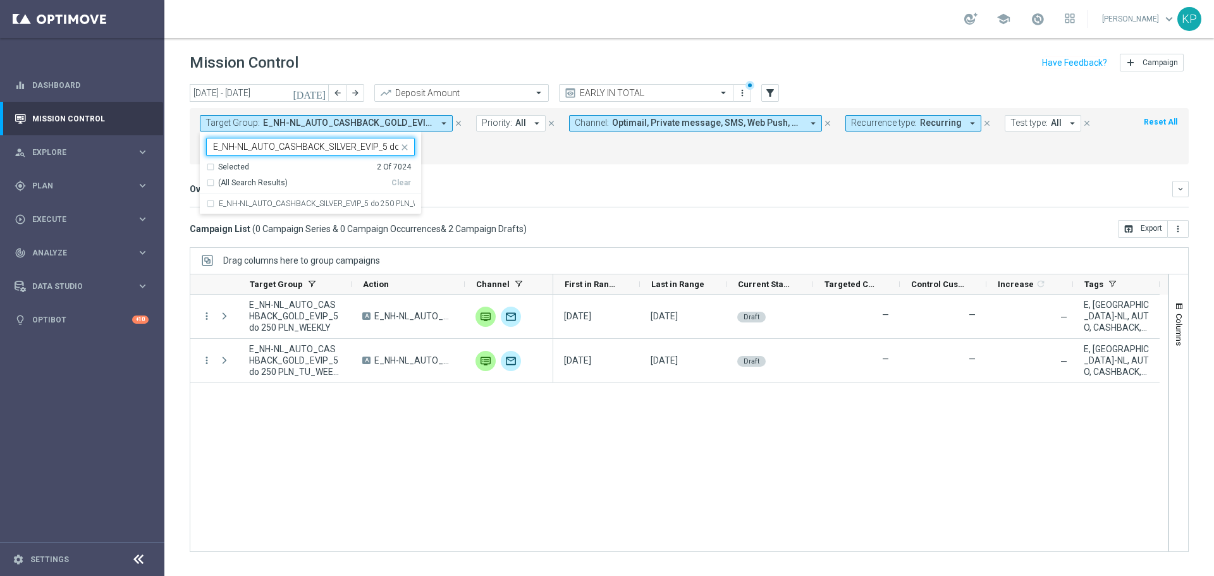
scroll to position [0, 71]
click at [346, 197] on div "E_NH-NL_AUTO_CASHBACK_SILVER_EVIP_5 do 250 PLN_WEEKLY" at bounding box center [310, 204] width 209 height 20
type input "E_NH-NL_AUTO_CASHBACK_SILVER_EVIP_5 do 250 PLN_WEEKLY"
click at [500, 192] on div "Overview: Analysis arrow_drop_down" at bounding box center [681, 188] width 983 height 11
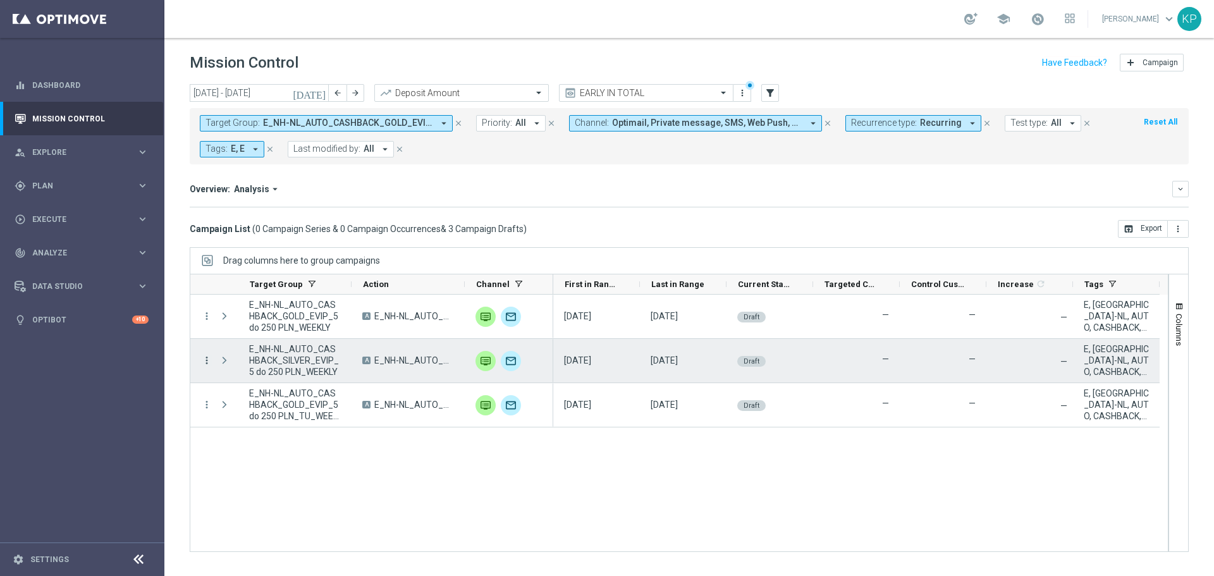
click at [207, 362] on icon "more_vert" at bounding box center [206, 360] width 11 height 11
click at [224, 367] on icon "list" at bounding box center [222, 368] width 9 height 9
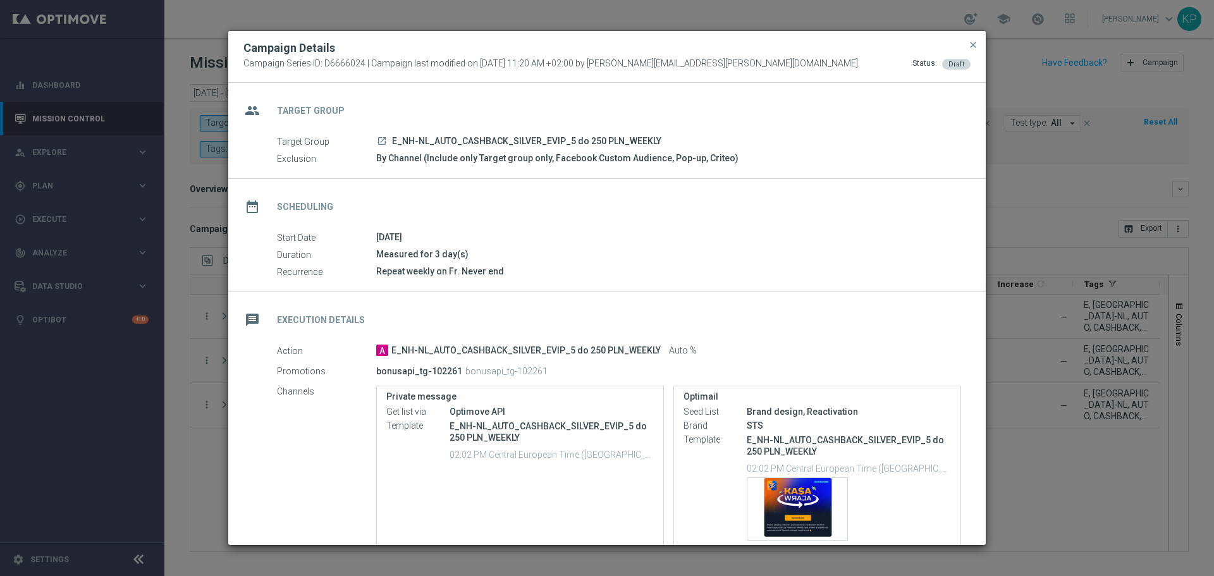
click at [671, 258] on div "Measured for 3 day(s)" at bounding box center [668, 254] width 585 height 13
click at [973, 46] on span "close" at bounding box center [973, 45] width 10 height 10
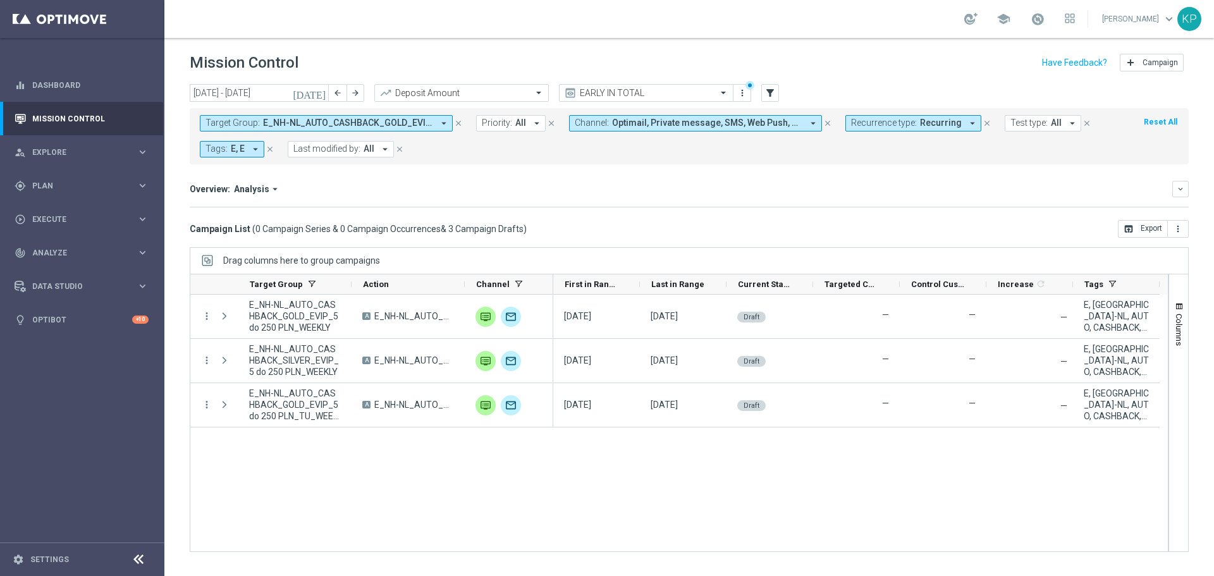
click at [350, 269] on div "Drag columns here to group campaigns" at bounding box center [689, 260] width 999 height 27
click at [307, 121] on span "E_NH-NL_AUTO_CASHBACK_GOLD_EVIP_5 do 250 PLN_TU_WEEKLY, E_NH-NL_AUTO_CASHBACK_G…" at bounding box center [348, 123] width 170 height 11
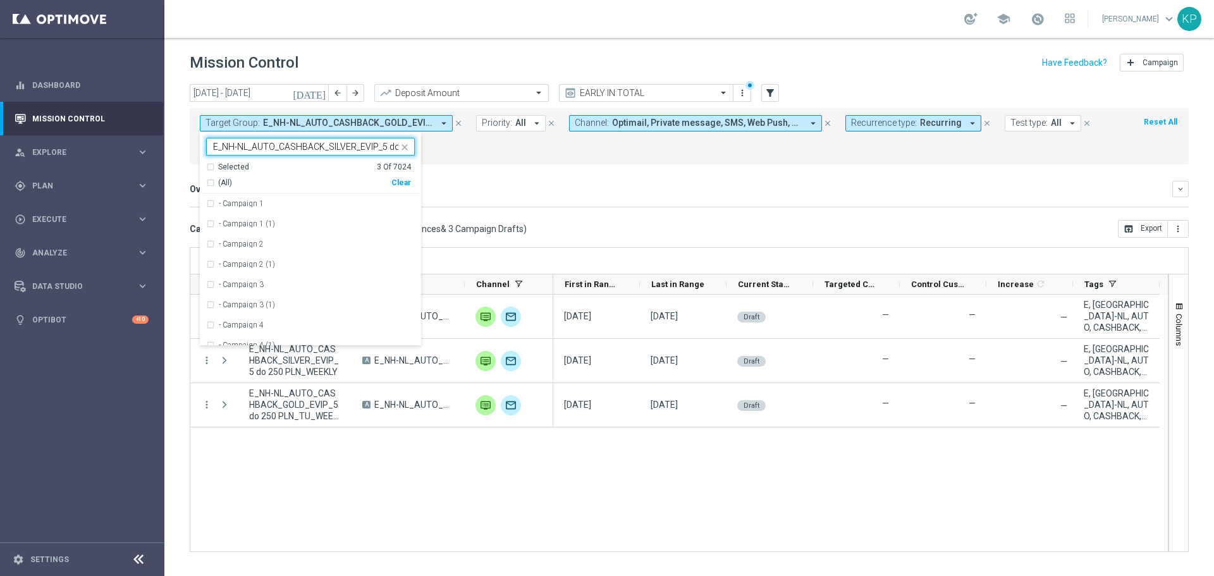
scroll to position [0, 85]
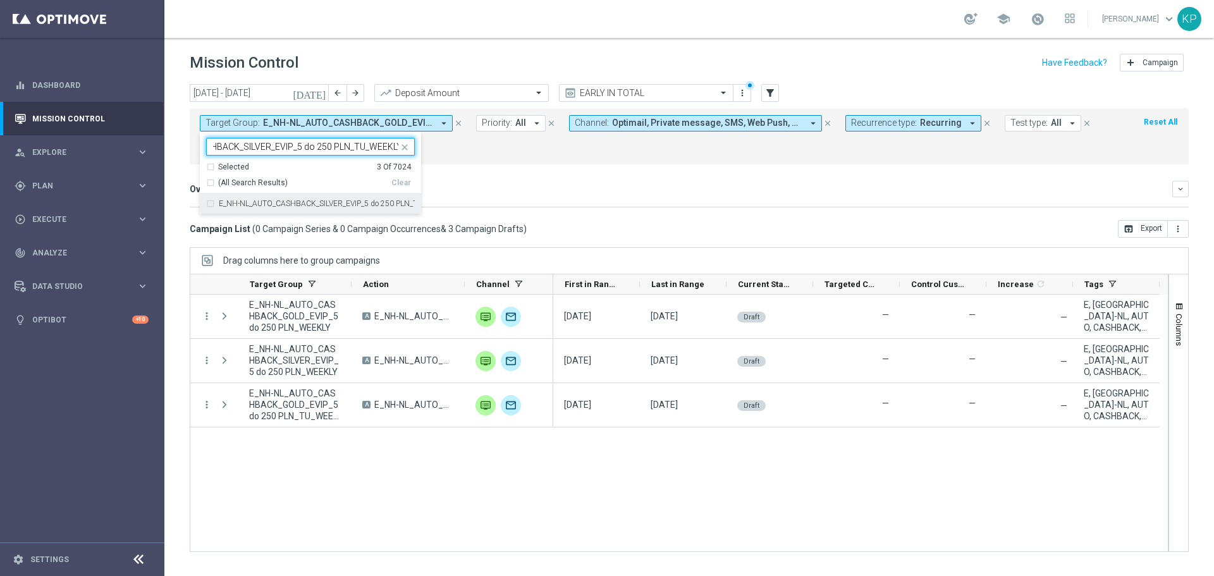
click at [286, 199] on div "E_NH-NL_AUTO_CASHBACK_SILVER_EVIP_5 do 250 PLN_TU_WEEKLY" at bounding box center [310, 204] width 209 height 20
type input "E_NH-NL_AUTO_CASHBACK_SILVER_EVIP_5 do 250 PLN_TU_WEEKLY"
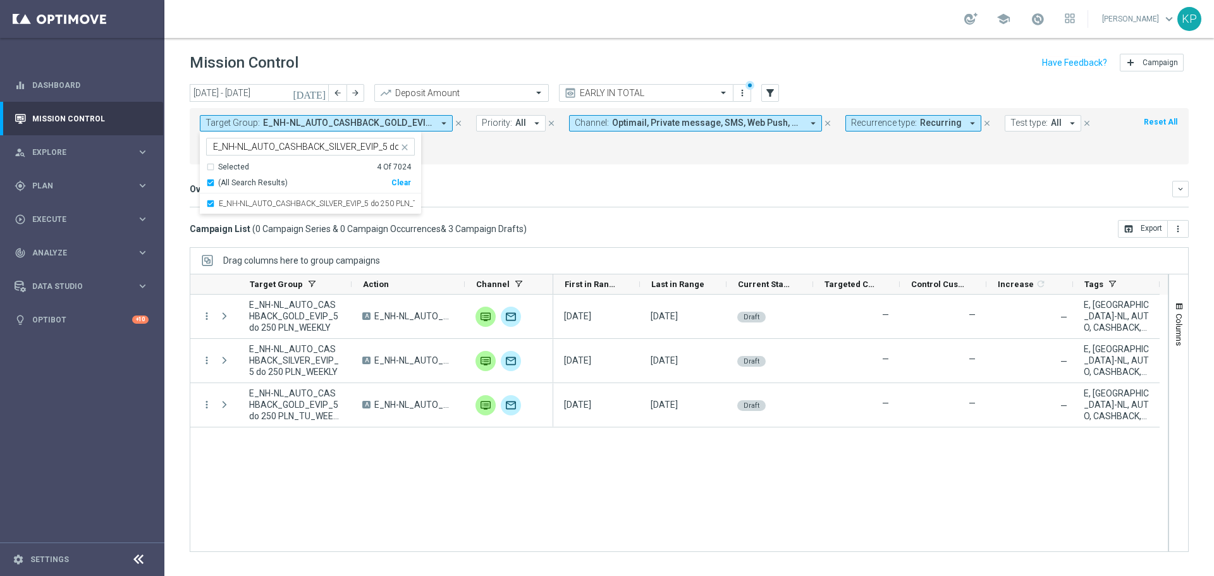
click at [494, 201] on div "Overview: Analysis arrow_drop_down keyboard_arrow_down Increase In Deposit Amou…" at bounding box center [689, 194] width 999 height 27
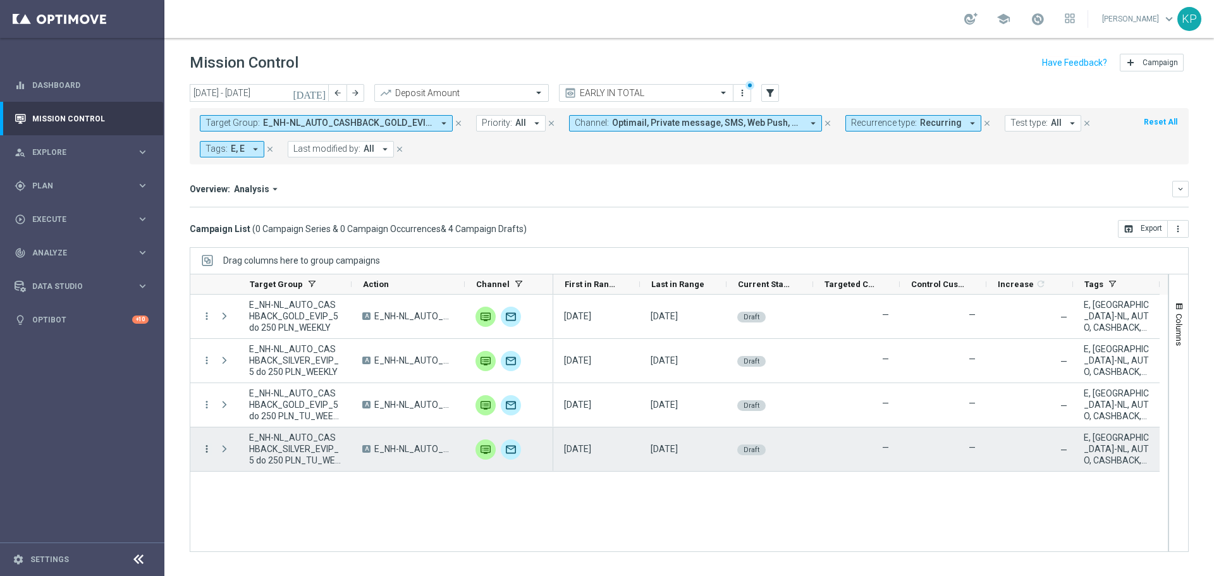
click at [208, 450] on icon "more_vert" at bounding box center [206, 448] width 11 height 11
click at [232, 450] on div "list Campaign Details" at bounding box center [283, 457] width 142 height 18
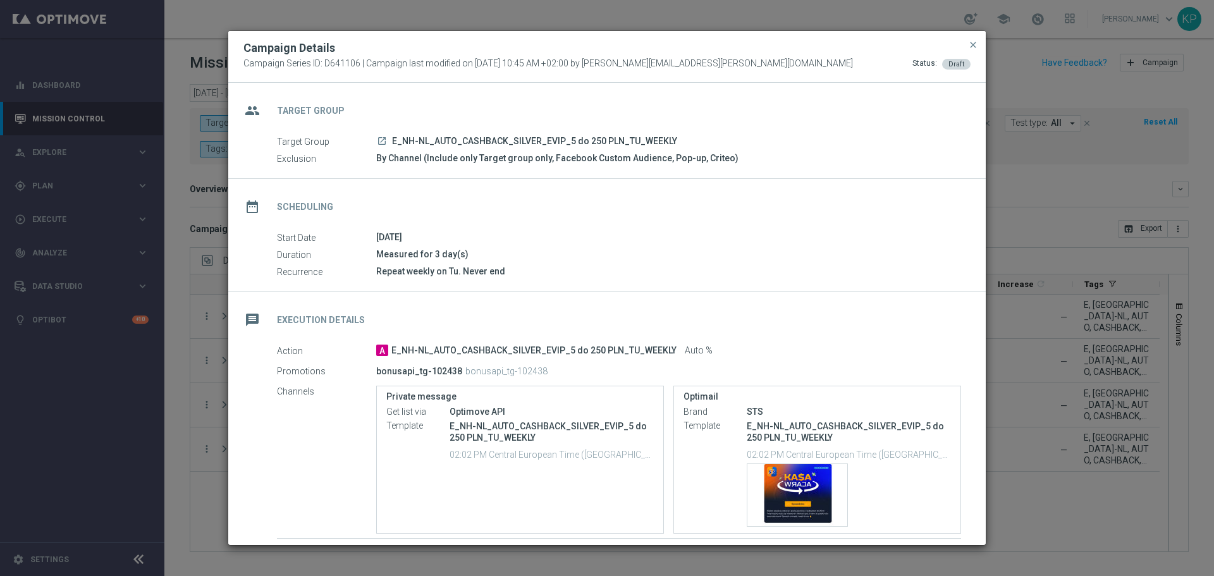
click at [569, 250] on div "Measured for 3 day(s)" at bounding box center [668, 254] width 585 height 13
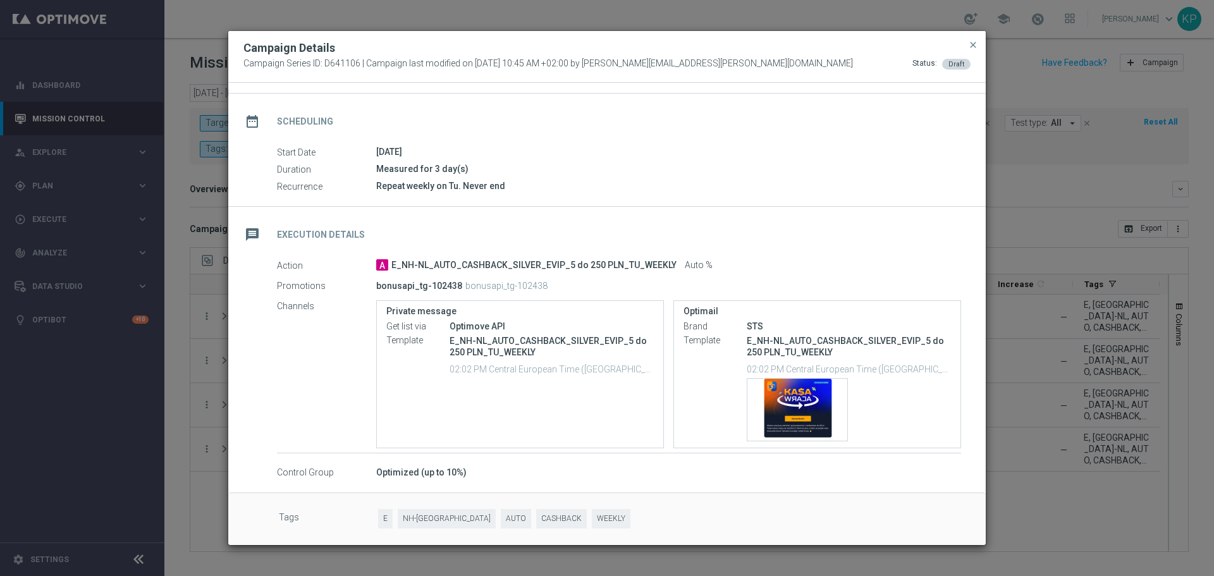
scroll to position [87, 0]
click at [1000, 360] on modal-container "Campaign Details Campaign Series ID: D641106 | Campaign last modified on 29 Sep…" at bounding box center [607, 288] width 1214 height 576
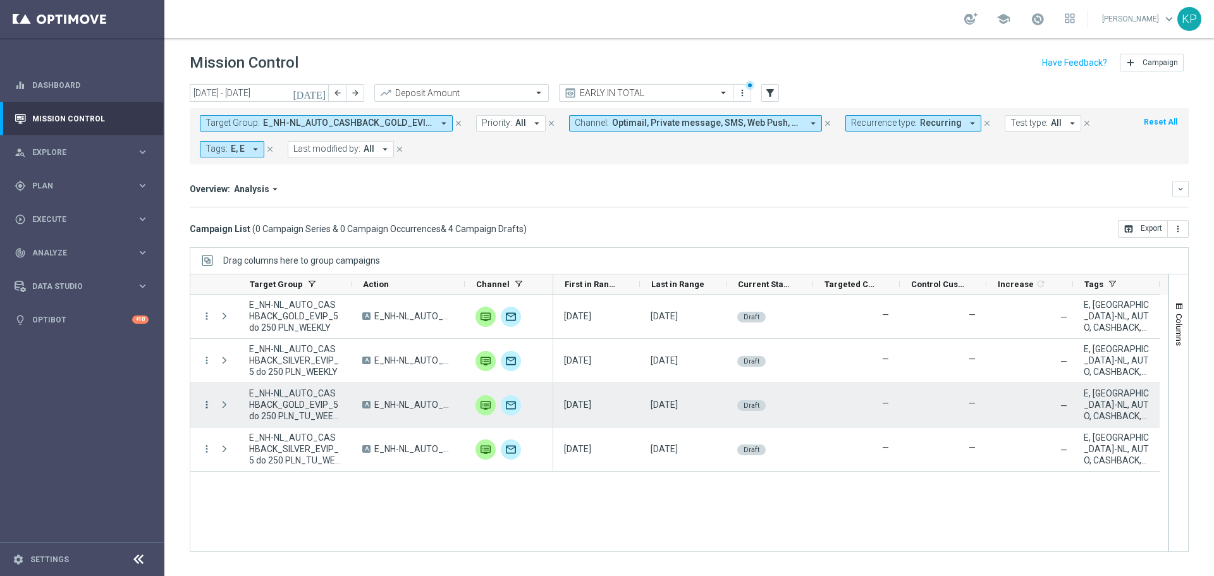
click at [208, 402] on icon "more_vert" at bounding box center [206, 404] width 11 height 11
click at [224, 405] on div "list Campaign Details" at bounding box center [283, 413] width 142 height 18
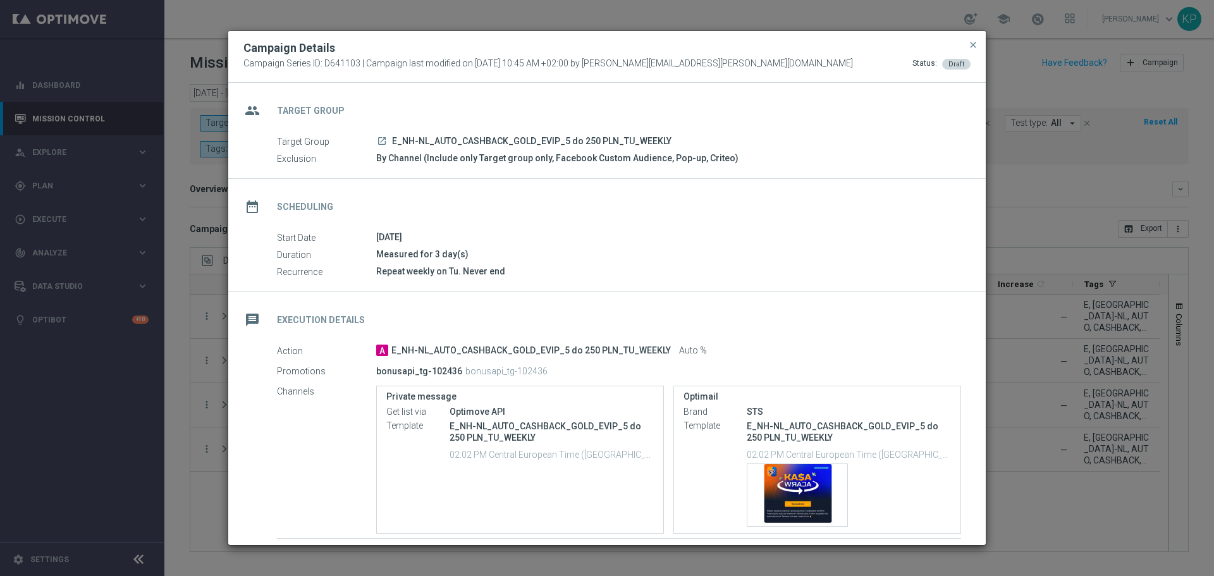
click at [1050, 405] on modal-container "Campaign Details Campaign Series ID: D641103 | Campaign last modified on 29 Sep…" at bounding box center [607, 288] width 1214 height 576
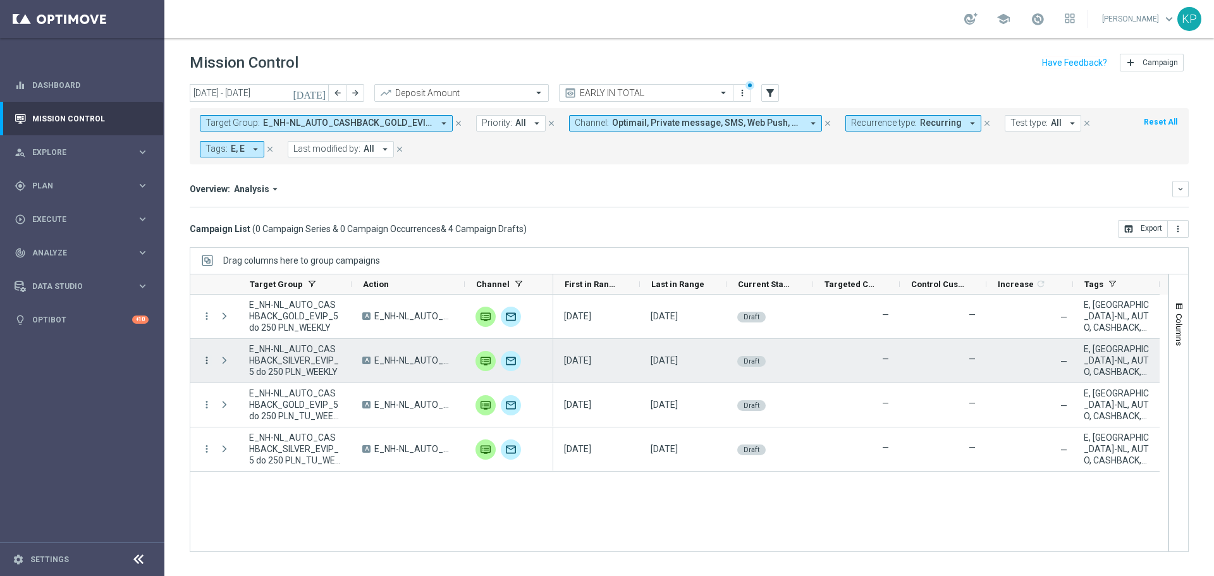
click at [209, 358] on icon "more_vert" at bounding box center [206, 360] width 11 height 11
click at [228, 364] on div "list" at bounding box center [221, 368] width 19 height 9
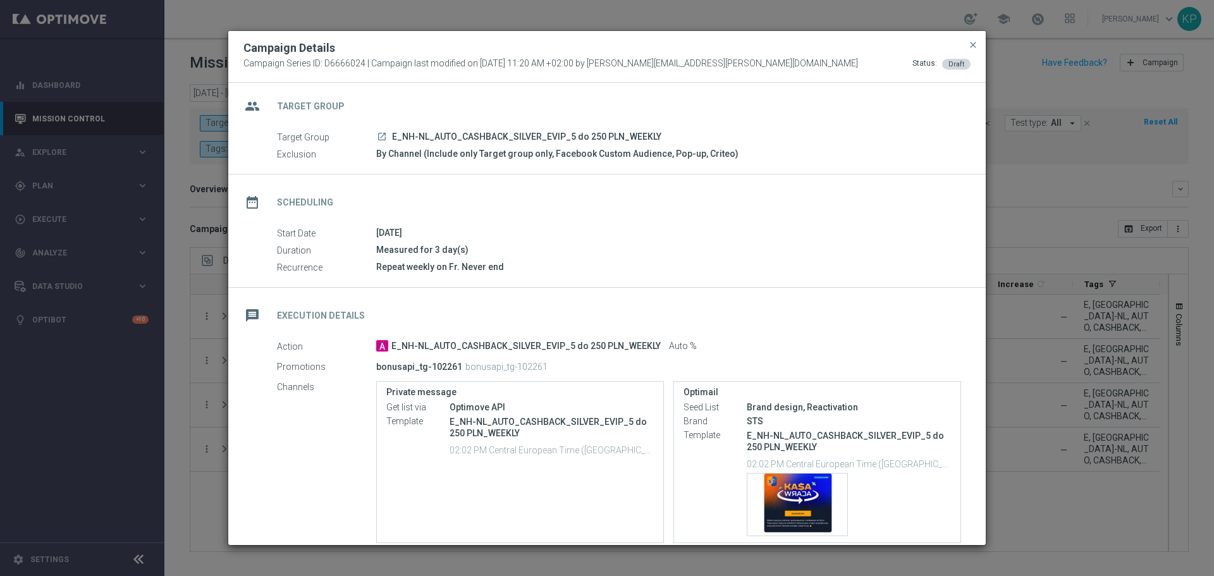
scroll to position [0, 0]
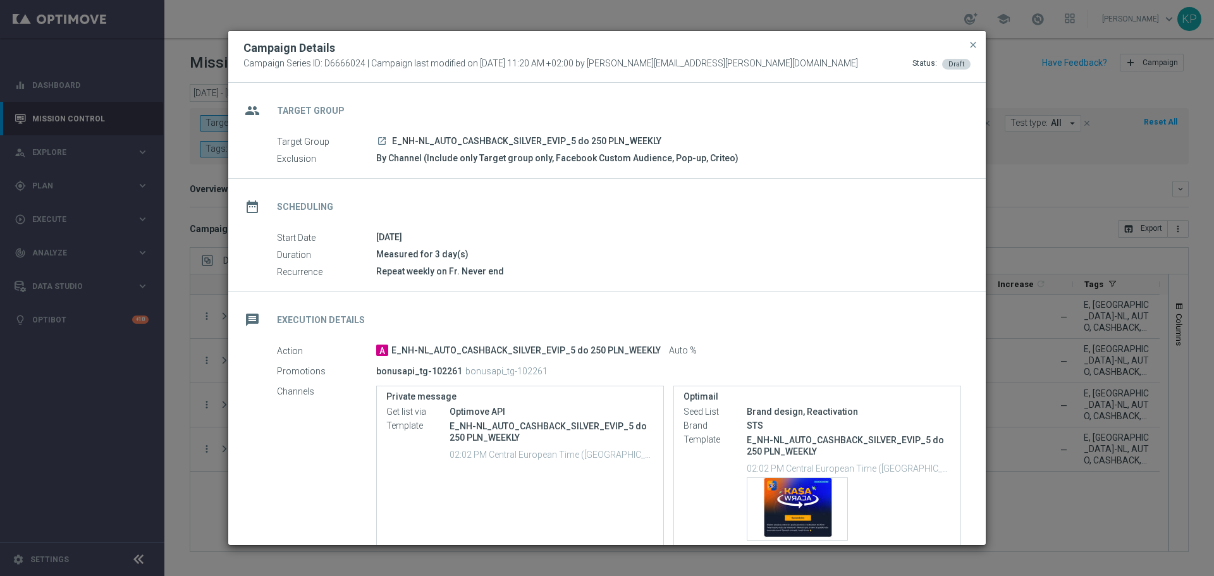
click at [1093, 264] on modal-container "Campaign Details Campaign Series ID: D6666024 | Campaign last modified on 25 Se…" at bounding box center [607, 288] width 1214 height 576
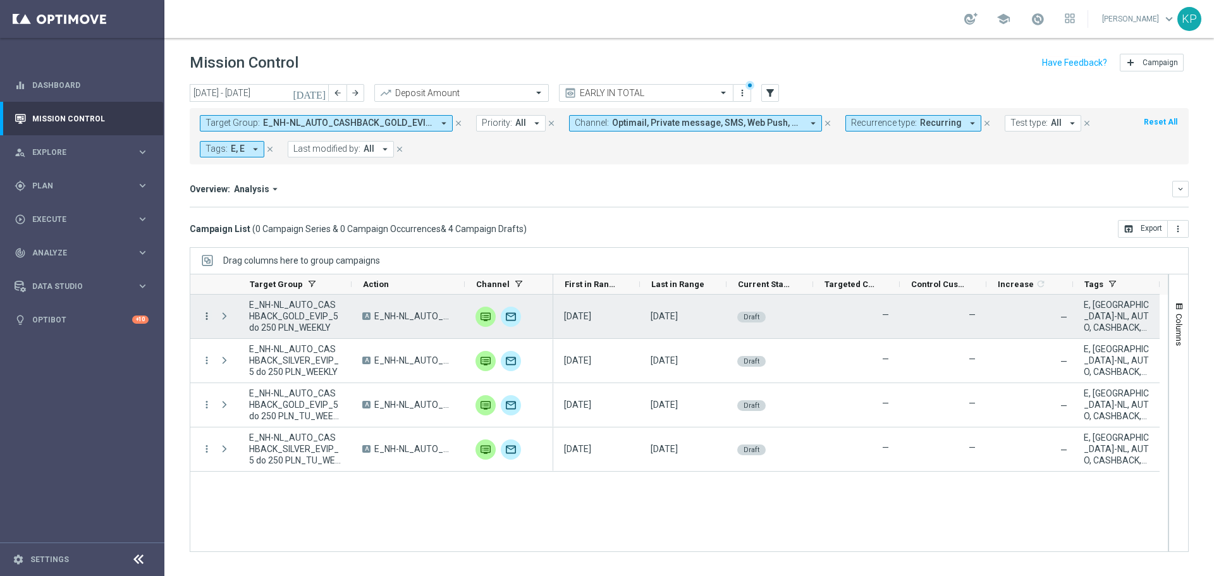
click at [207, 316] on icon "more_vert" at bounding box center [206, 316] width 11 height 11
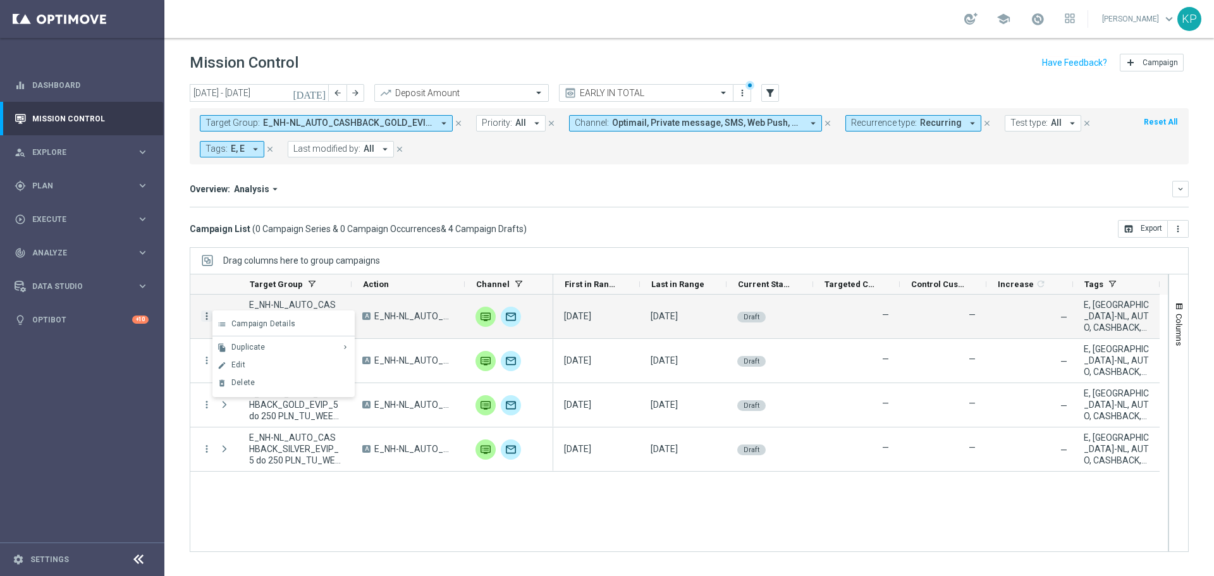
click at [222, 324] on icon "list" at bounding box center [222, 324] width 9 height 9
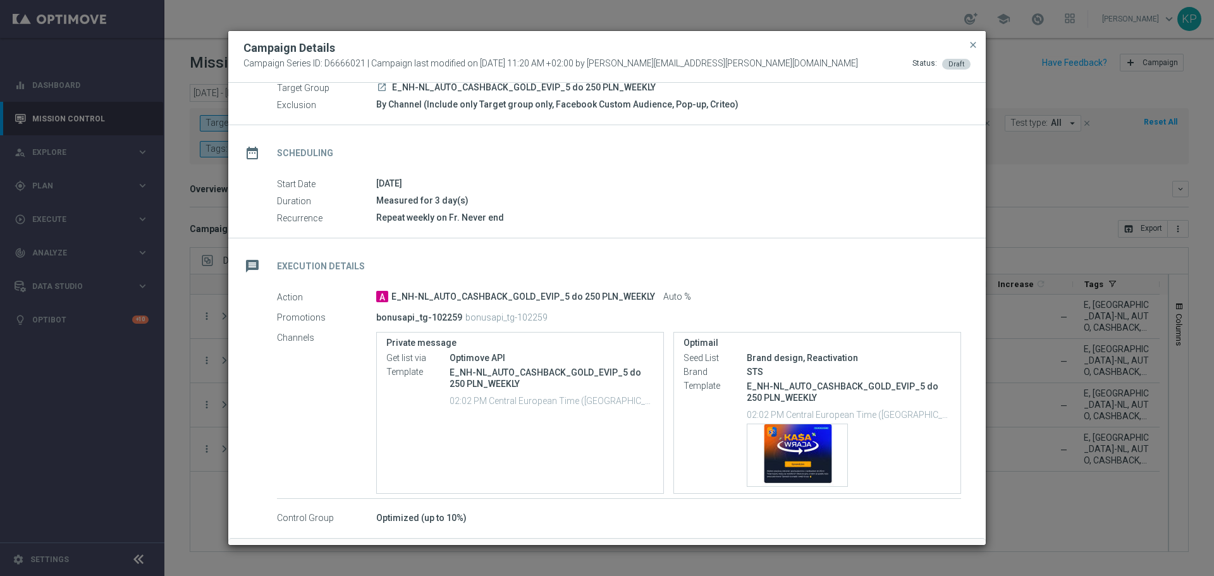
scroll to position [101, 0]
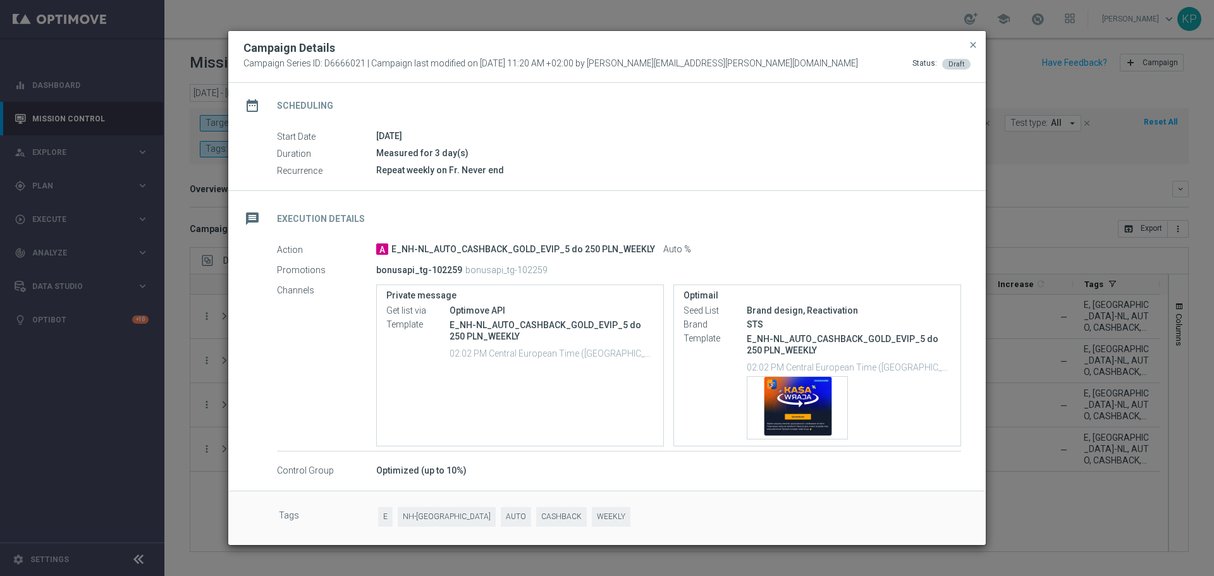
click at [1016, 284] on modal-container "Campaign Details Campaign Series ID: D6666021 | Campaign last modified on 25 Se…" at bounding box center [607, 288] width 1214 height 576
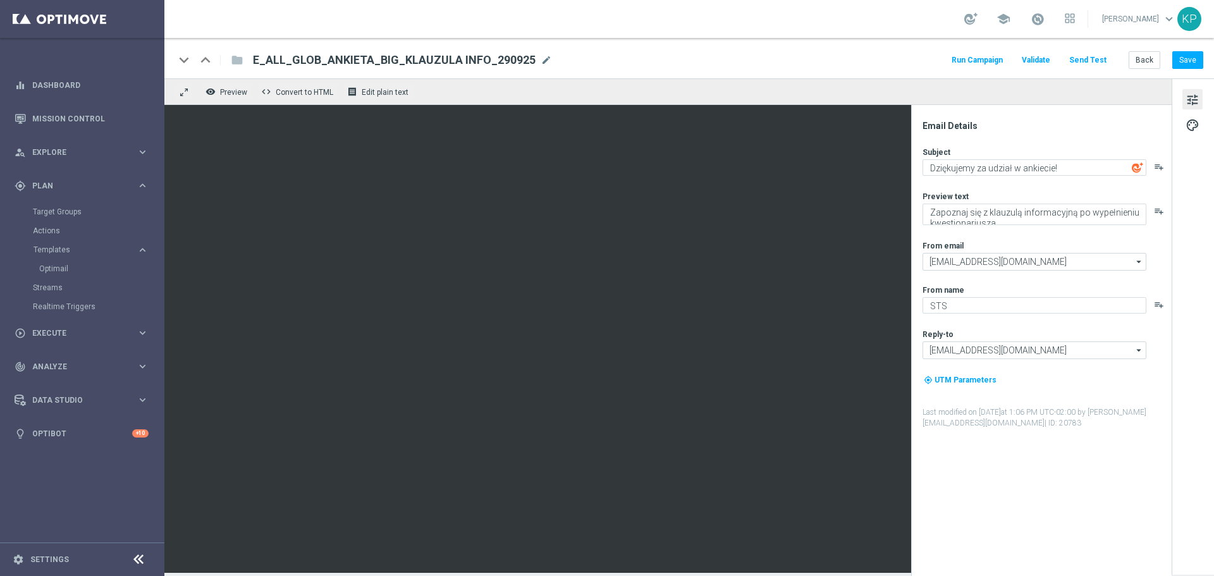
click at [96, 113] on link "Mission Control" at bounding box center [90, 119] width 116 height 34
